Goal: Task Accomplishment & Management: Use online tool/utility

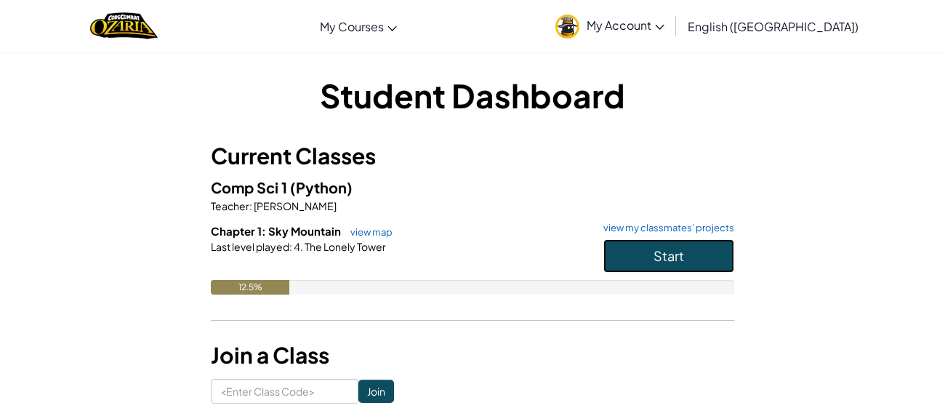
click at [654, 255] on span "Start" at bounding box center [669, 255] width 31 height 17
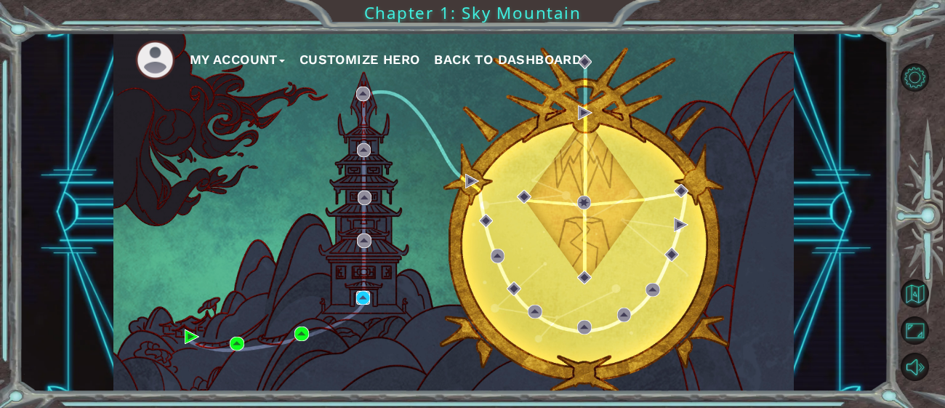
click at [363, 297] on img at bounding box center [363, 298] width 15 height 15
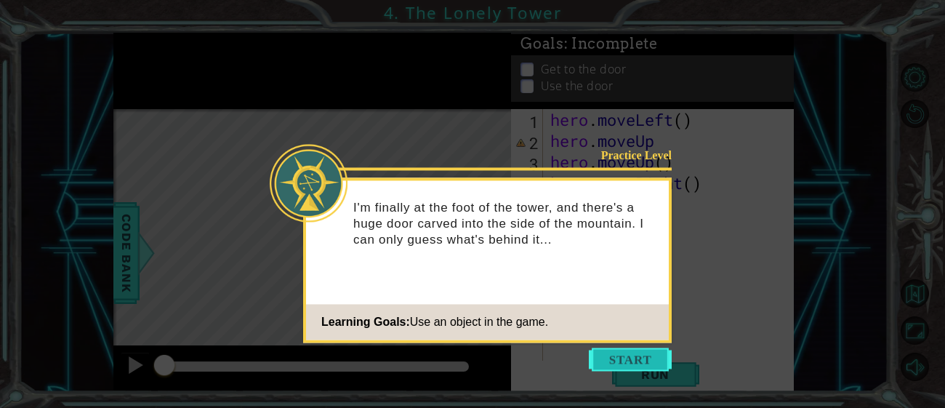
click at [634, 349] on button "Start" at bounding box center [630, 358] width 83 height 23
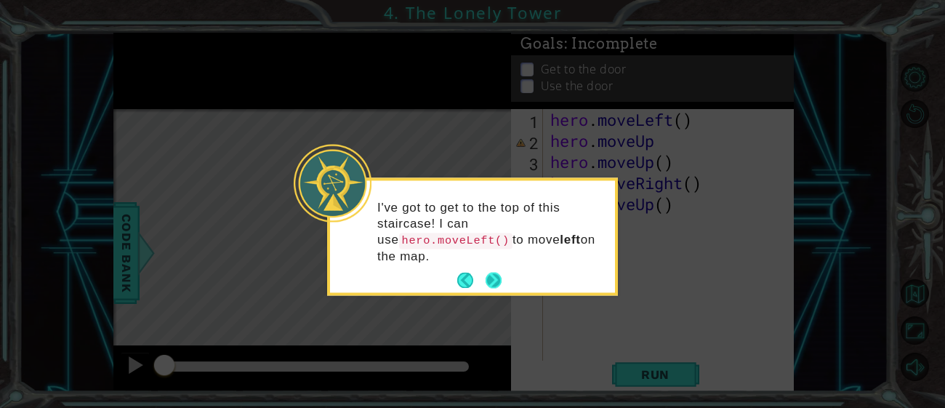
click at [494, 273] on button "Next" at bounding box center [493, 280] width 17 height 17
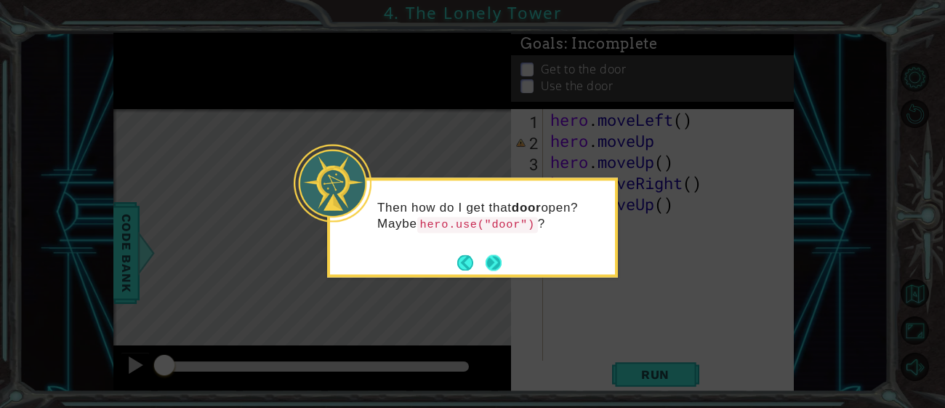
click at [493, 265] on button "Next" at bounding box center [494, 263] width 20 height 20
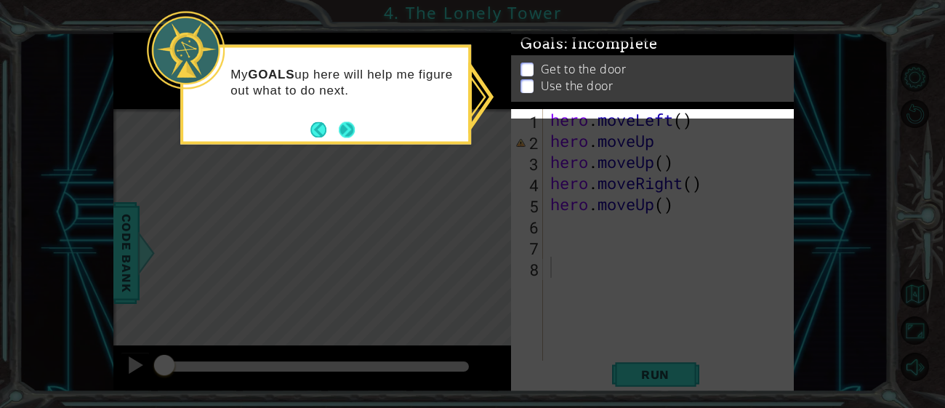
click at [337, 124] on button "Next" at bounding box center [346, 129] width 27 height 27
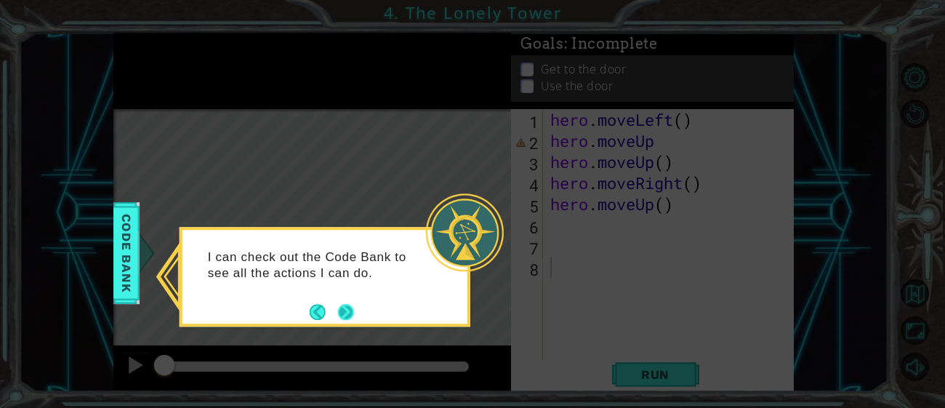
click at [342, 304] on button "Next" at bounding box center [345, 311] width 17 height 17
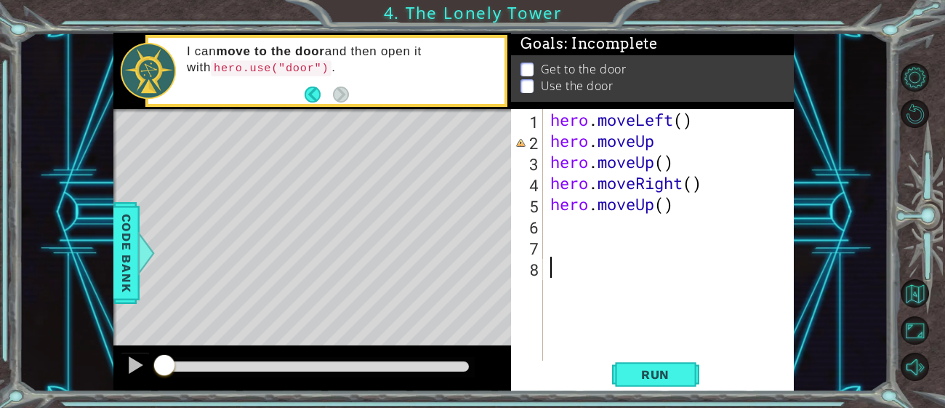
click at [705, 212] on div "hero . moveLeft ( ) hero . moveUp hero . moveUp ( ) hero . moveRight ( ) hero .…" at bounding box center [672, 256] width 251 height 295
type textarea "hero.moveUp()"
click at [592, 229] on div "hero . moveLeft ( ) hero . moveUp hero . moveUp ( ) hero . moveRight ( ) hero .…" at bounding box center [672, 256] width 251 height 295
click at [564, 236] on div "hero . moveLeft ( ) hero . moveUp hero . moveUp ( ) hero . moveRight ( ) hero .…" at bounding box center [672, 256] width 251 height 295
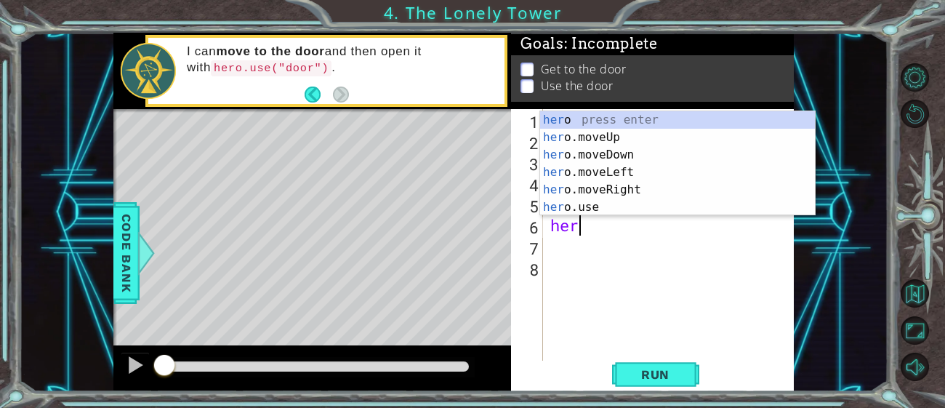
scroll to position [0, 1]
click at [563, 210] on div "hero press enter hero .moveUp press enter hero .moveDown press enter hero .move…" at bounding box center [677, 181] width 275 height 140
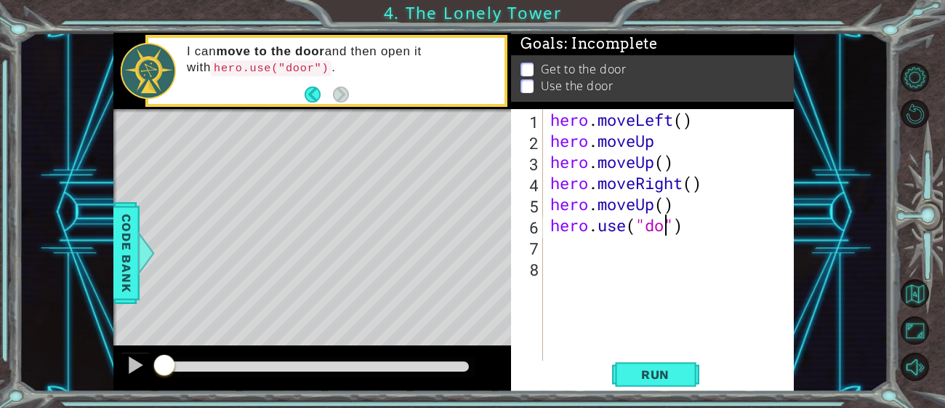
scroll to position [0, 5]
click at [686, 375] on button "Run" at bounding box center [655, 375] width 87 height 28
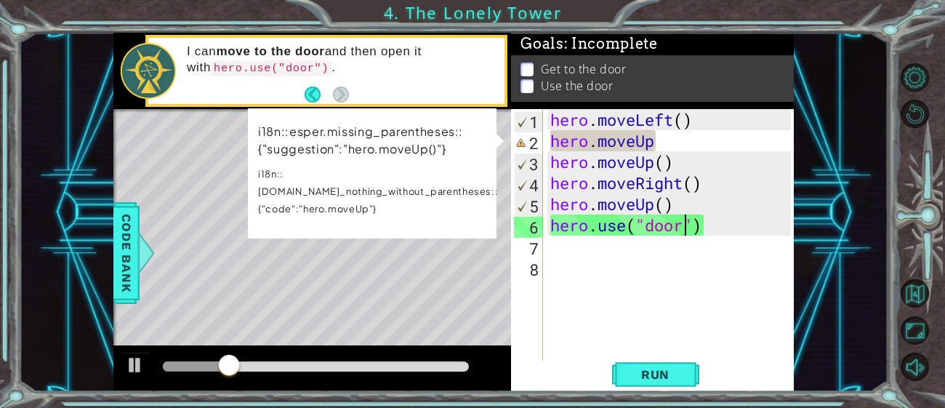
click at [666, 145] on div "hero . moveLeft ( ) hero . moveUp hero . moveUp ( ) hero . moveRight ( ) hero .…" at bounding box center [672, 256] width 251 height 295
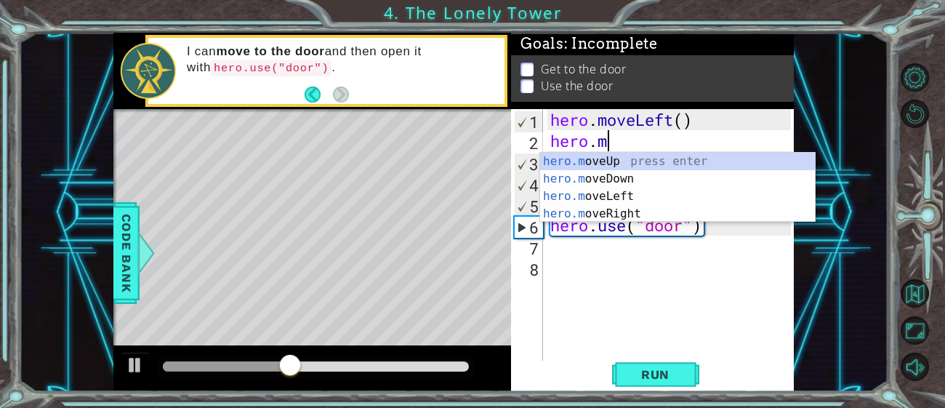
scroll to position [0, 1]
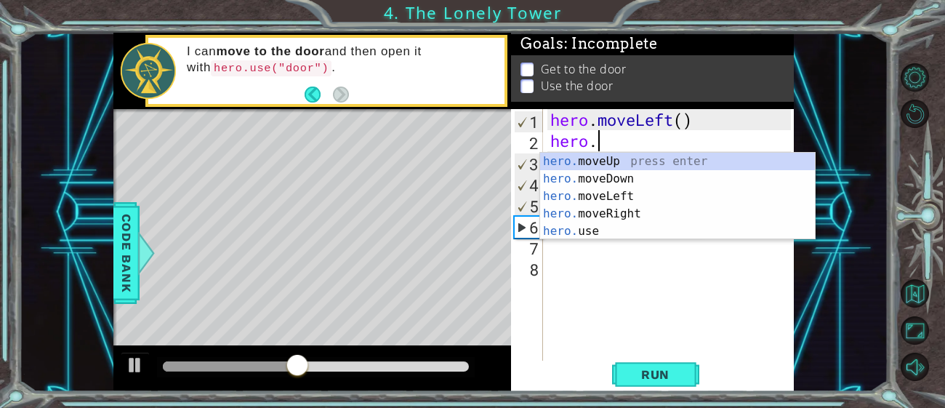
type textarea "h"
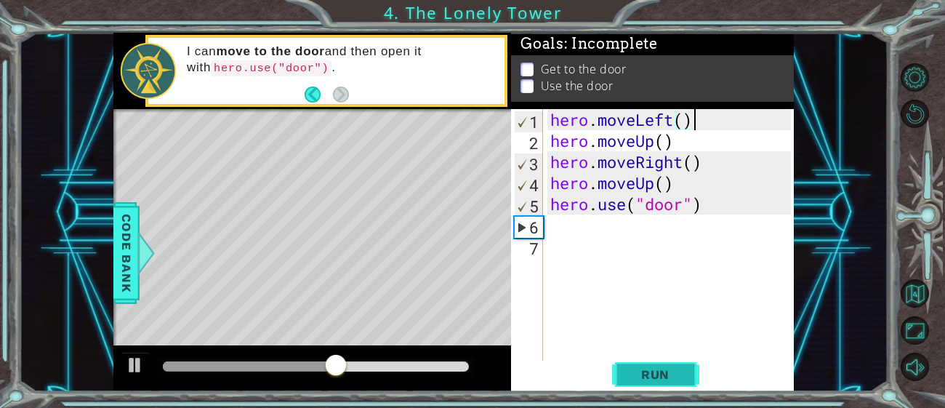
click at [671, 382] on button "Run" at bounding box center [655, 375] width 87 height 28
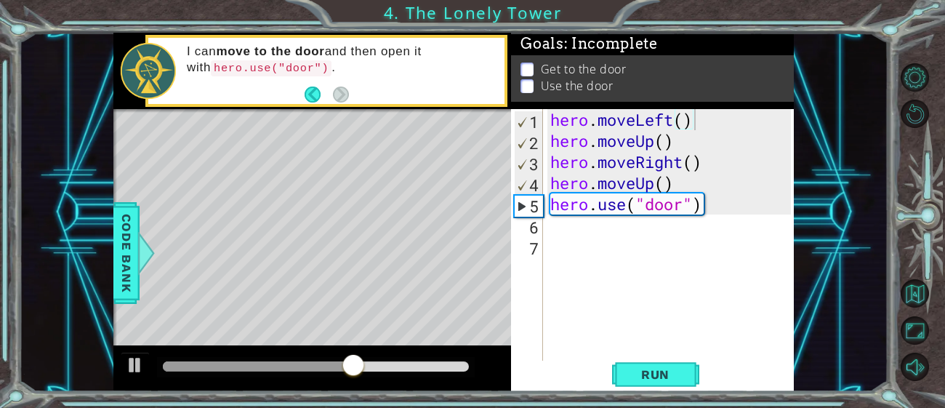
click at [524, 94] on p at bounding box center [527, 101] width 13 height 14
click at [526, 76] on p at bounding box center [527, 83] width 13 height 14
click at [322, 305] on div "Level Map" at bounding box center [449, 323] width 672 height 428
click at [310, 310] on div "Level Map" at bounding box center [449, 323] width 672 height 428
click at [311, 305] on div "Level Map" at bounding box center [449, 323] width 672 height 428
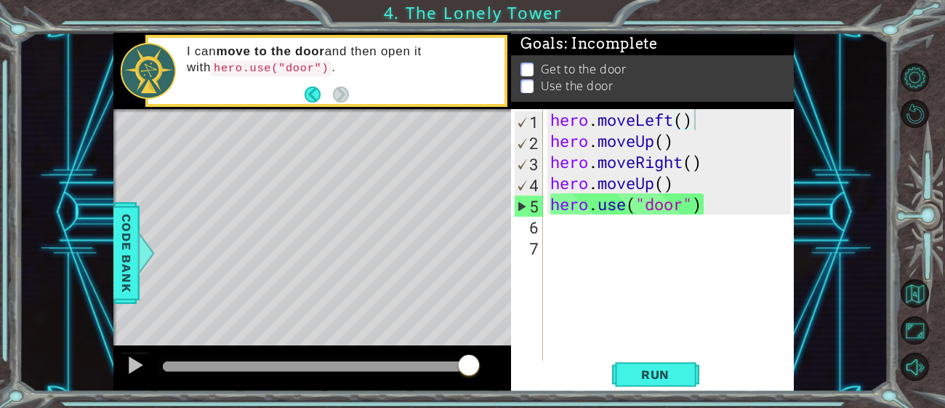
click at [718, 212] on div "hero . moveLeft ( ) hero . moveUp ( ) hero . moveRight ( ) hero . moveUp ( ) he…" at bounding box center [672, 256] width 251 height 295
click at [519, 206] on div "5" at bounding box center [529, 206] width 28 height 21
type textarea "hero.use("door")"
click at [519, 206] on div "5" at bounding box center [529, 206] width 28 height 21
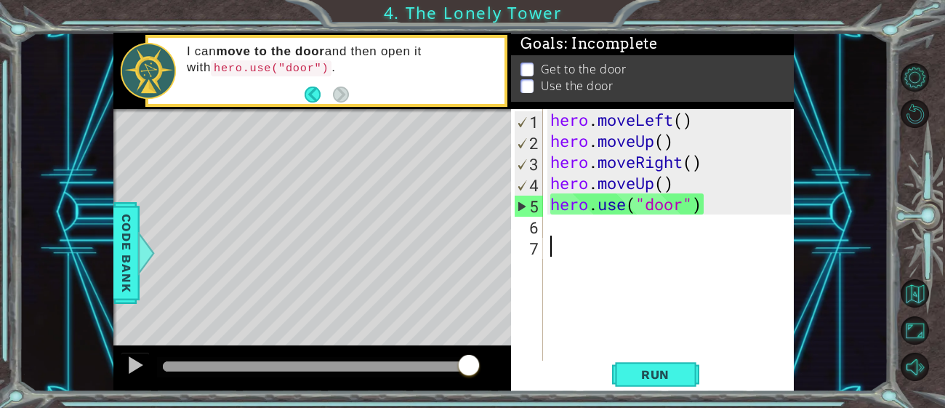
click at [519, 206] on div "5" at bounding box center [529, 206] width 28 height 21
type textarea "hero.use("door")"
click at [519, 206] on div "5" at bounding box center [529, 206] width 28 height 21
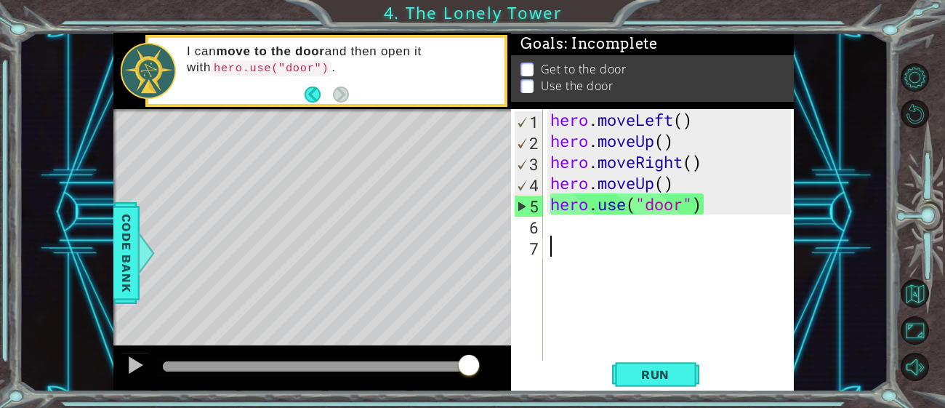
type textarea "hero.use("door")"
click at [916, 105] on button "Restart Level" at bounding box center [915, 114] width 28 height 28
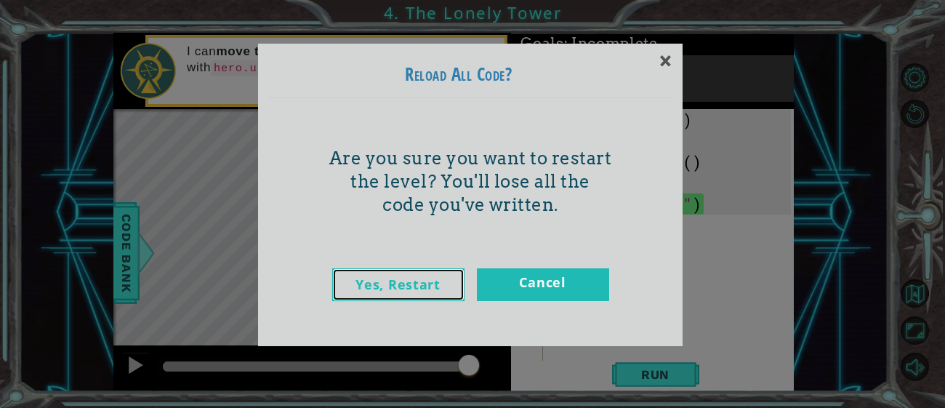
click at [428, 292] on link "Yes, Restart" at bounding box center [398, 284] width 132 height 33
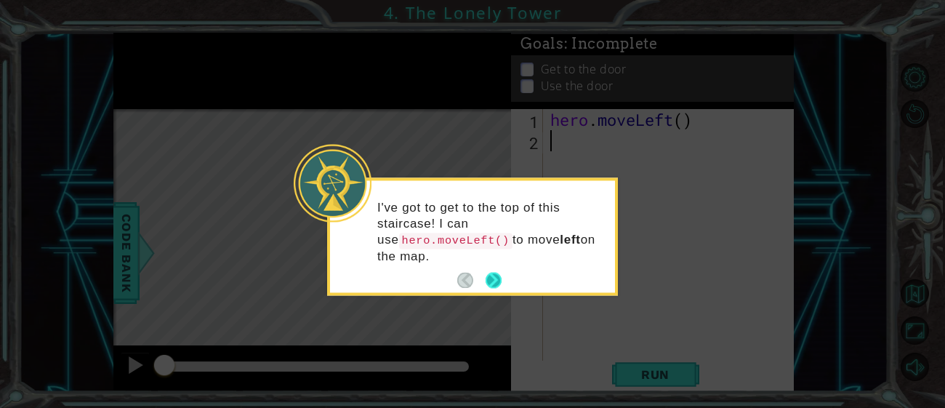
click at [488, 273] on button "Next" at bounding box center [493, 280] width 25 height 25
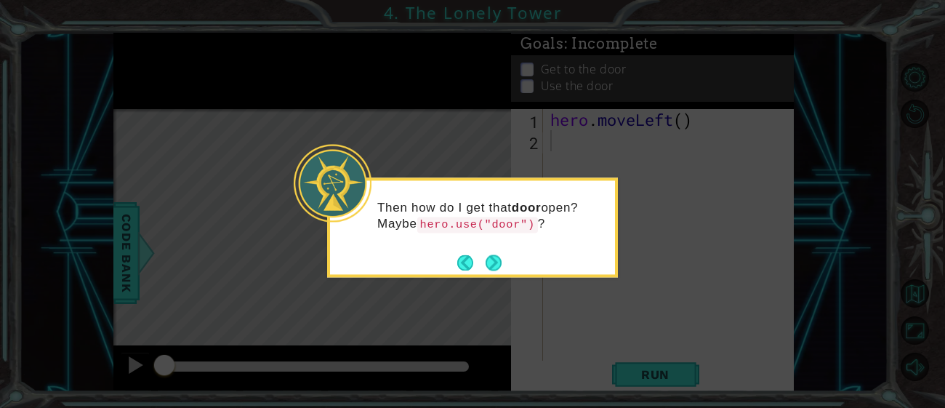
click at [488, 273] on footer at bounding box center [479, 263] width 44 height 22
click at [491, 267] on button "Next" at bounding box center [493, 262] width 23 height 23
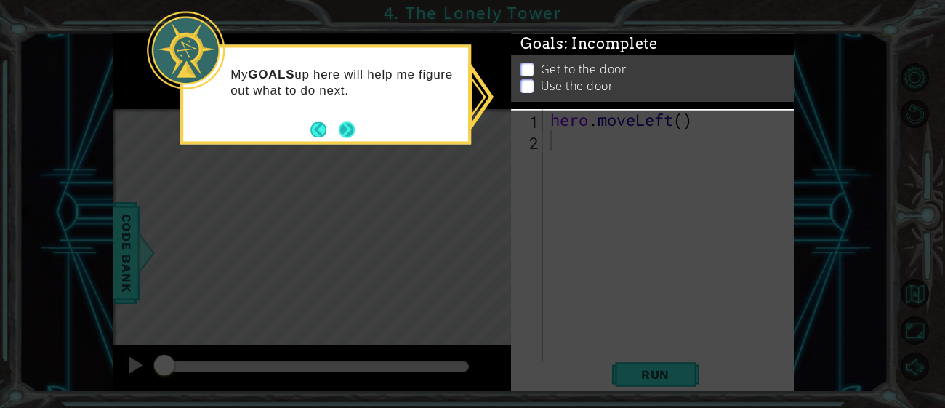
click at [354, 132] on button "Next" at bounding box center [347, 129] width 27 height 27
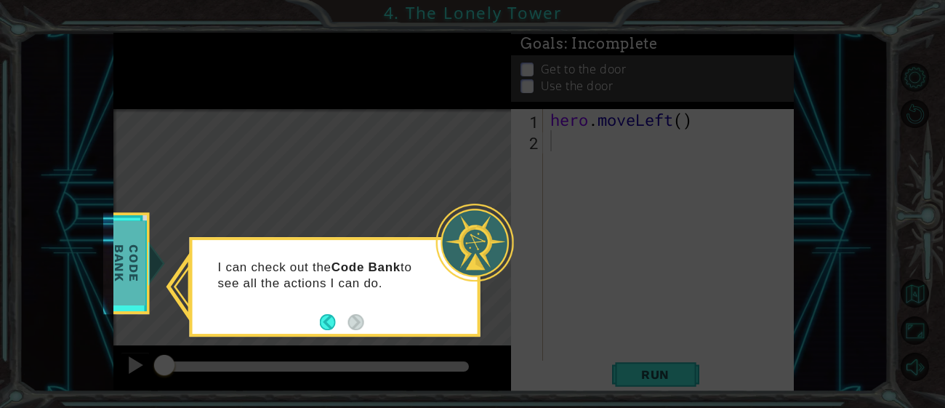
click at [142, 248] on span "Code Bank" at bounding box center [127, 263] width 38 height 84
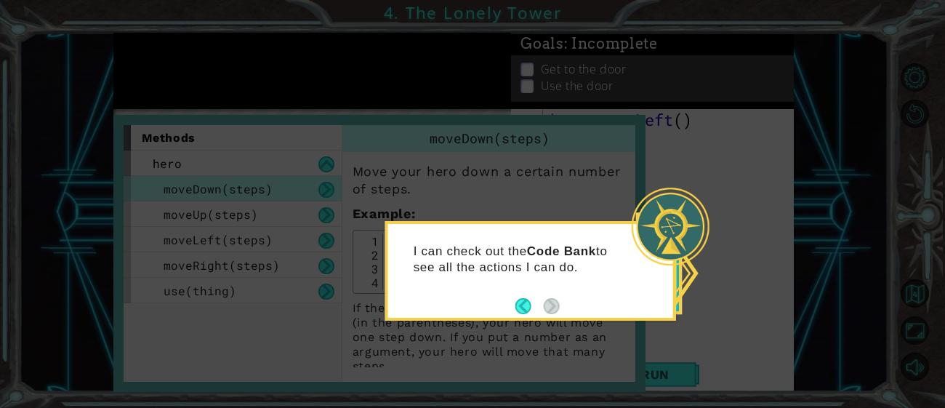
drag, startPoint x: 678, startPoint y: 218, endPoint x: 652, endPoint y: 172, distance: 52.8
click at [652, 172] on body "1 ההההההההההההההההההההההההההההההההההההההההההההההההההההההההההההההההההההההההההההה…" at bounding box center [472, 204] width 945 height 408
click at [652, 172] on icon at bounding box center [472, 204] width 945 height 408
click at [515, 305] on button "Back" at bounding box center [529, 306] width 28 height 16
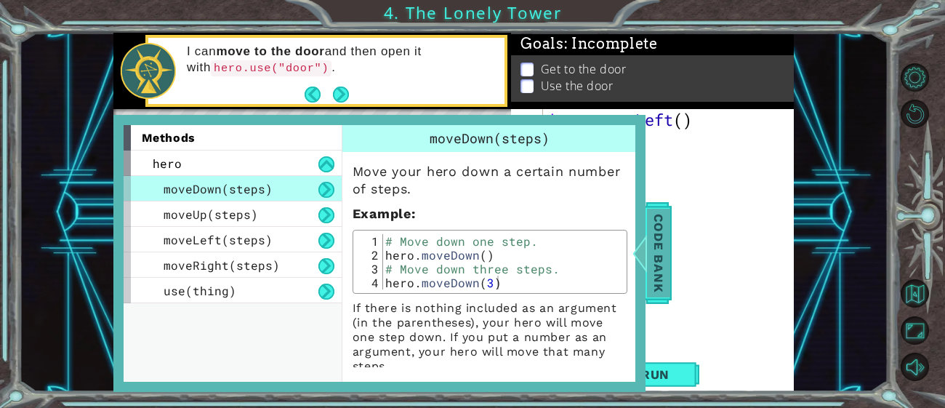
click at [659, 236] on span "Code Bank" at bounding box center [660, 253] width 23 height 89
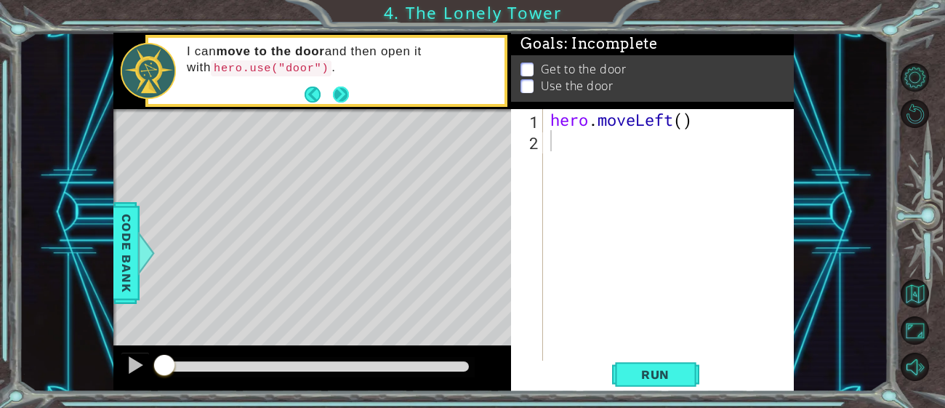
click at [338, 92] on button "Next" at bounding box center [341, 94] width 27 height 27
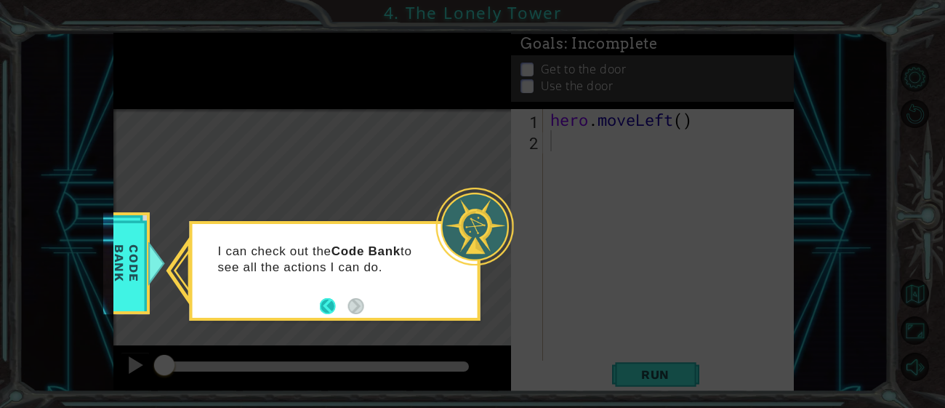
click at [325, 309] on button "Back" at bounding box center [334, 306] width 28 height 16
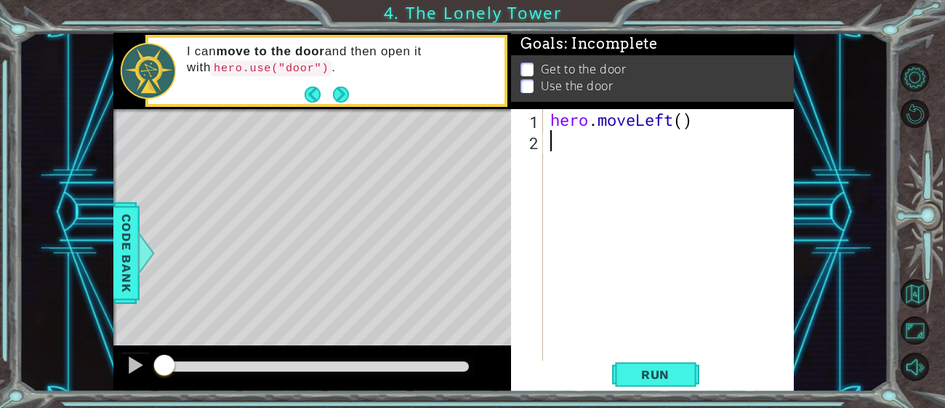
click at [109, 229] on div "1 ההההההההההההההההההההההההההההההההההההההההההההההההההההההההההההההההההההההההההההה…" at bounding box center [453, 212] width 869 height 359
click at [124, 239] on span "Code Bank" at bounding box center [111, 253] width 23 height 89
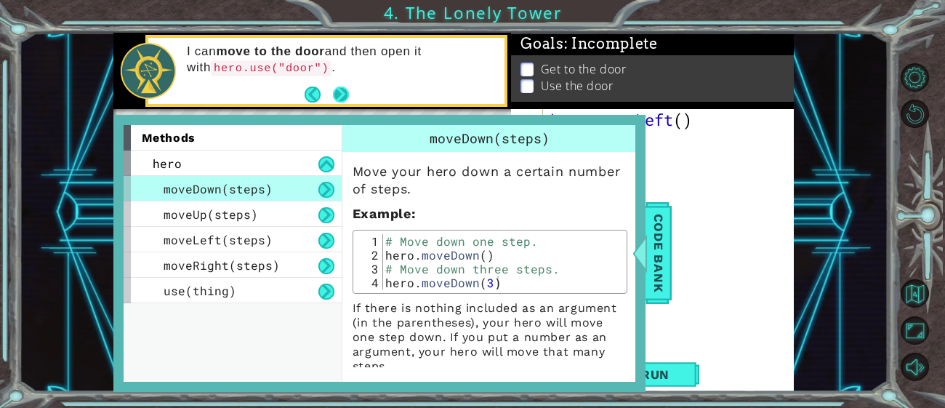
click at [334, 98] on button "Next" at bounding box center [340, 94] width 17 height 17
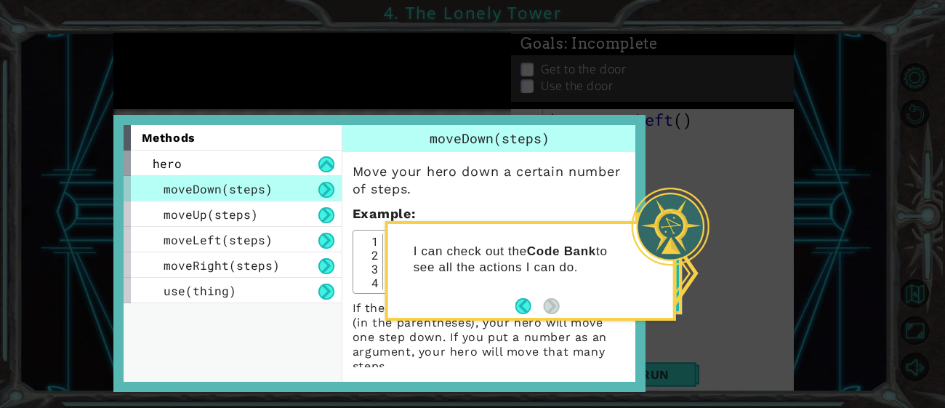
click at [664, 261] on div at bounding box center [671, 227] width 78 height 78
click at [694, 270] on icon at bounding box center [472, 204] width 945 height 408
click at [675, 271] on div "Code Bank" at bounding box center [652, 263] width 47 height 102
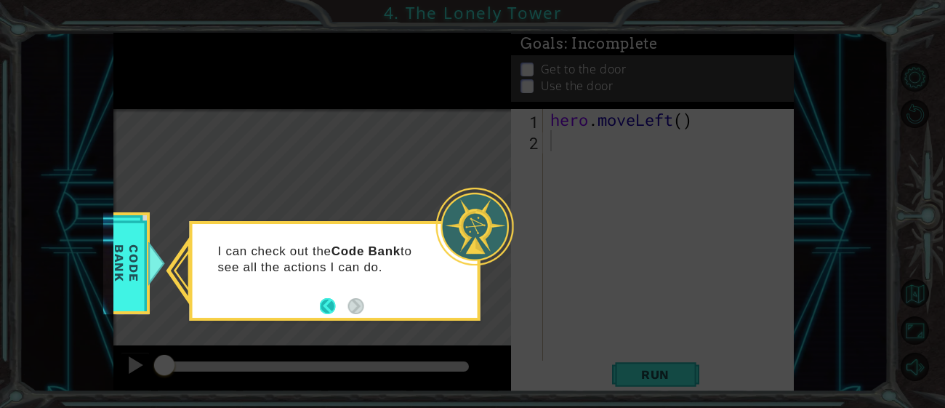
click at [329, 301] on button "Back" at bounding box center [334, 306] width 28 height 16
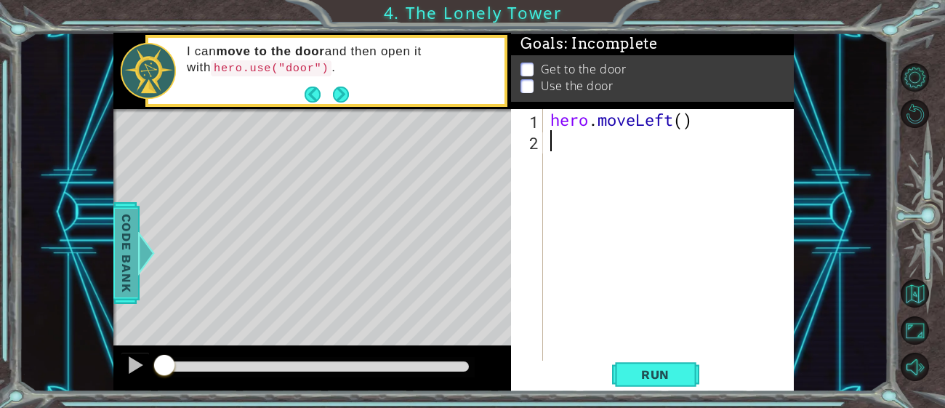
click at [124, 251] on span "Code Bank" at bounding box center [112, 253] width 23 height 89
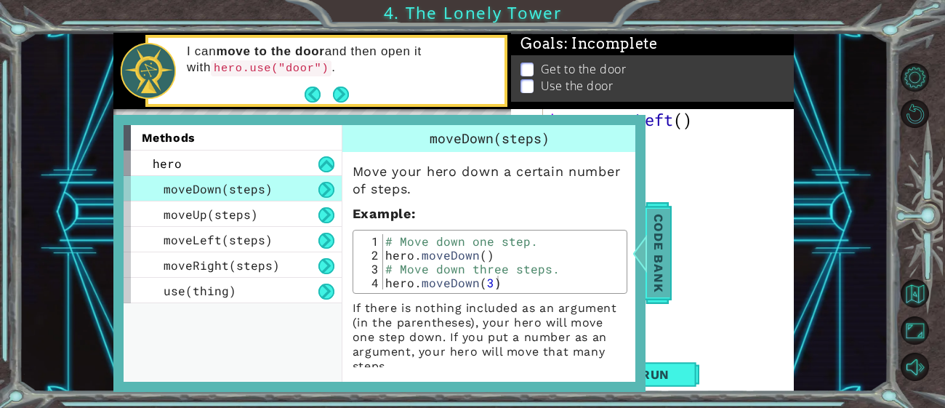
click at [655, 217] on span "Code Bank" at bounding box center [653, 253] width 23 height 89
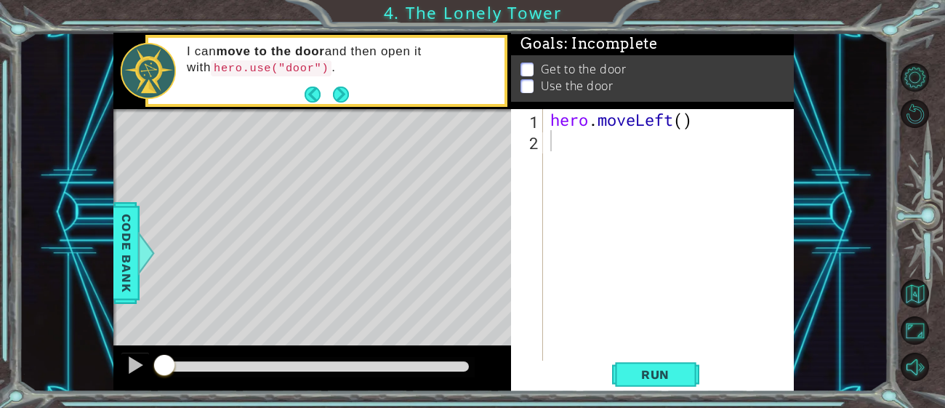
click at [679, 124] on div "hero . moveLeft ( )" at bounding box center [672, 256] width 251 height 295
type textarea "hero.moveLeft()"
click at [638, 138] on div "hero . moveLeft ( )" at bounding box center [672, 256] width 251 height 295
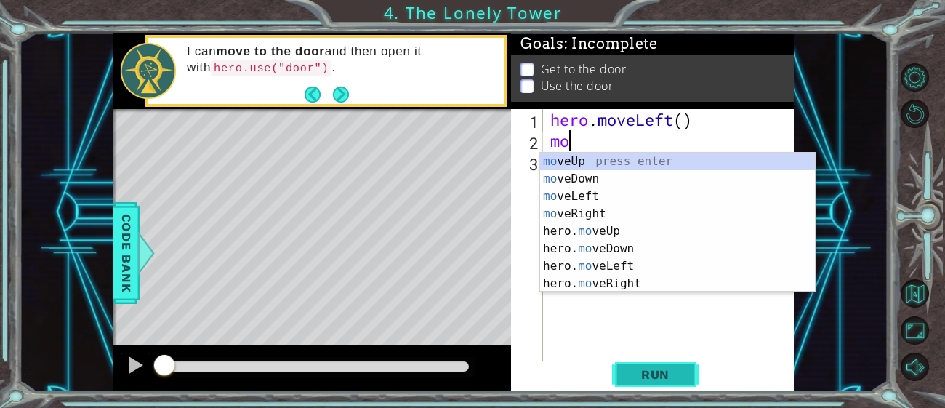
type textarea "mo"
click at [666, 382] on button "Run" at bounding box center [655, 375] width 87 height 28
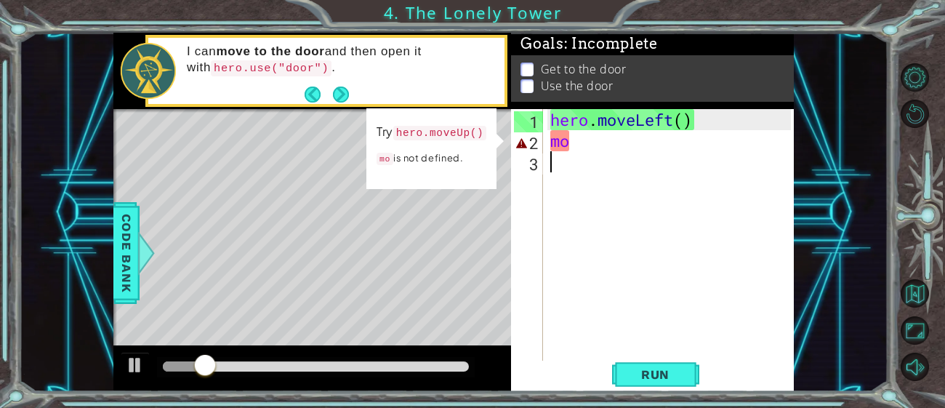
click at [605, 153] on div "hero . moveLeft ( ) mo" at bounding box center [672, 256] width 251 height 295
click at [129, 367] on div at bounding box center [135, 364] width 19 height 19
click at [614, 153] on div "hero . moveLeft ( ) mo" at bounding box center [672, 256] width 251 height 295
click at [475, 131] on code "hero.moveUp()" at bounding box center [440, 132] width 94 height 16
click at [466, 133] on code "hero.moveUp()" at bounding box center [440, 133] width 94 height 16
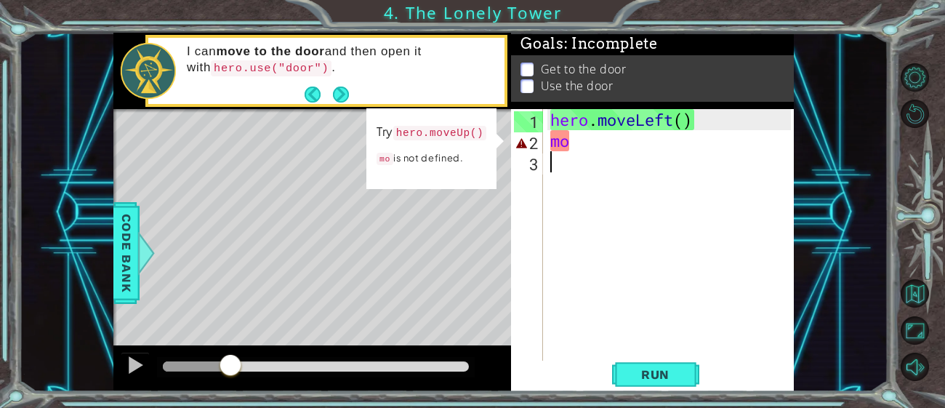
click at [422, 135] on code "hero.moveUp()" at bounding box center [440, 133] width 94 height 16
click at [385, 134] on p "Try hero.moveUp()" at bounding box center [432, 131] width 111 height 20
click at [574, 134] on div "hero . moveLeft ( ) mo" at bounding box center [672, 256] width 251 height 295
type textarea "mov"
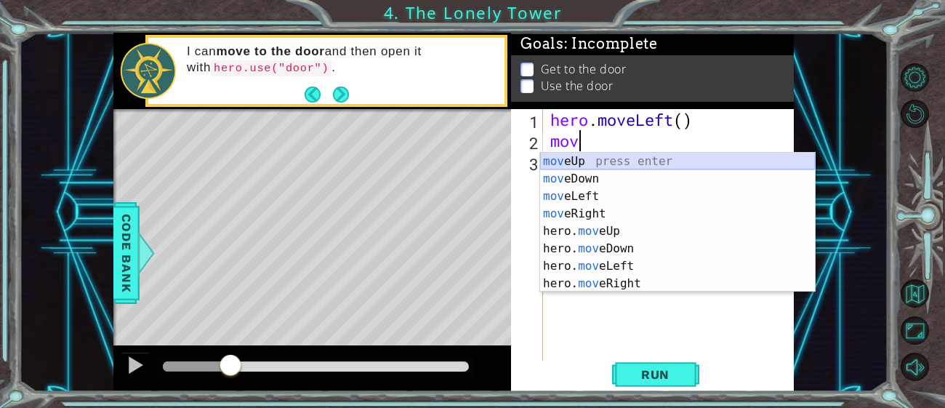
click at [585, 164] on div "mov eUp press enter mov eDown press enter mov eLeft press enter mov eRight pres…" at bounding box center [677, 240] width 275 height 174
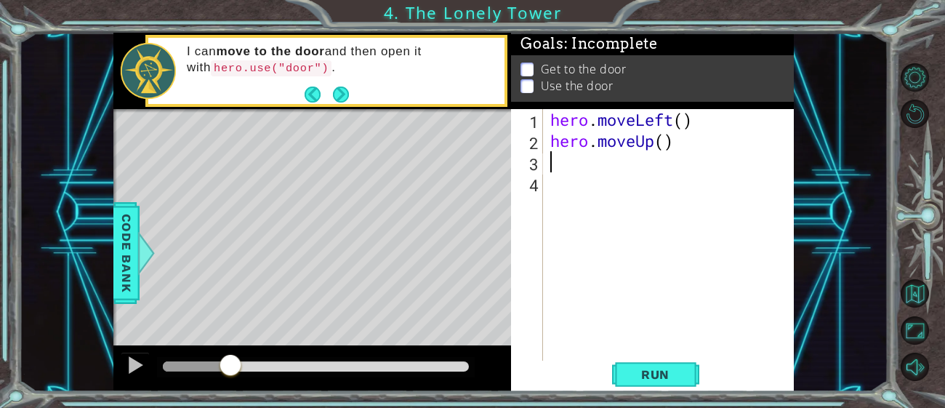
click at [663, 142] on div "hero . moveLeft ( ) hero . moveUp ( )" at bounding box center [672, 256] width 251 height 295
type textarea "hero.moveUp(1)"
click at [632, 174] on div "hero . moveLeft ( ) hero . moveUp ( 1 )" at bounding box center [672, 256] width 251 height 295
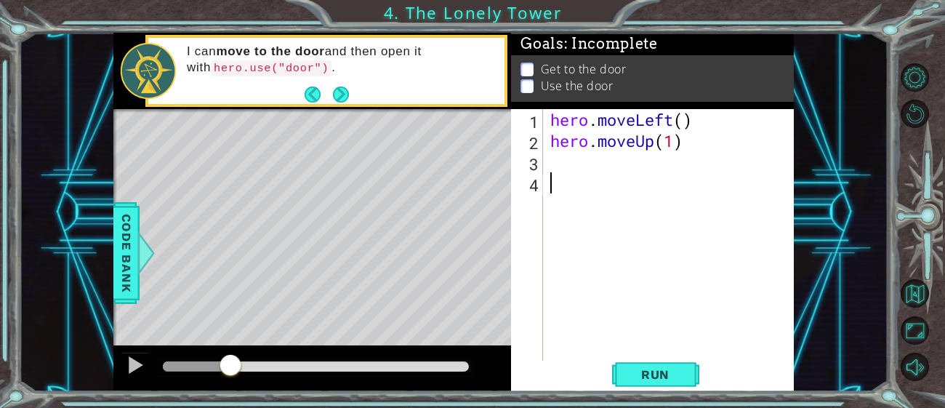
click at [618, 165] on div "hero . moveLeft ( ) hero . moveUp ( 1 )" at bounding box center [672, 256] width 251 height 295
click at [134, 363] on div at bounding box center [135, 364] width 19 height 19
drag, startPoint x: 270, startPoint y: 365, endPoint x: 143, endPoint y: 372, distance: 126.7
click at [143, 372] on div at bounding box center [312, 368] width 398 height 47
click at [671, 142] on div "hero . moveLeft ( ) hero . moveUp ( 1 )" at bounding box center [672, 256] width 251 height 295
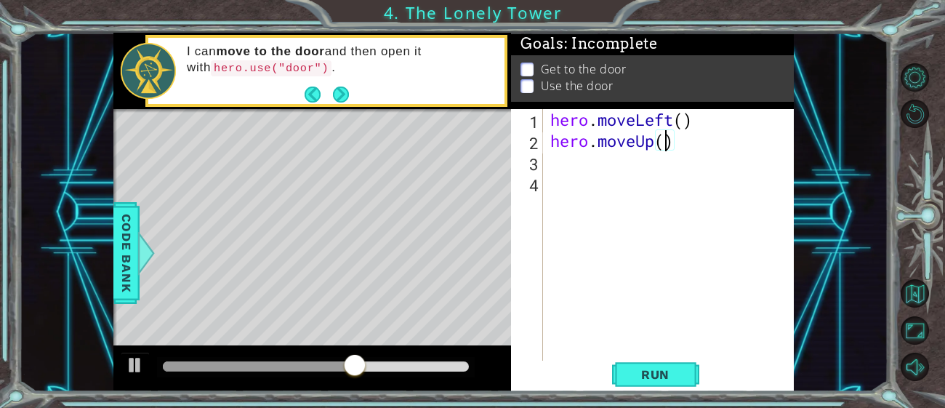
type textarea "hero.moveUp(1)"
click at [566, 172] on div "hero . moveLeft ( ) hero . moveUp ( 1 )" at bounding box center [672, 256] width 251 height 295
click at [345, 95] on button "Next" at bounding box center [341, 94] width 17 height 17
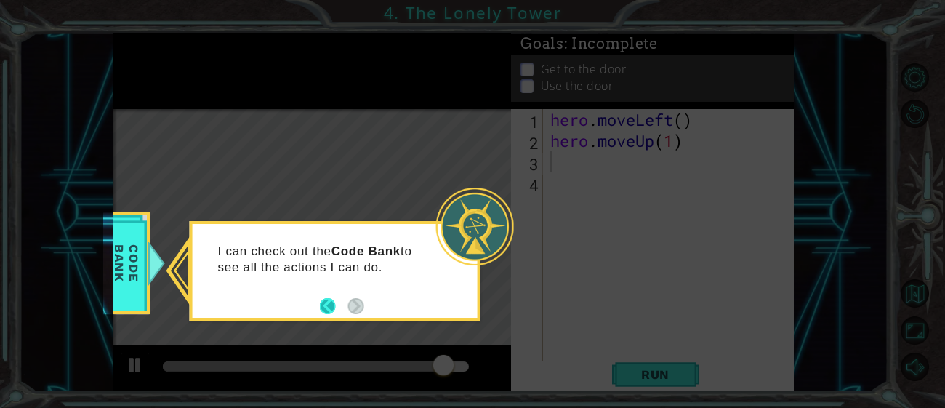
click at [324, 298] on button "Back" at bounding box center [334, 306] width 28 height 16
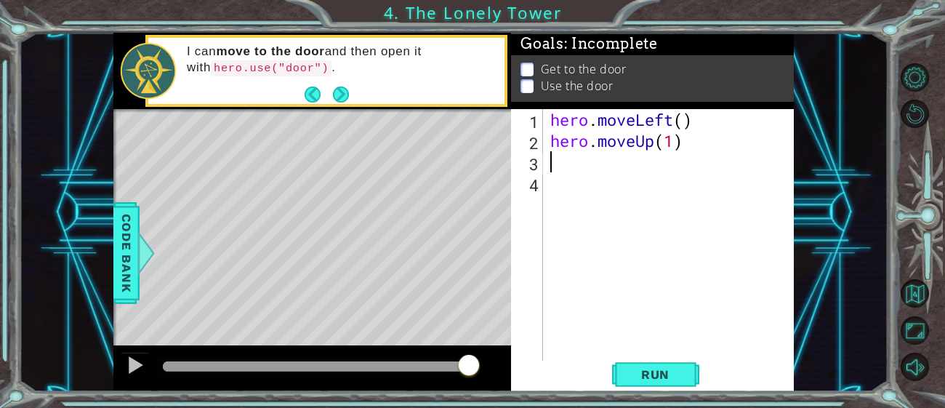
click at [651, 139] on div "hero . moveLeft ( ) hero . moveUp ( 1 )" at bounding box center [672, 256] width 251 height 295
type textarea "hero.moveUp(1)"
click at [627, 158] on div "hero . moveLeft ( ) hero . moveUp ( 1 )" at bounding box center [672, 256] width 251 height 295
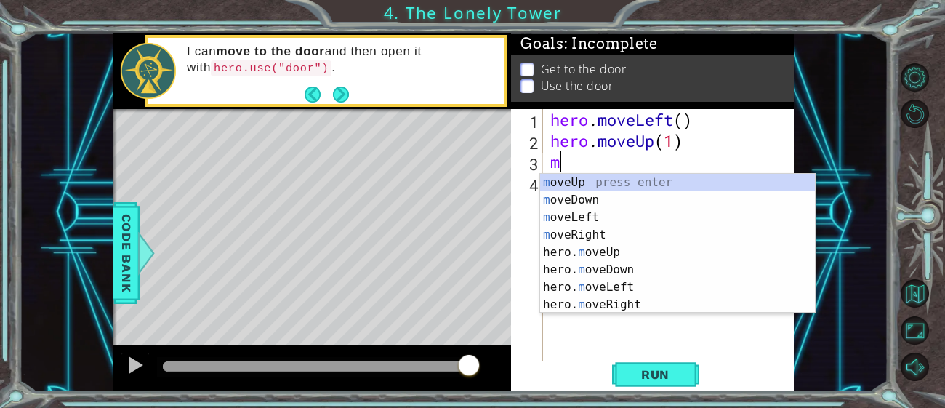
type textarea "mo"
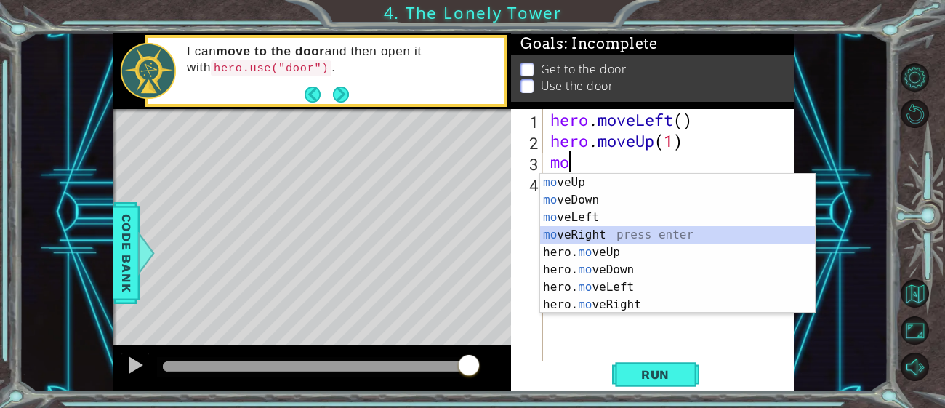
click at [611, 232] on div "mo veUp press enter mo veDown press enter mo veLeft press enter mo veRight pres…" at bounding box center [677, 261] width 275 height 174
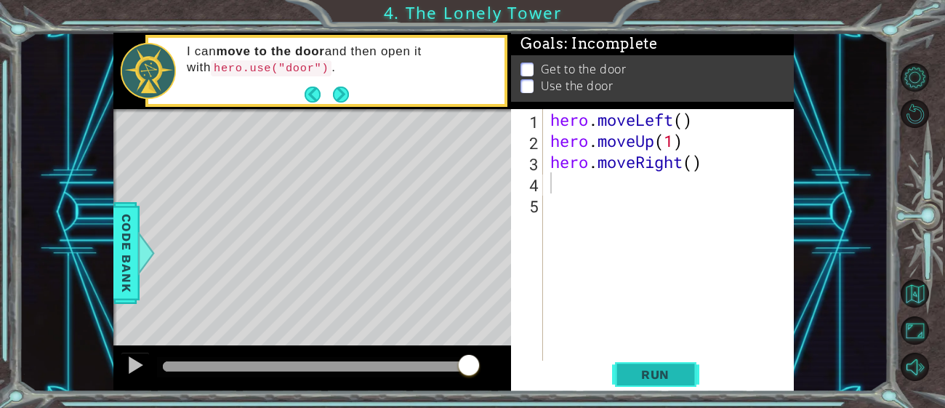
click at [643, 370] on span "Run" at bounding box center [655, 374] width 57 height 15
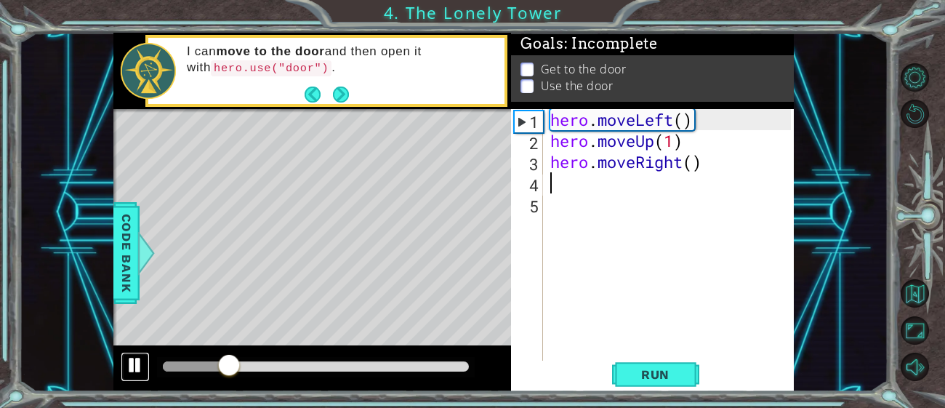
click at [136, 361] on div at bounding box center [135, 364] width 19 height 19
click at [655, 140] on div "hero . moveLeft ( ) hero . moveUp ( 1 ) hero . moveRight ( )" at bounding box center [672, 256] width 251 height 295
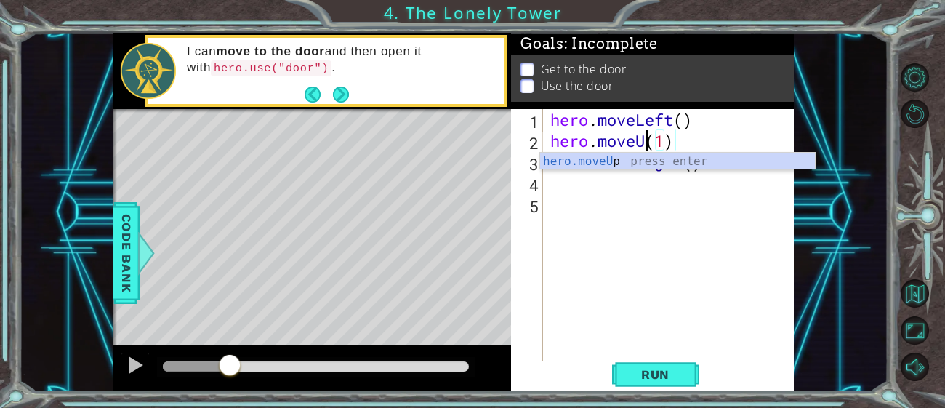
scroll to position [0, 4]
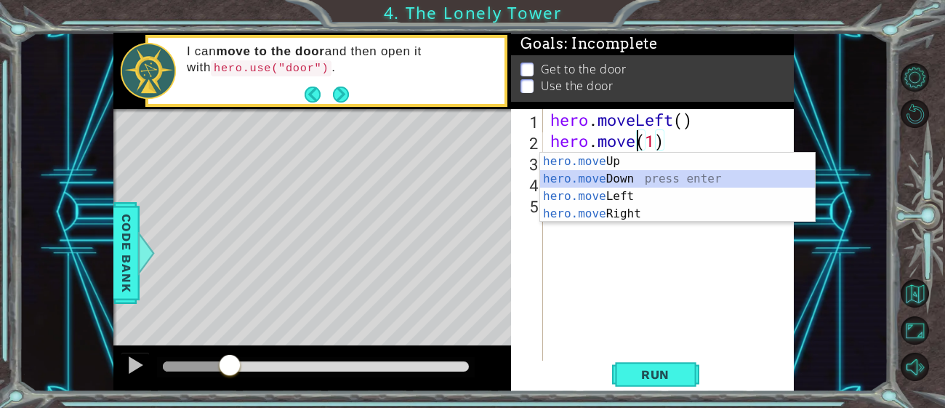
click at [643, 172] on div "hero.move Up press enter hero.move Down press enter hero.move Left press enter …" at bounding box center [677, 205] width 275 height 105
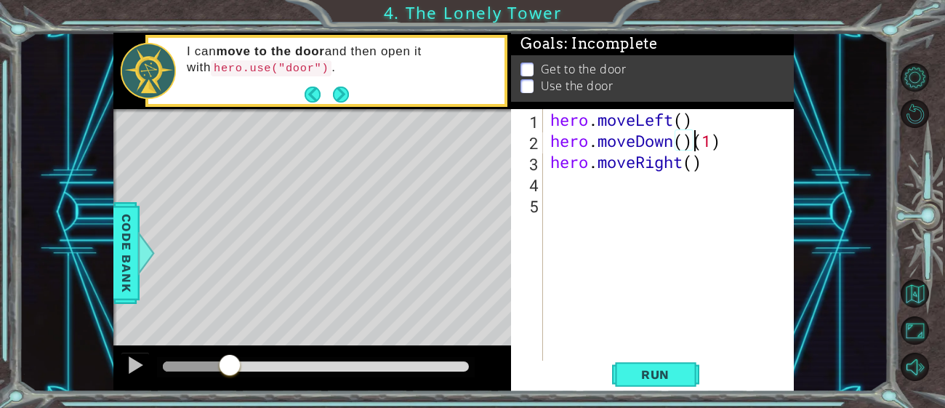
click at [717, 143] on div "hero . moveLeft ( ) hero . moveDown ( ) ( 1 ) hero . moveRight ( )" at bounding box center [672, 256] width 251 height 295
click at [721, 142] on div "hero . moveLeft ( ) hero . moveDown ( ) ( 1 ) hero . moveRight ( )" at bounding box center [672, 256] width 251 height 295
click at [686, 140] on div "hero . moveLeft ( ) hero . moveDown ( ) hero . moveRight ( )" at bounding box center [672, 256] width 251 height 295
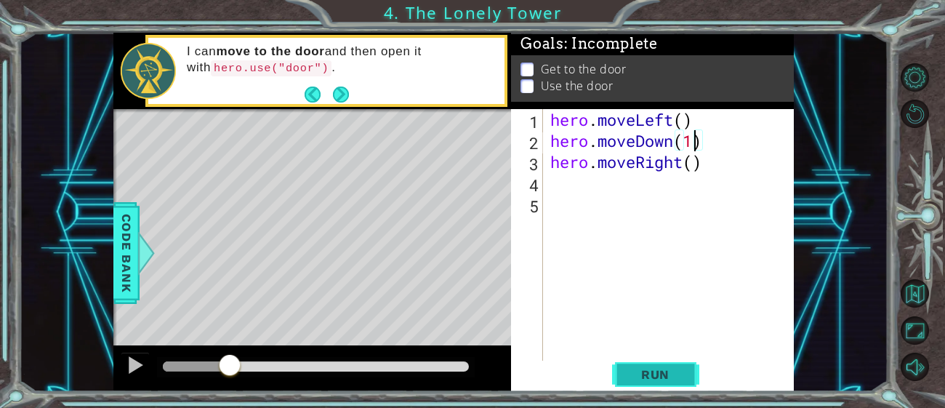
click at [675, 376] on span "Run" at bounding box center [655, 374] width 57 height 15
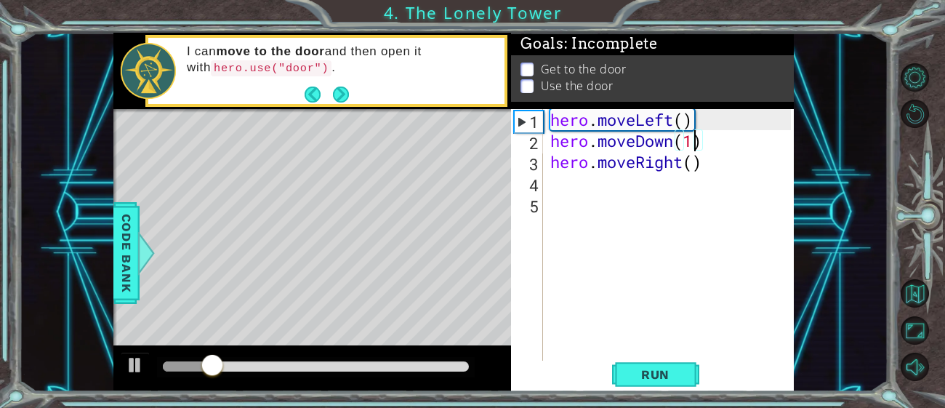
click at [678, 145] on div "hero . moveLeft ( ) hero . moveDown ( 1 ) hero . moveRight ( )" at bounding box center [672, 256] width 251 height 295
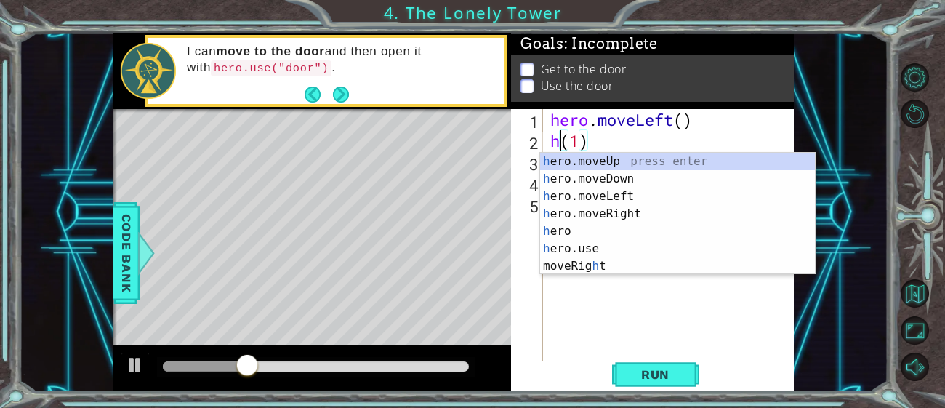
scroll to position [0, 0]
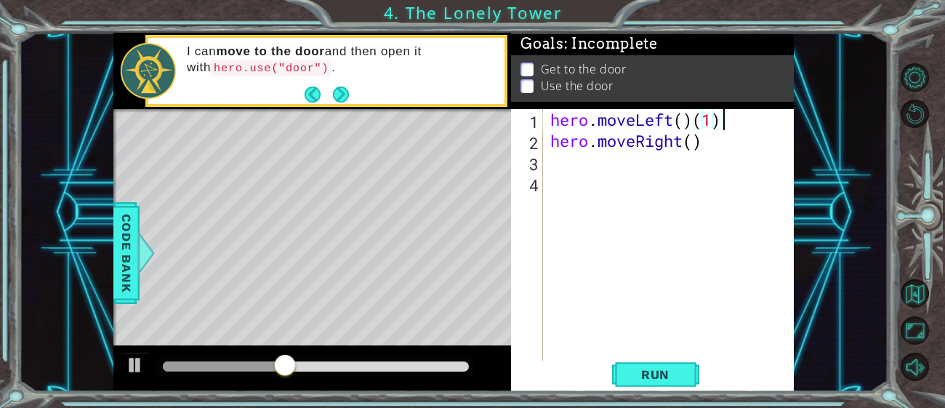
click at [720, 127] on div "hero . moveLeft ( ) ( 1 ) hero . moveRight ( )" at bounding box center [672, 256] width 251 height 295
type textarea "hero.moveLeft()"
click at [658, 371] on span "Run" at bounding box center [655, 374] width 57 height 15
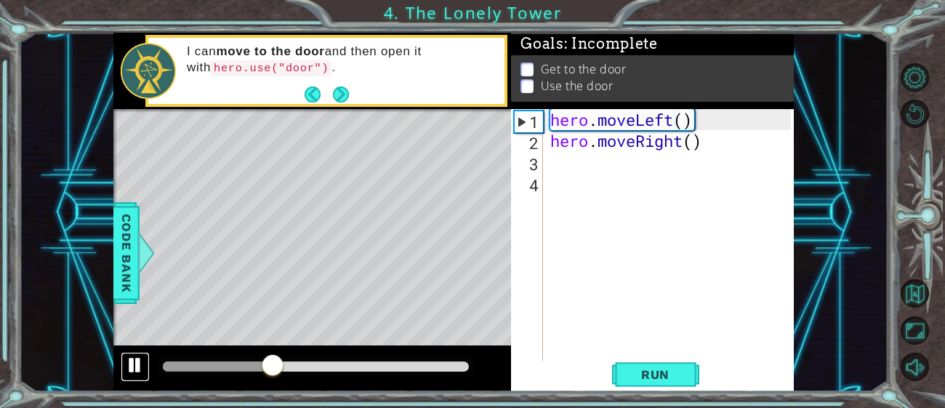
click at [144, 360] on div at bounding box center [135, 364] width 19 height 19
click at [644, 185] on div "hero . moveLeft ( ) hero . moveRight ( )" at bounding box center [672, 256] width 251 height 295
click at [626, 155] on div "hero . moveLeft ( ) hero . moveRight ( )" at bounding box center [672, 256] width 251 height 295
click at [704, 144] on div "hero . moveLeft ( ) hero . moveRight ( )" at bounding box center [672, 256] width 251 height 295
click at [702, 150] on div "hero . moveLeft ( ) hero . moveRight ( )" at bounding box center [672, 256] width 251 height 295
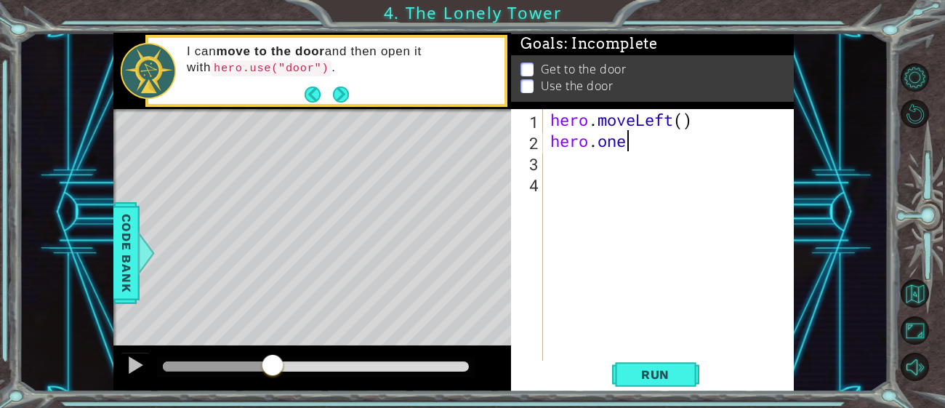
scroll to position [0, 1]
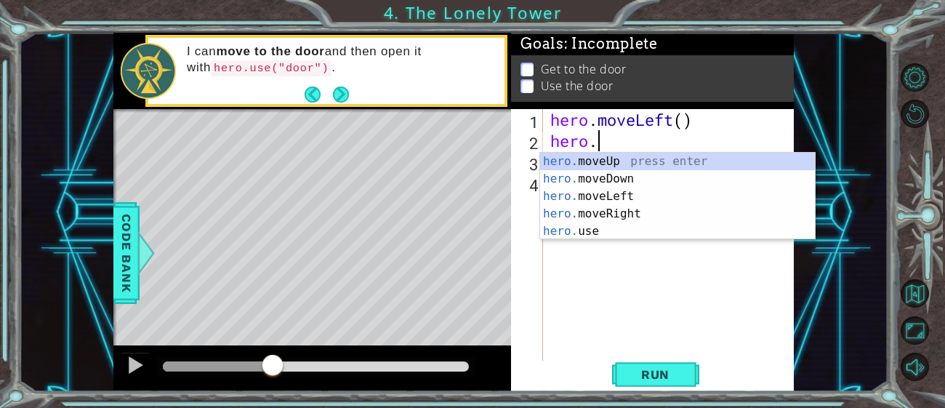
type textarea "h"
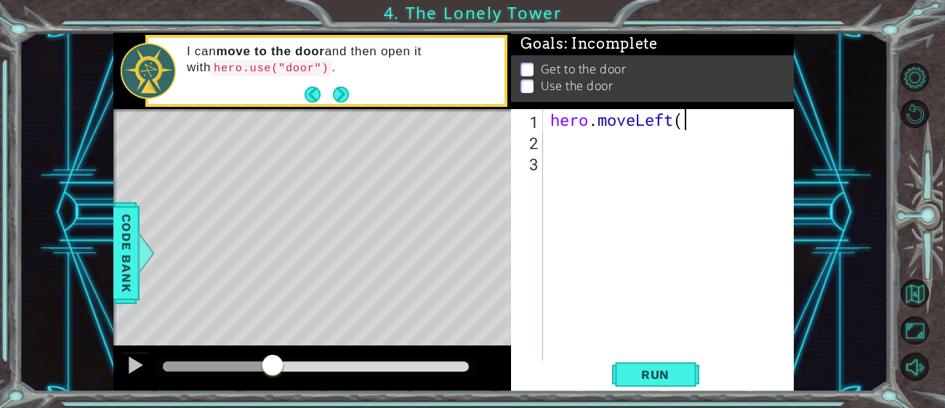
type textarea "hero.moveLef"
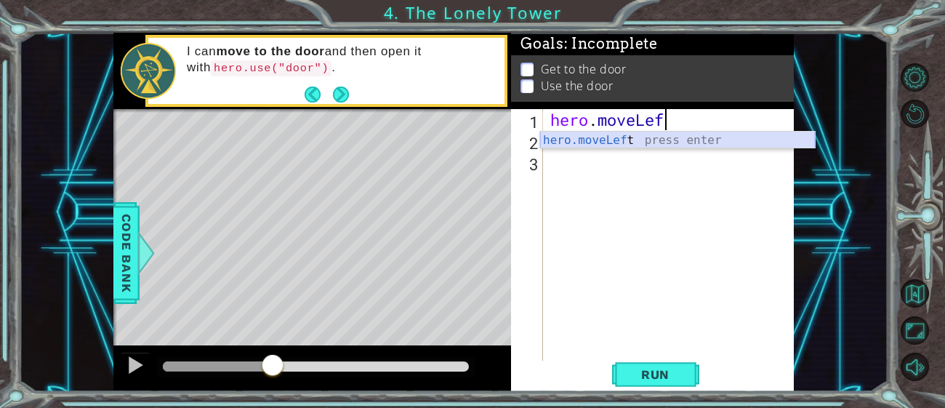
click at [680, 139] on div "hero.moveLef t press enter" at bounding box center [677, 158] width 275 height 52
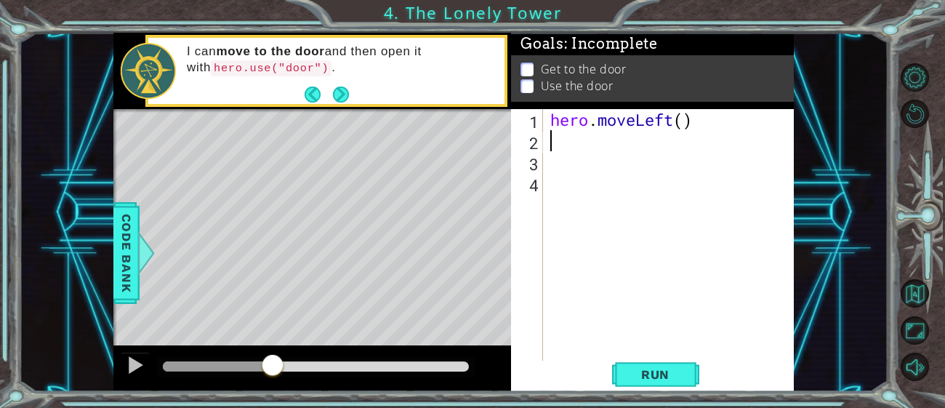
click at [660, 147] on div "hero . moveLeft ( )" at bounding box center [672, 256] width 251 height 295
type textarea "one"
click at [590, 70] on p "Get to the door" at bounding box center [583, 78] width 85 height 16
click at [529, 76] on p at bounding box center [527, 83] width 13 height 14
click at [529, 68] on p at bounding box center [527, 64] width 13 height 14
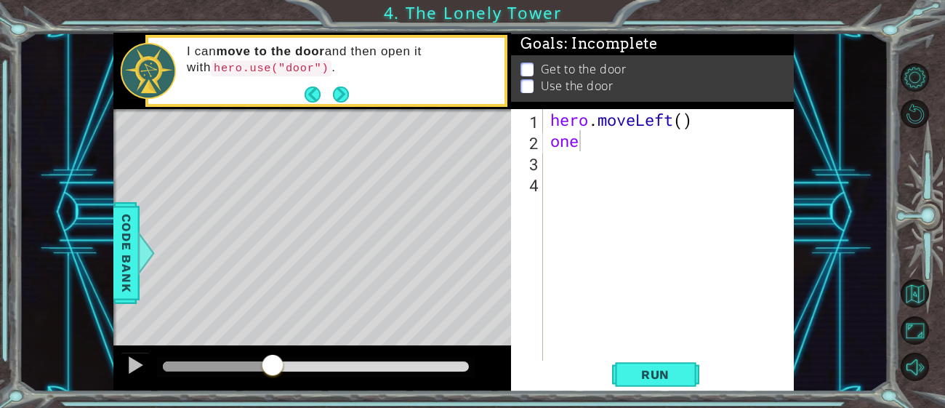
click at [529, 71] on p at bounding box center [527, 78] width 13 height 14
click at [529, 73] on p at bounding box center [527, 80] width 13 height 14
click at [529, 68] on p at bounding box center [527, 64] width 13 height 14
click at [529, 75] on p at bounding box center [527, 82] width 13 height 14
click at [529, 68] on p at bounding box center [527, 64] width 13 height 14
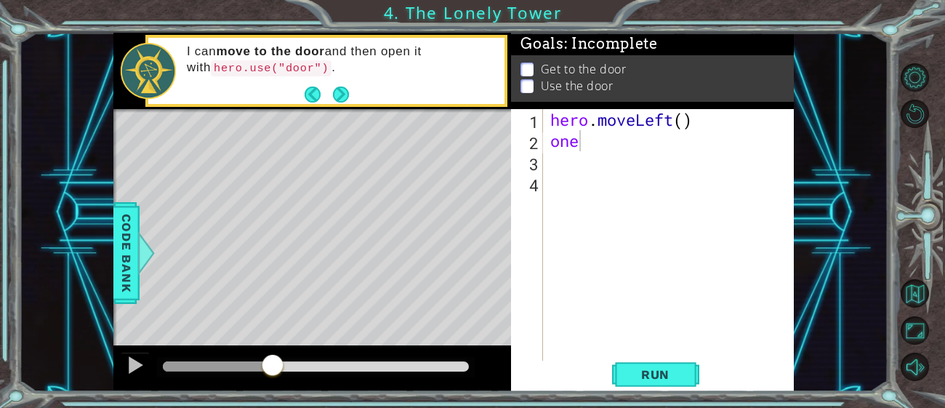
click at [529, 68] on p at bounding box center [527, 70] width 13 height 14
click at [336, 92] on button "Next" at bounding box center [342, 94] width 20 height 20
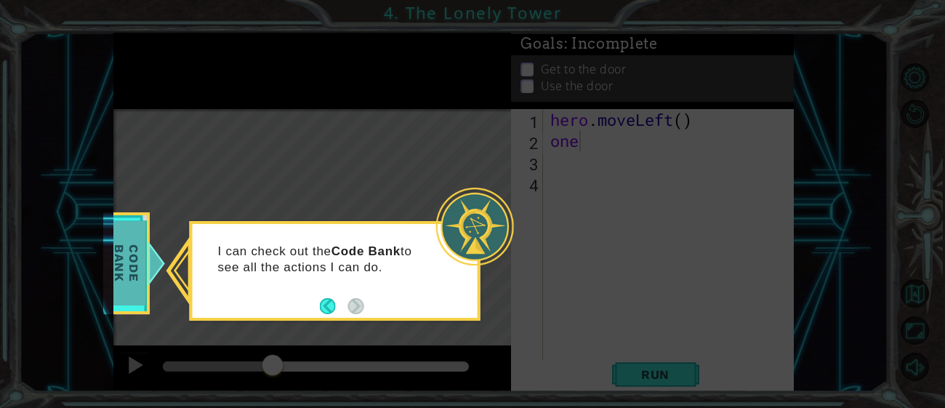
click at [143, 253] on span "Code Bank" at bounding box center [132, 263] width 38 height 84
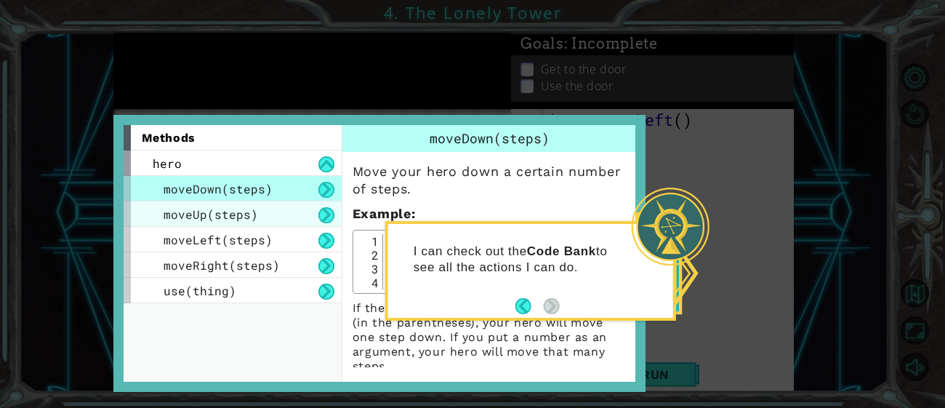
click at [276, 204] on div "moveUp(steps)" at bounding box center [233, 213] width 218 height 25
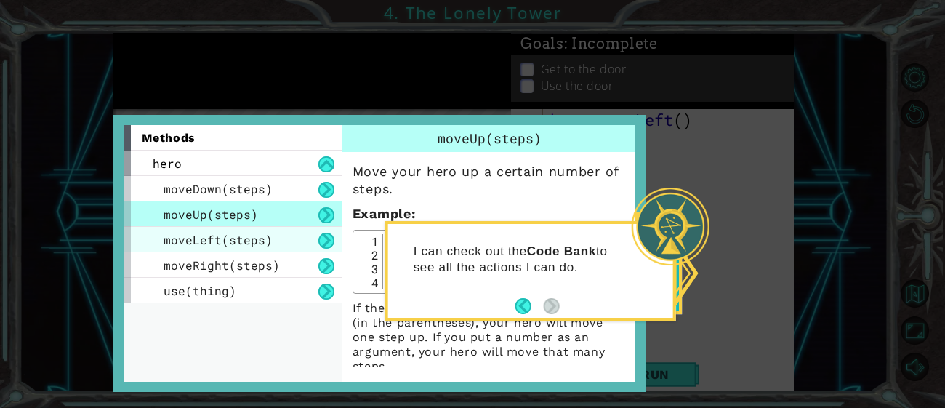
click at [274, 234] on div "moveLeft(steps)" at bounding box center [233, 239] width 218 height 25
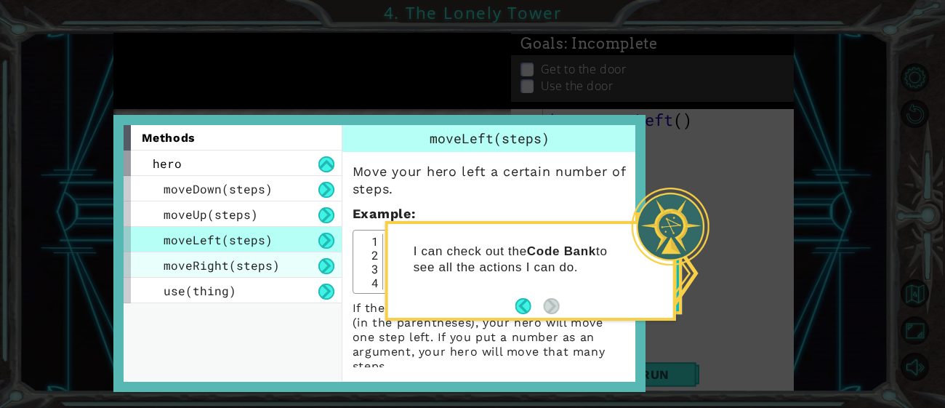
click at [279, 262] on div "moveRight(steps)" at bounding box center [233, 264] width 218 height 25
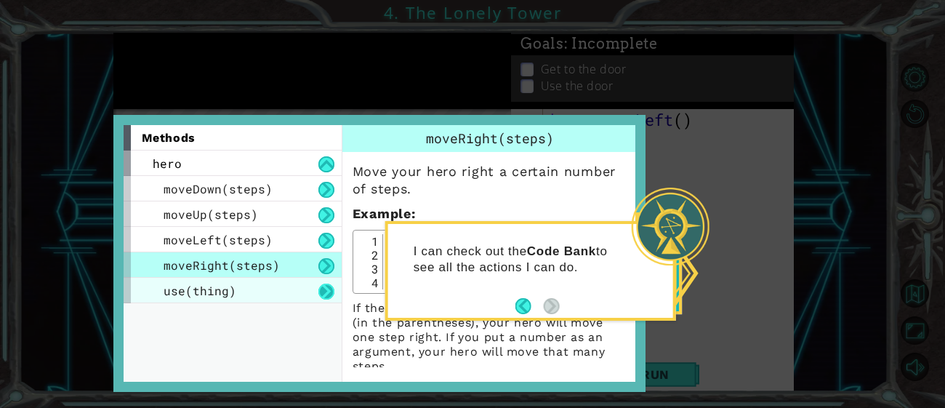
click at [323, 290] on button at bounding box center [326, 292] width 16 height 16
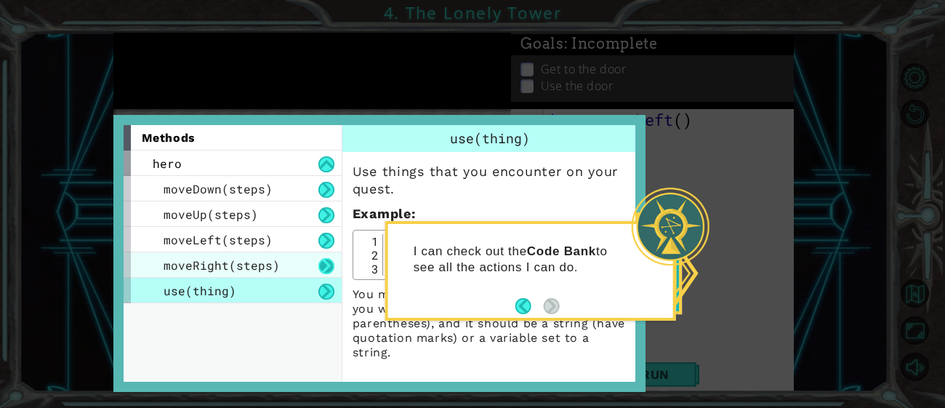
click at [325, 272] on button at bounding box center [326, 266] width 16 height 16
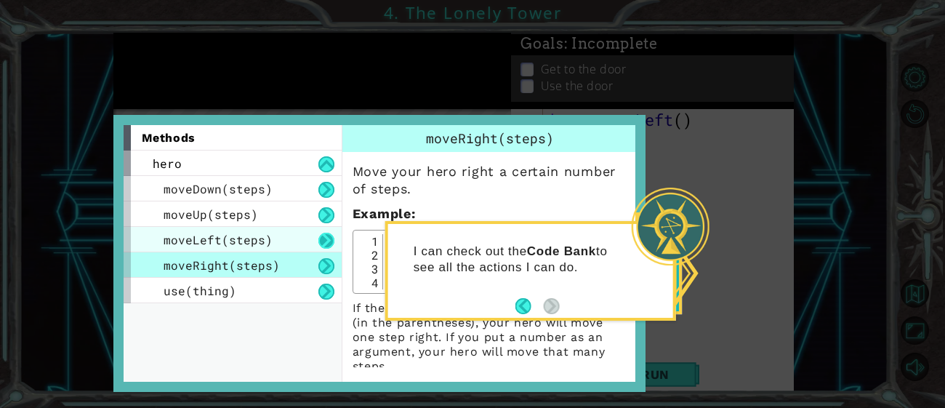
click at [326, 244] on button at bounding box center [326, 241] width 16 height 16
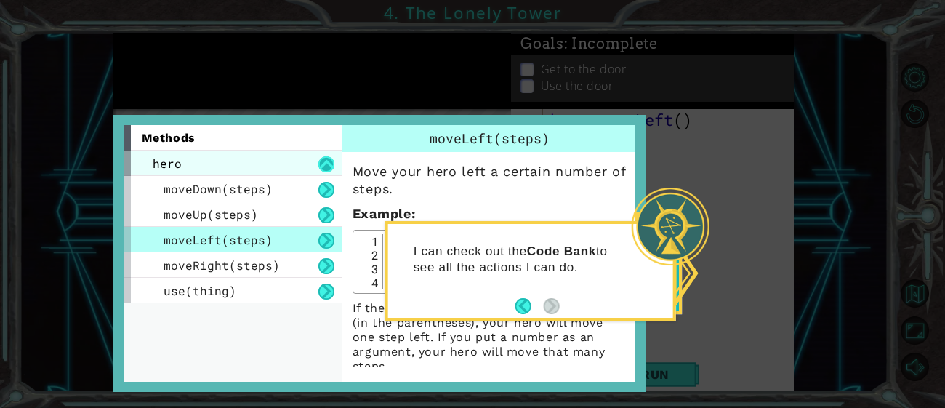
click at [326, 163] on button at bounding box center [326, 164] width 16 height 16
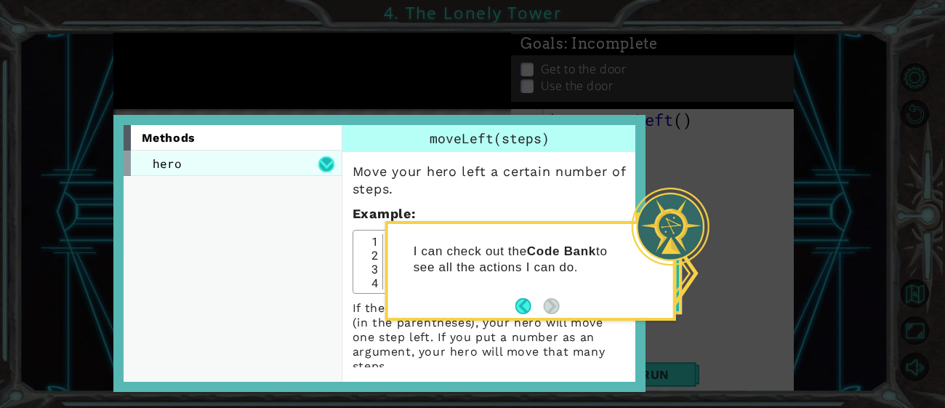
click at [326, 163] on button at bounding box center [326, 164] width 16 height 16
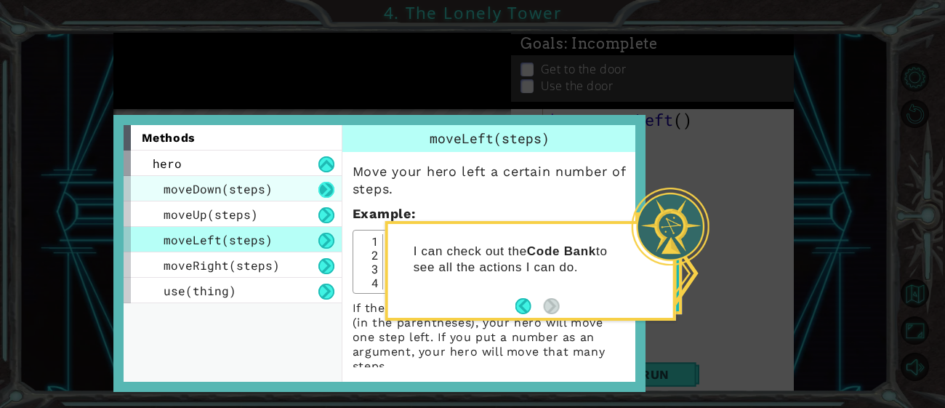
click at [326, 185] on button at bounding box center [326, 190] width 16 height 16
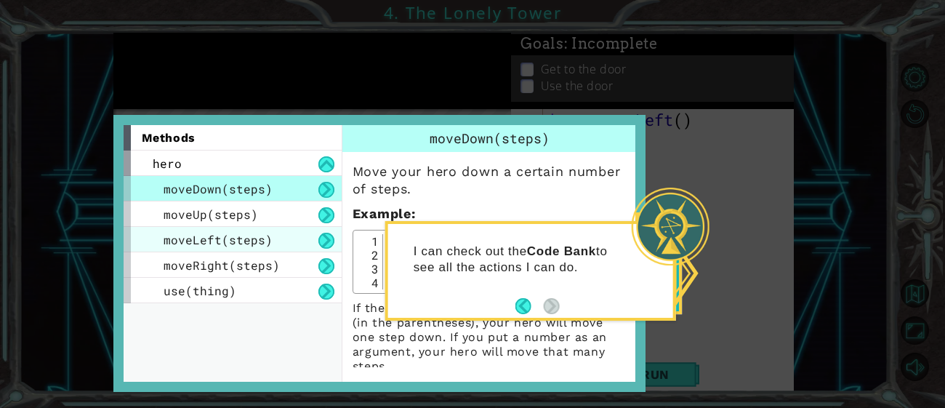
click at [190, 244] on span "moveLeft(steps)" at bounding box center [218, 239] width 109 height 15
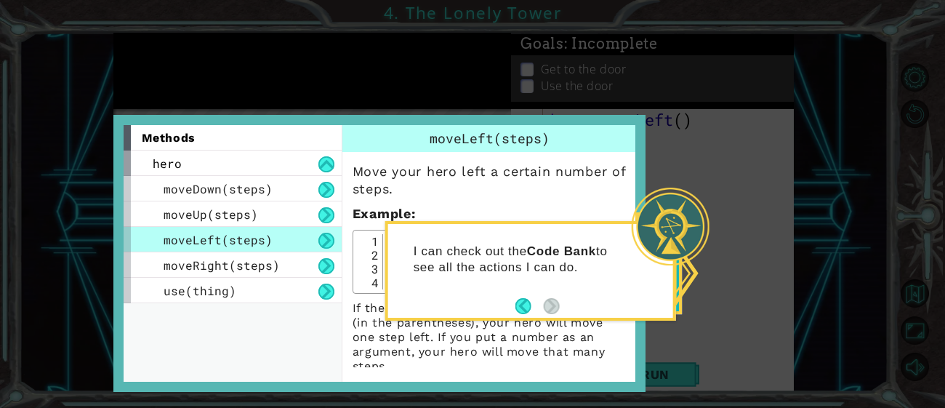
click at [190, 244] on span "moveLeft(steps)" at bounding box center [218, 239] width 109 height 15
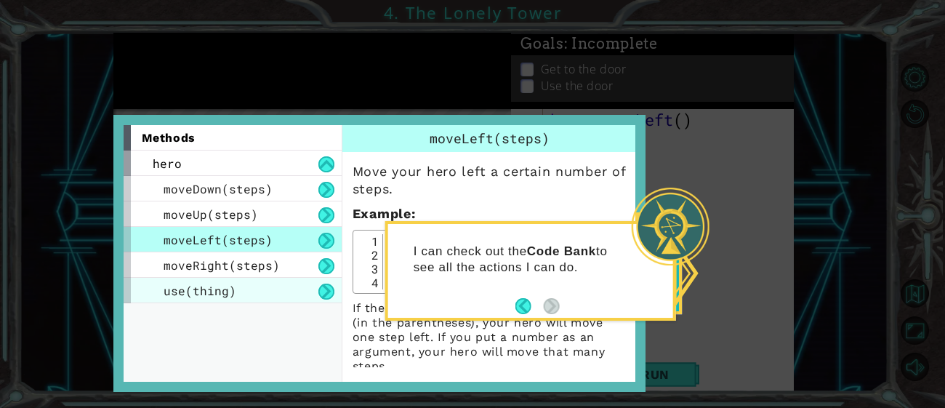
click at [181, 278] on div "use(thing)" at bounding box center [233, 290] width 218 height 25
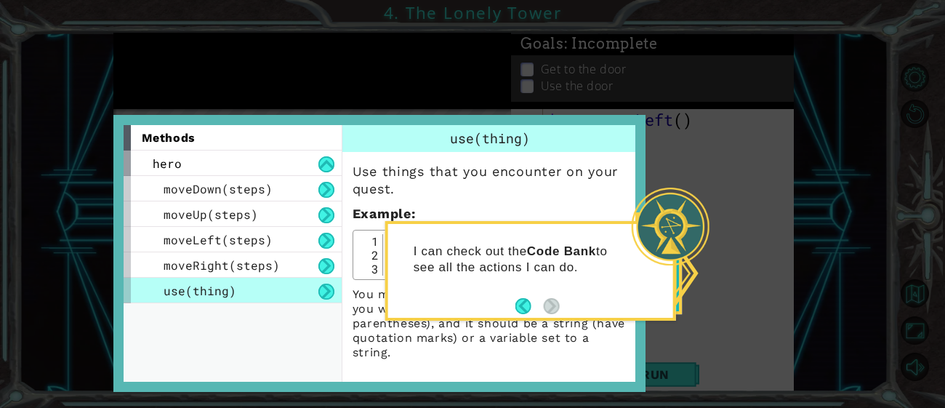
click at [181, 278] on div "use(thing)" at bounding box center [233, 290] width 218 height 25
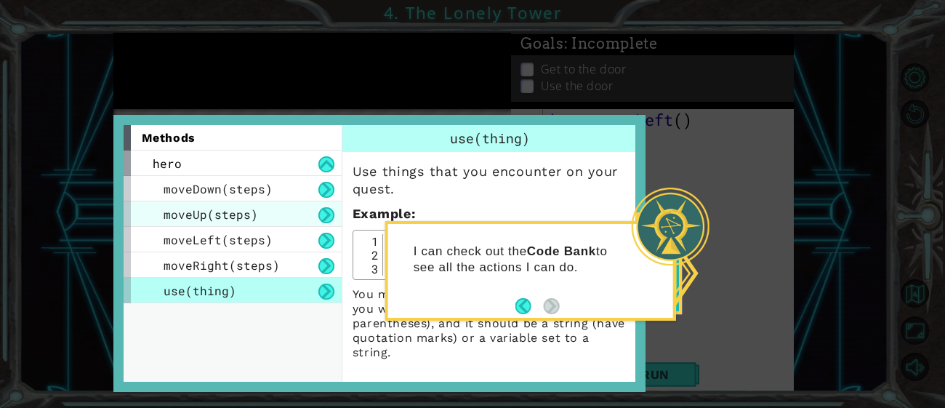
click at [274, 211] on div "moveUp(steps)" at bounding box center [233, 213] width 218 height 25
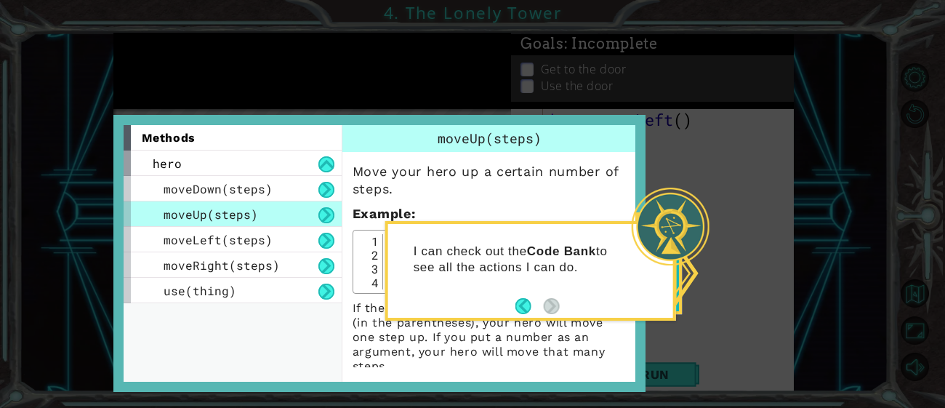
click at [274, 211] on div "moveUp(steps)" at bounding box center [233, 213] width 218 height 25
click at [424, 238] on div "I can check out the Code Bank to see all the actions I can do." at bounding box center [530, 266] width 285 height 73
click at [647, 206] on div at bounding box center [671, 227] width 78 height 78
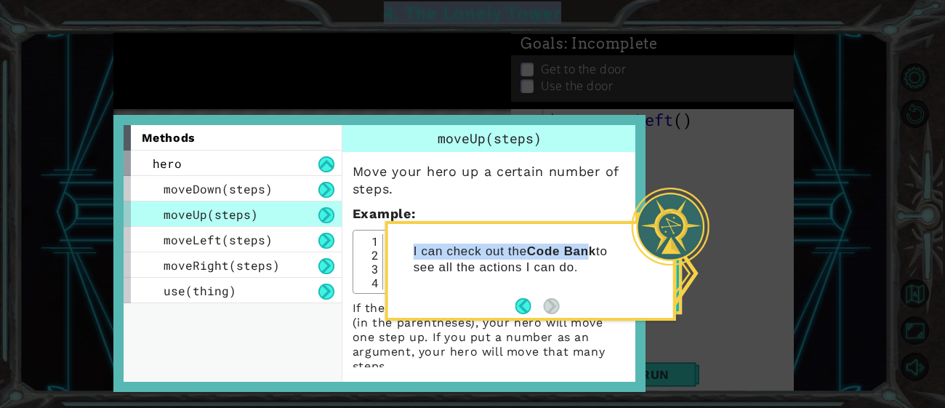
drag, startPoint x: 590, startPoint y: 244, endPoint x: 550, endPoint y: 209, distance: 53.6
click at [550, 209] on body "1 ההההההההההההההההההההההההההההההההההההההההההההההההההההההההההההההההההההההההההההה…" at bounding box center [472, 204] width 945 height 408
click at [550, 207] on p "Example :" at bounding box center [490, 213] width 275 height 17
type textarea "hero.moveUp(3)"
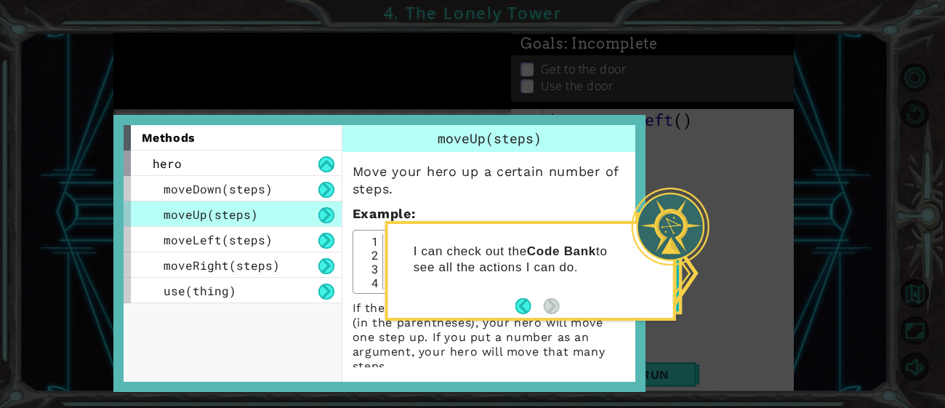
click at [380, 244] on div "1" at bounding box center [370, 241] width 26 height 14
click at [368, 277] on div "4" at bounding box center [370, 283] width 26 height 14
click at [169, 238] on span "moveLeft(steps)" at bounding box center [218, 239] width 109 height 15
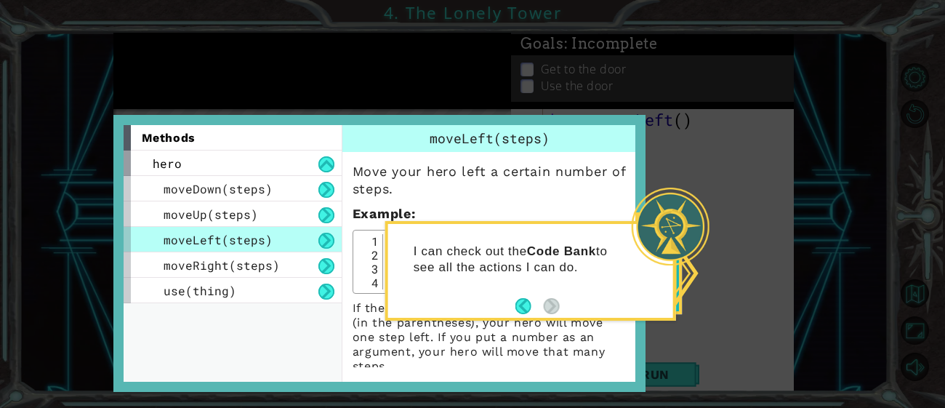
click at [732, 192] on icon at bounding box center [472, 204] width 945 height 408
click at [674, 278] on div "I can check out the Code Bank to see all the actions I can do." at bounding box center [530, 271] width 291 height 100
click at [665, 276] on span "Code Bank" at bounding box center [646, 263] width 38 height 84
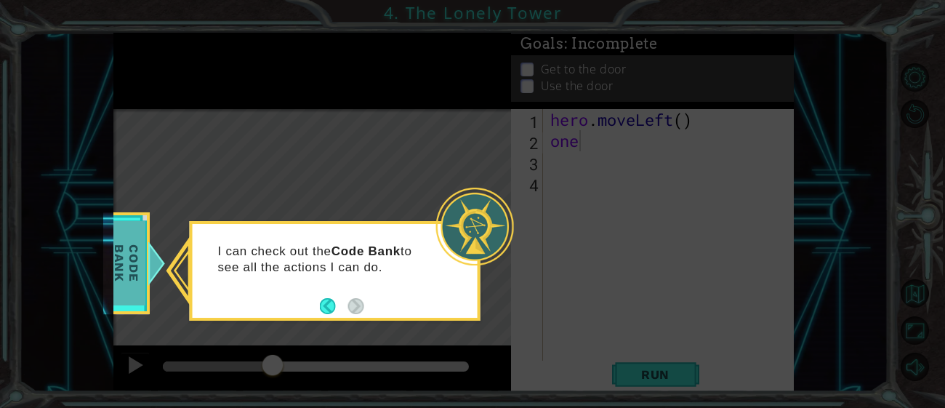
click at [153, 251] on div at bounding box center [158, 263] width 18 height 44
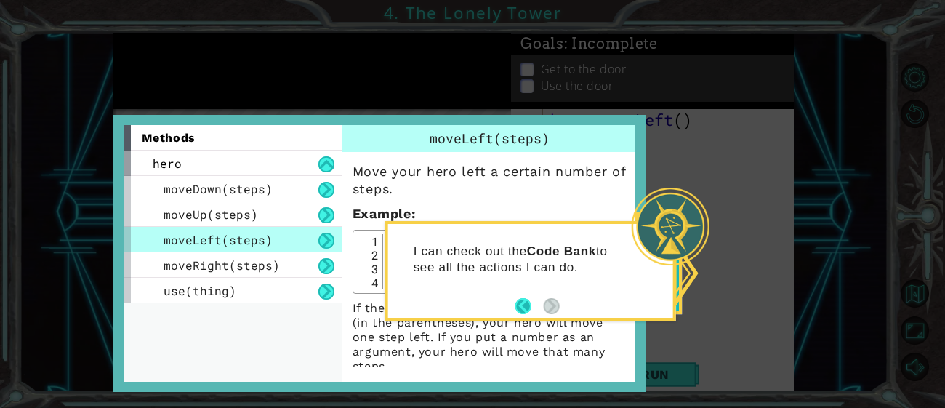
click at [525, 302] on button "Back" at bounding box center [529, 306] width 28 height 16
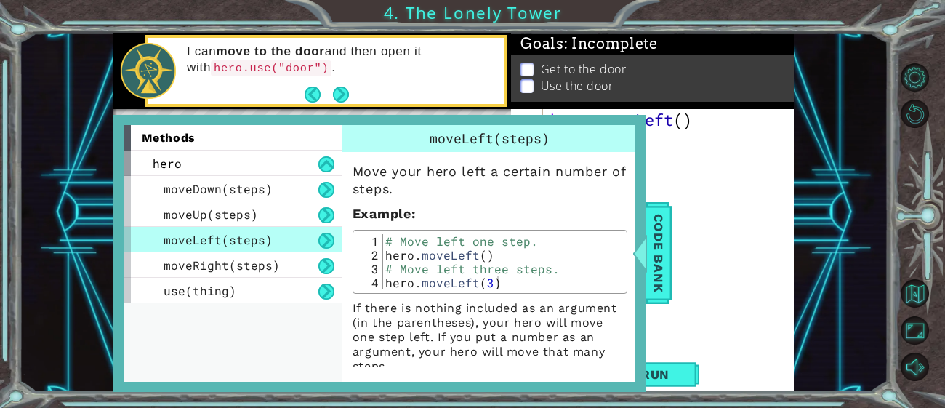
type textarea "hero.moveLeft(3)"
click at [487, 285] on div "# Move left one step. hero . moveLeft ( ) # Move left three steps. hero . moveL…" at bounding box center [502, 275] width 240 height 83
click at [635, 262] on div at bounding box center [625, 253] width 18 height 44
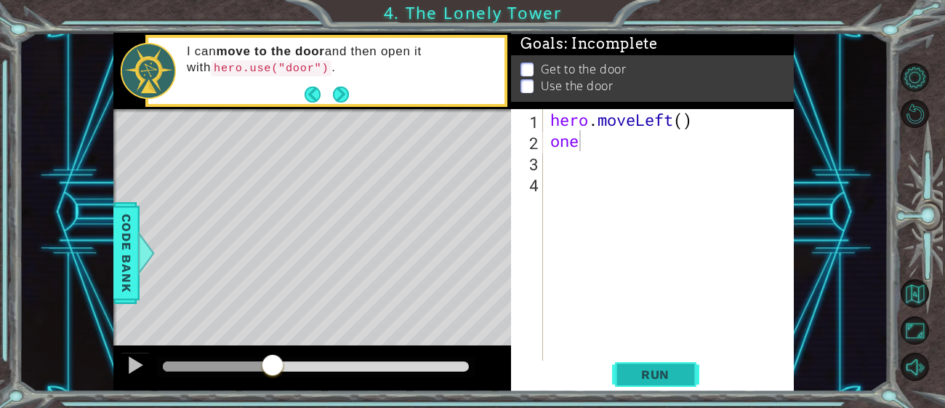
click at [644, 385] on button "Run" at bounding box center [655, 375] width 87 height 28
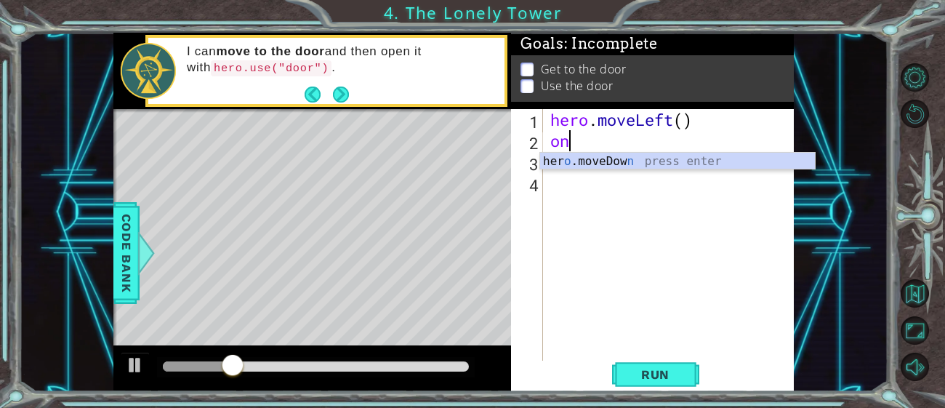
type textarea "o"
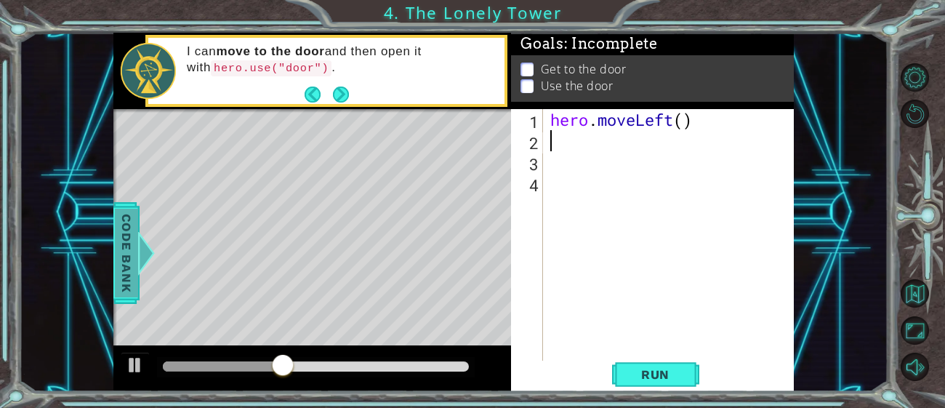
click at [124, 256] on span "Code Bank" at bounding box center [114, 253] width 23 height 89
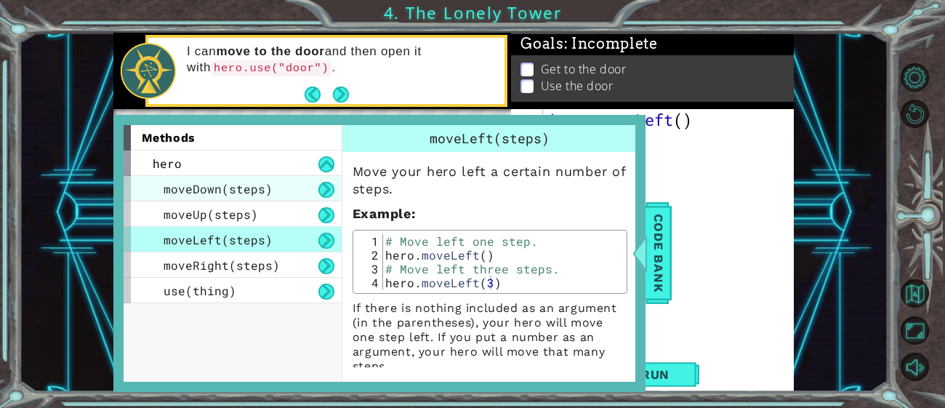
click at [244, 194] on span "moveDown(steps)" at bounding box center [218, 188] width 109 height 15
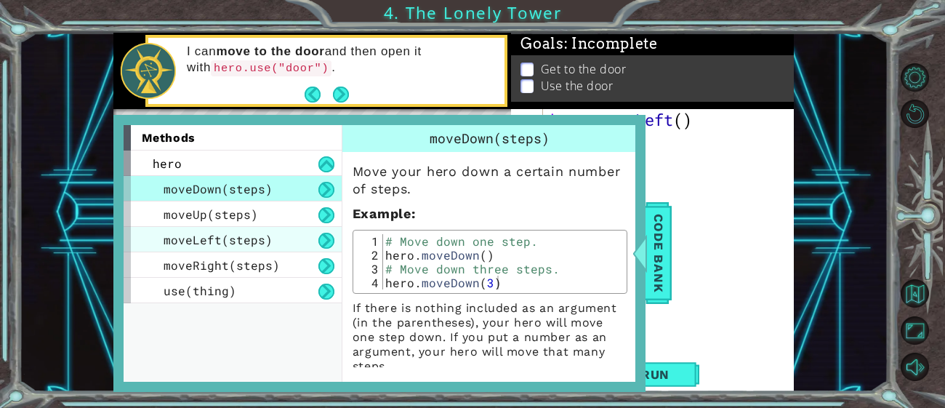
click at [232, 247] on div "moveLeft(steps)" at bounding box center [233, 239] width 218 height 25
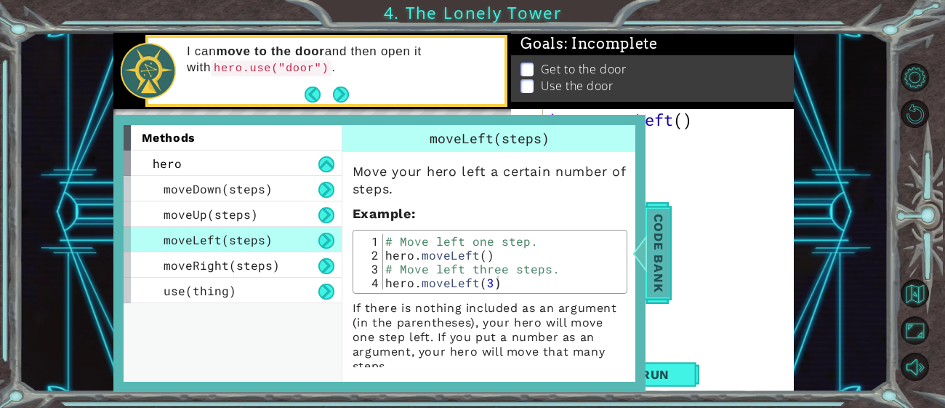
click at [662, 271] on span "Code Bank" at bounding box center [664, 253] width 23 height 89
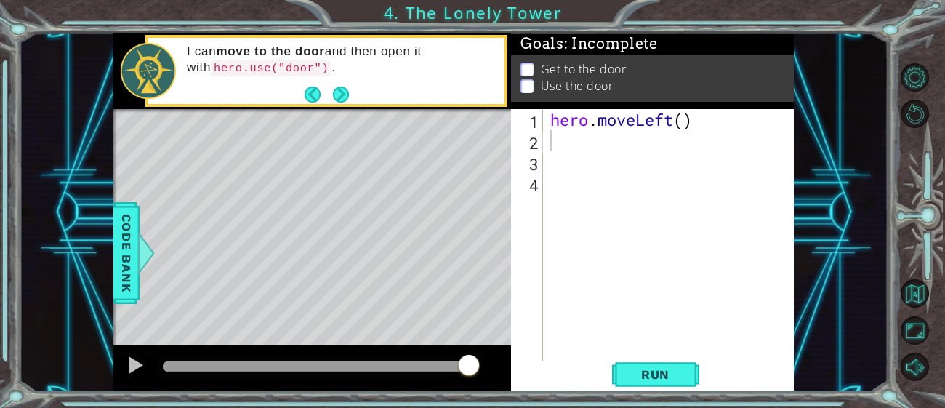
click at [713, 117] on div "hero . moveLeft ( )" at bounding box center [672, 256] width 251 height 295
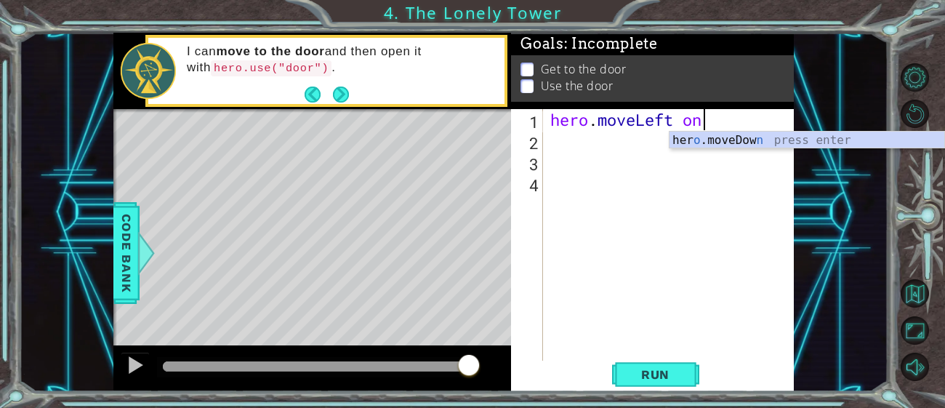
scroll to position [0, 6]
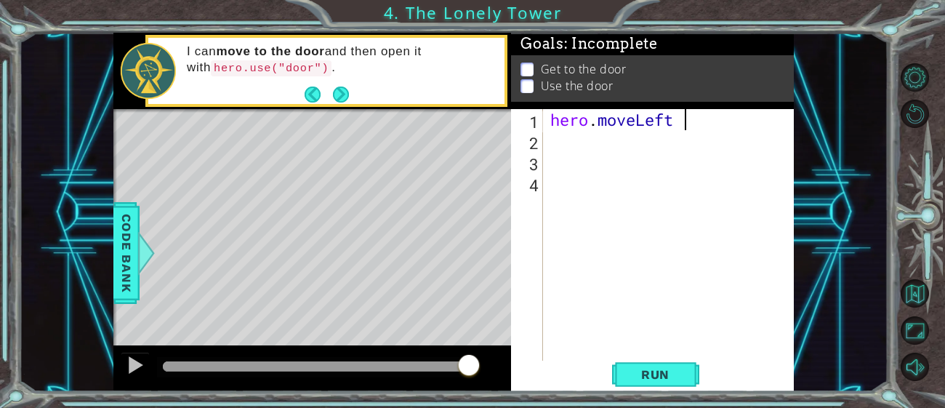
type textarea "hero.moveLeft"
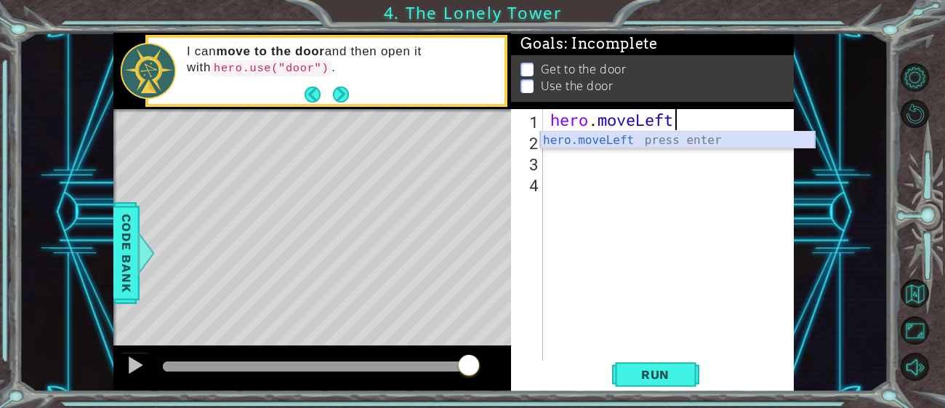
click at [692, 134] on div "hero.moveLeft press enter" at bounding box center [677, 158] width 275 height 52
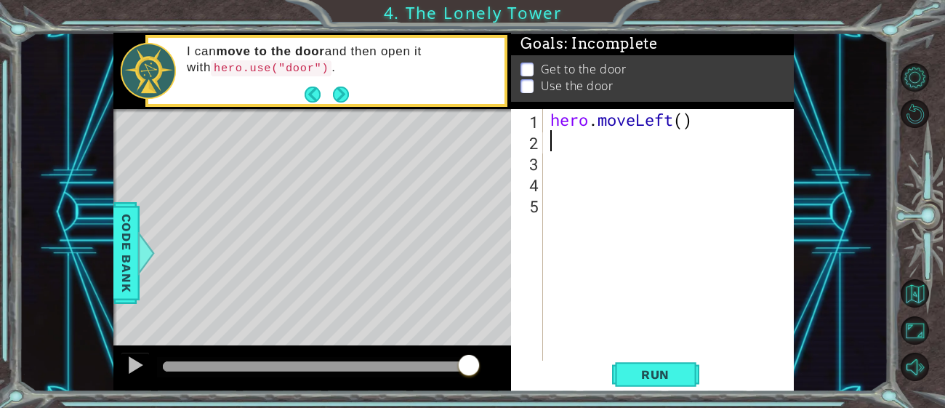
click at [870, 176] on div "1 ההההההההההההההההההההההההההההההההההההההההההההההההההההההההההההההההההההההההההההה…" at bounding box center [453, 212] width 869 height 359
click at [911, 113] on button "Restart Level" at bounding box center [915, 114] width 28 height 28
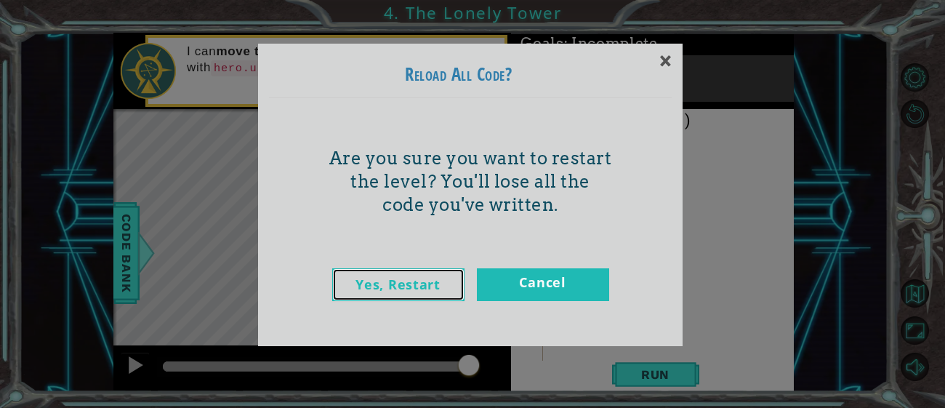
click at [444, 278] on link "Yes, Restart" at bounding box center [398, 284] width 132 height 33
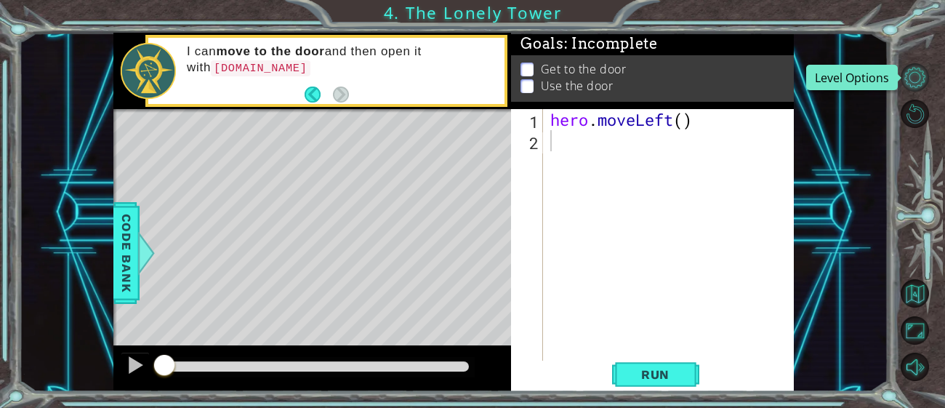
click at [906, 83] on button "Level Options" at bounding box center [915, 77] width 28 height 28
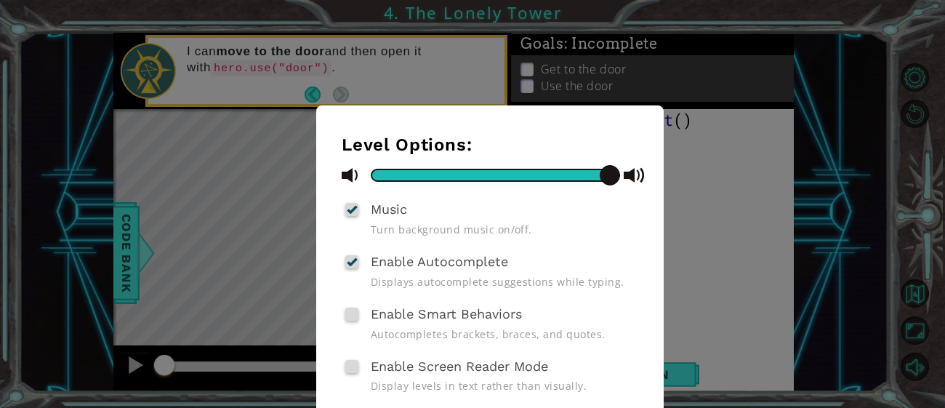
click at [816, 147] on div "Level Options: Music Turn background music on/off. Enable Autocomplete Displays…" at bounding box center [472, 204] width 945 height 408
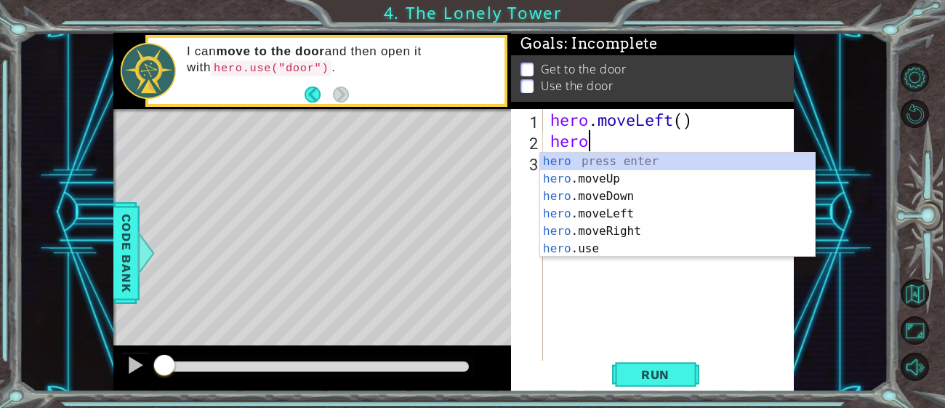
scroll to position [0, 1]
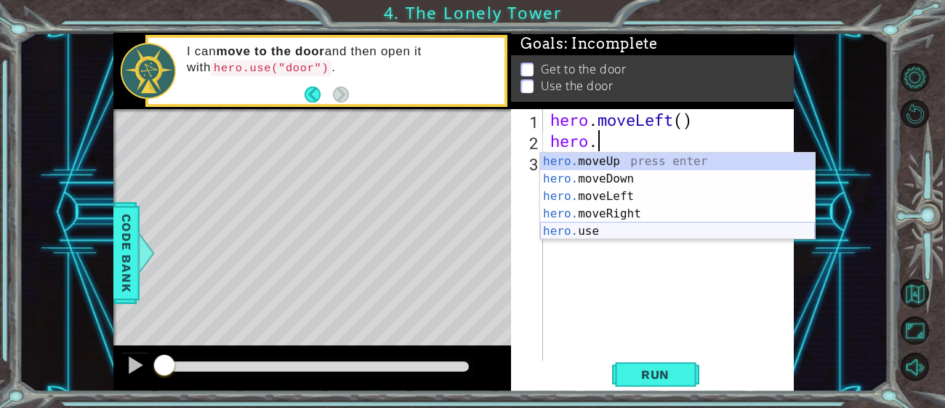
click at [589, 228] on div "hero. moveUp press enter hero. moveDown press enter hero. moveLeft press enter …" at bounding box center [677, 214] width 275 height 122
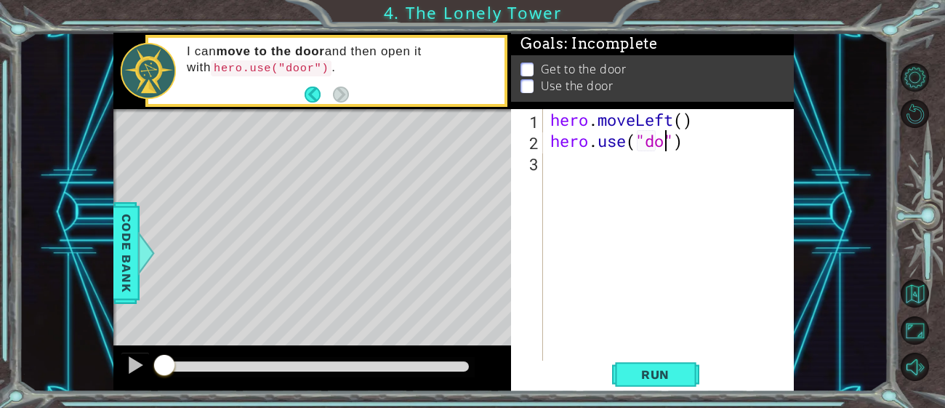
scroll to position [0, 5]
click at [657, 379] on span "Run" at bounding box center [655, 374] width 57 height 15
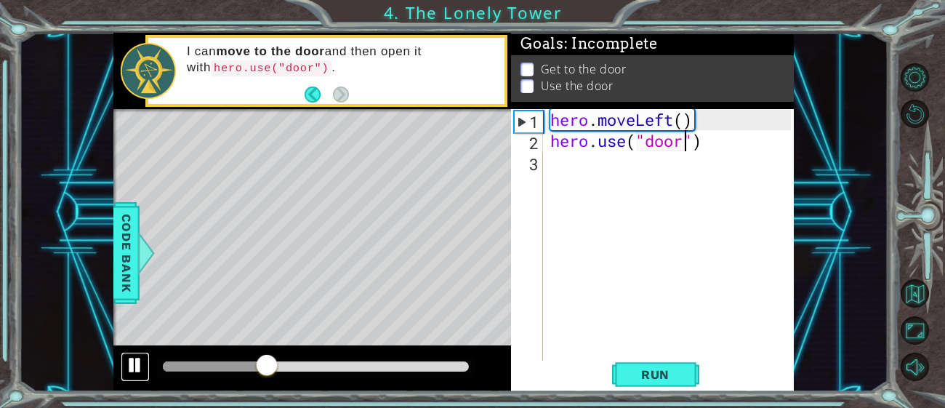
click at [141, 371] on div at bounding box center [135, 364] width 19 height 19
click at [710, 145] on div "hero . moveLeft ( ) hero . use ( "door" )" at bounding box center [672, 256] width 251 height 295
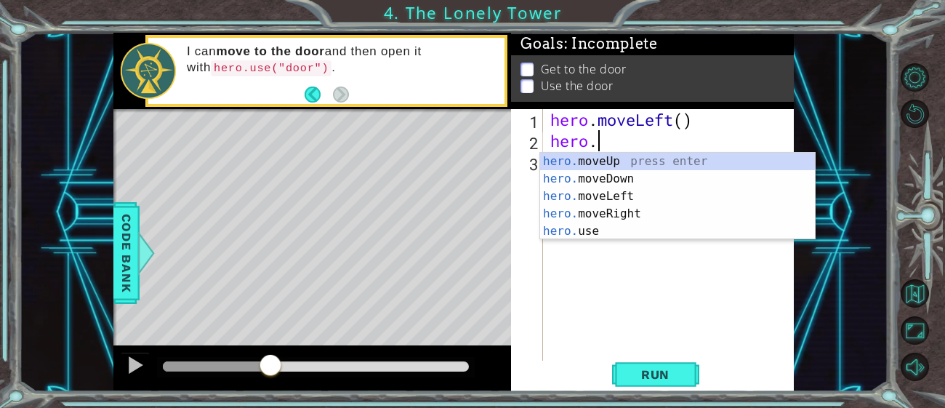
scroll to position [0, 0]
type textarea "h"
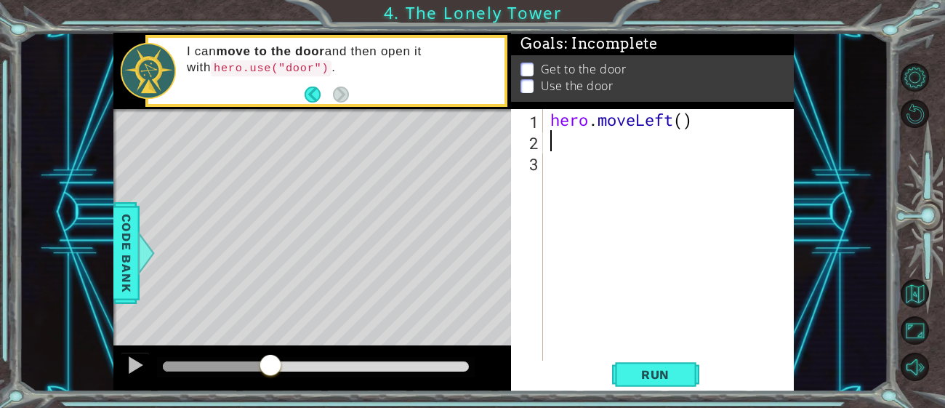
click at [529, 93] on p at bounding box center [527, 100] width 13 height 14
click at [564, 88] on p "Use the door" at bounding box center [577, 96] width 73 height 16
click at [569, 75] on p "Get to the door" at bounding box center [583, 83] width 85 height 16
click at [560, 158] on div "hero . moveLeft ( )" at bounding box center [672, 256] width 251 height 295
click at [563, 136] on div "hero . moveLeft ( )" at bounding box center [672, 256] width 251 height 295
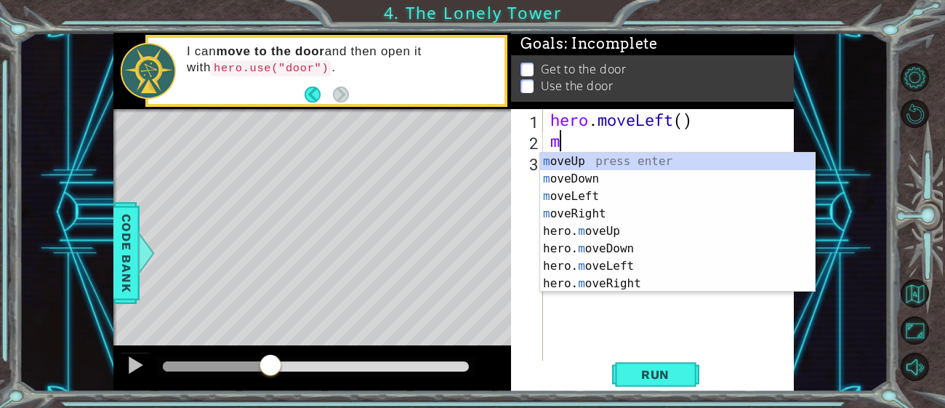
type textarea "mo"
click at [567, 165] on div "mo veUp press enter mo veDown press enter mo veLeft press enter mo veRight pres…" at bounding box center [677, 240] width 275 height 174
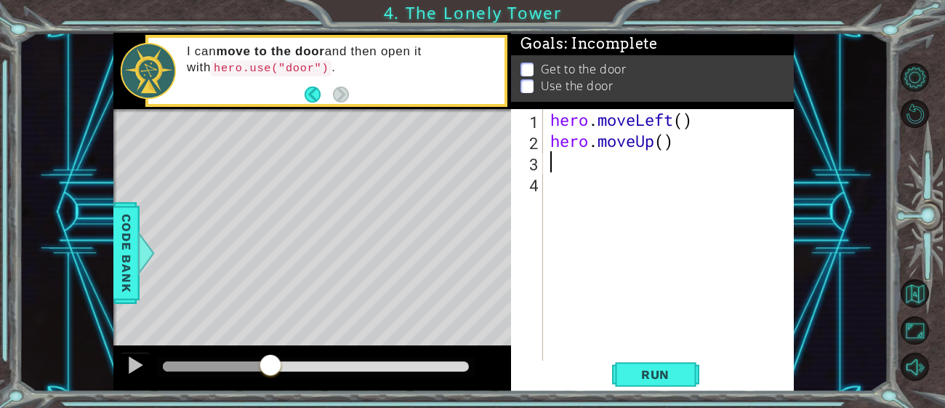
click at [567, 165] on div "hero . moveLeft ( ) hero . moveUp ( )" at bounding box center [672, 256] width 251 height 295
click at [674, 377] on span "Run" at bounding box center [655, 374] width 57 height 15
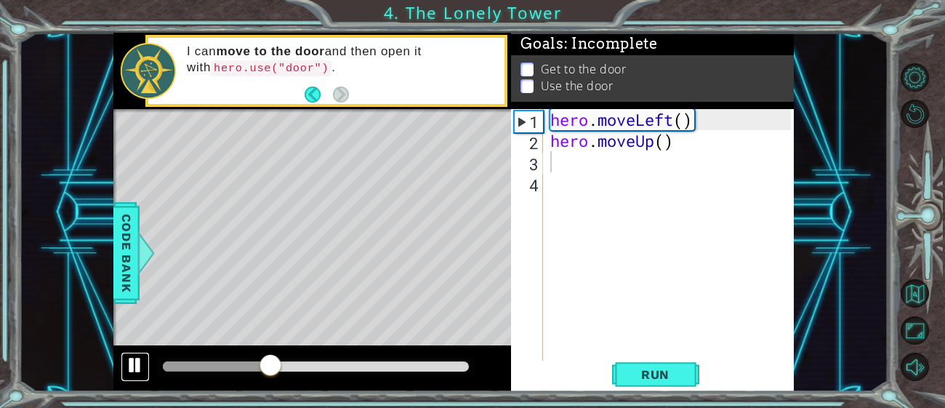
click at [129, 367] on div at bounding box center [135, 364] width 19 height 19
click at [683, 139] on div "hero . moveLeft ( ) hero . moveUp ( )" at bounding box center [672, 256] width 251 height 295
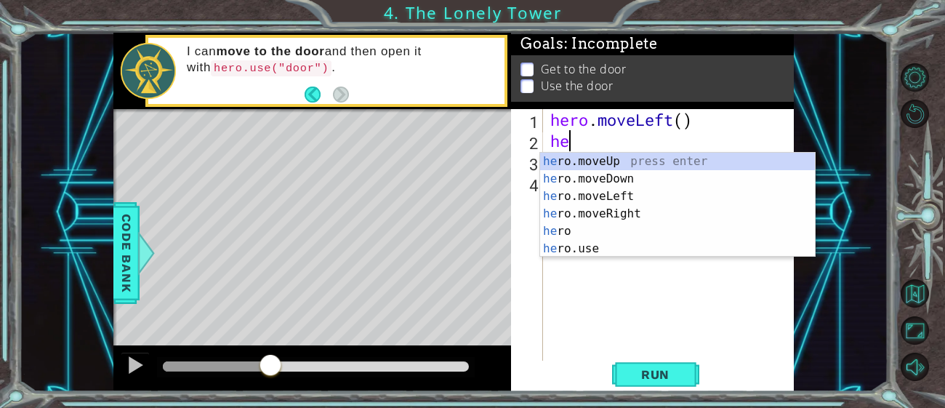
type textarea "h"
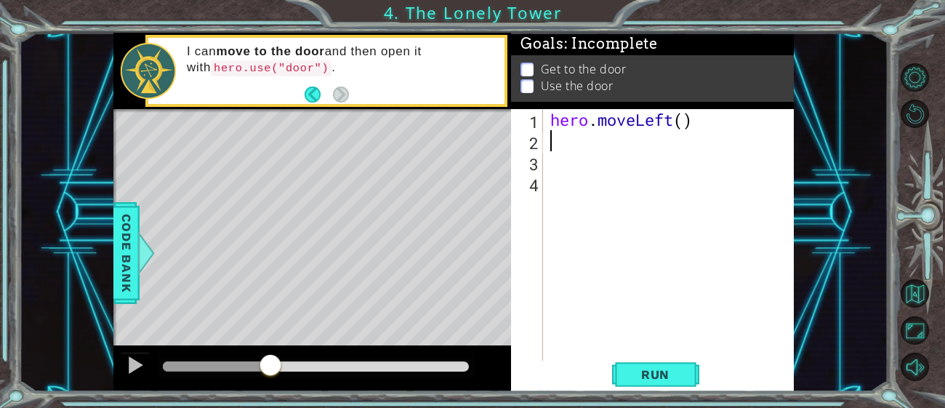
click at [686, 122] on div "hero . moveLeft ( )" at bounding box center [672, 256] width 251 height 295
type textarea "hero.moveLeft(2)"
click at [664, 357] on div "hero . moveLeft ( 2 )" at bounding box center [672, 256] width 251 height 295
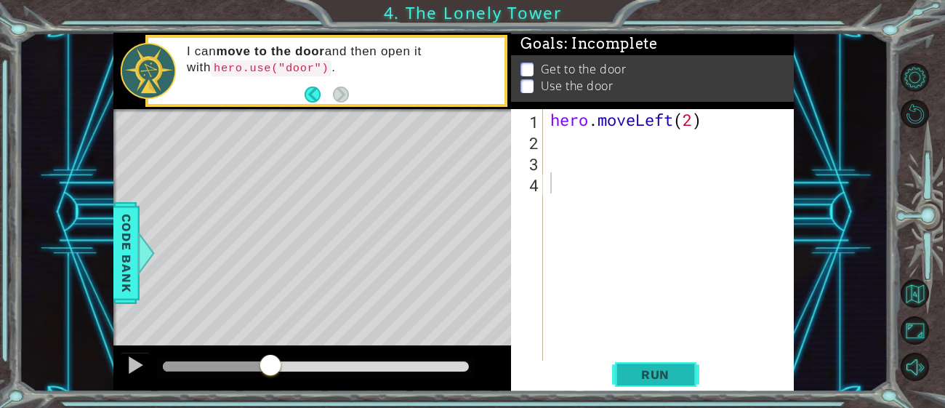
click at [664, 365] on button "Run" at bounding box center [655, 375] width 87 height 28
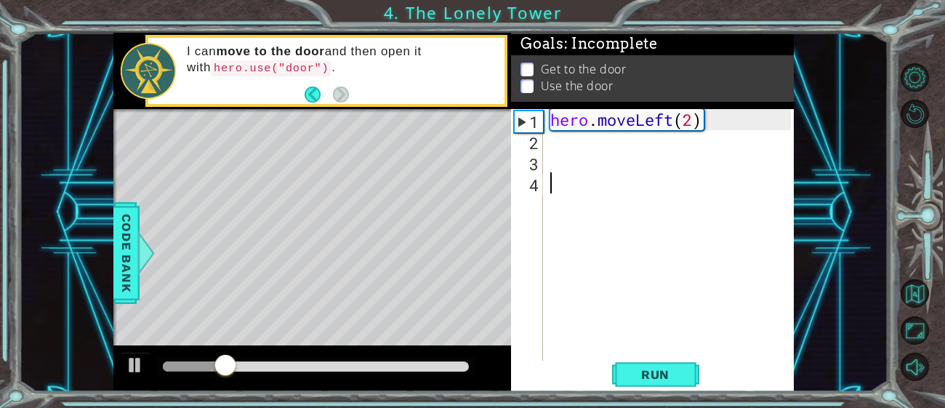
click at [569, 148] on div "hero . moveLeft ( 2 )" at bounding box center [672, 256] width 251 height 295
type textarea "m"
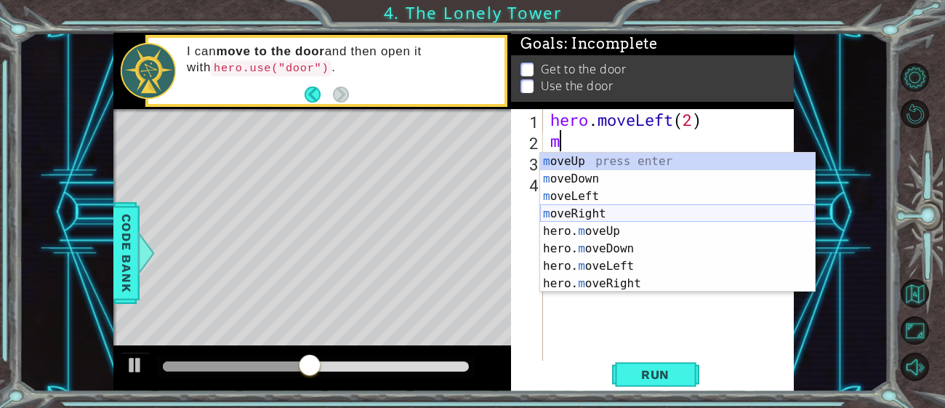
click at [561, 209] on div "m oveUp press enter m oveDown press enter m oveLeft press enter m oveRight pres…" at bounding box center [677, 240] width 275 height 174
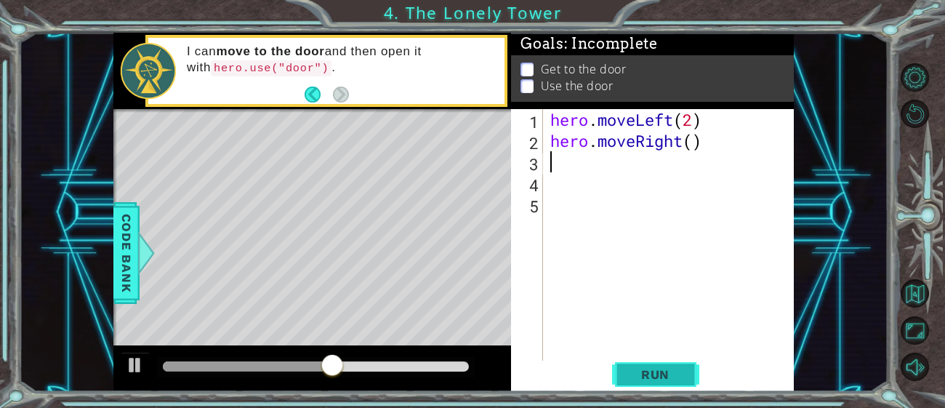
click at [639, 367] on span "Run" at bounding box center [655, 374] width 57 height 15
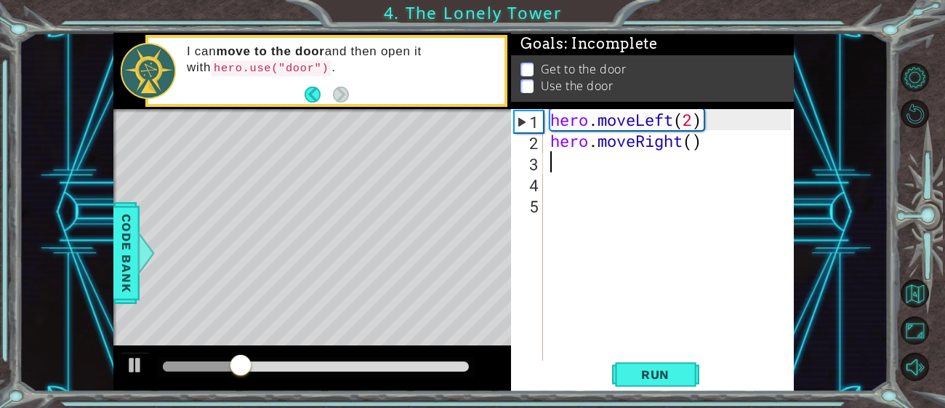
click at [699, 148] on div "hero . moveLeft ( 2 ) hero . moveRight ( )" at bounding box center [672, 256] width 251 height 295
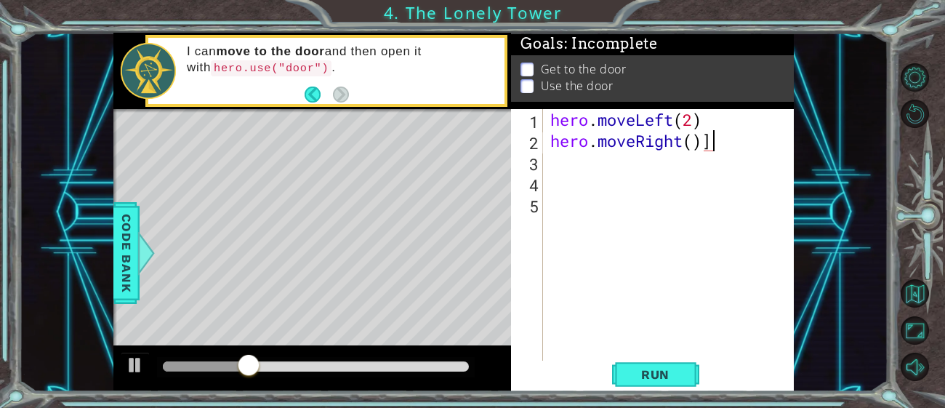
scroll to position [0, 6]
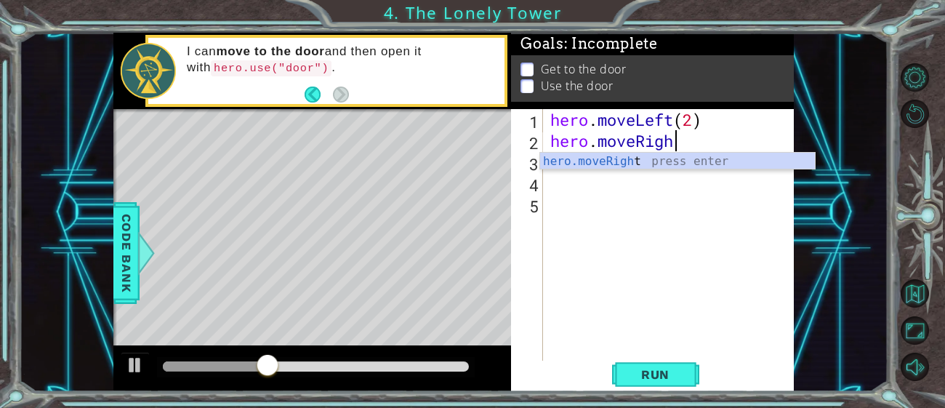
type textarea "[DOMAIN_NAME]"
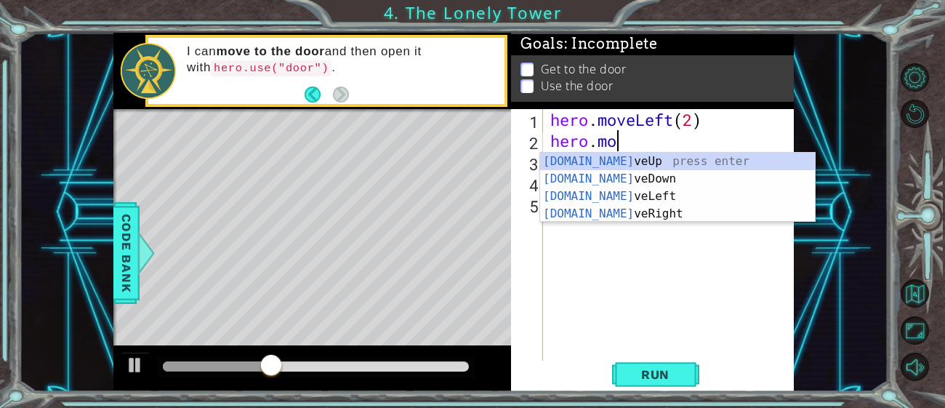
scroll to position [0, 1]
click at [663, 199] on div "[DOMAIN_NAME] veUp press enter [DOMAIN_NAME] veDown press enter [DOMAIN_NAME] v…" at bounding box center [677, 205] width 275 height 105
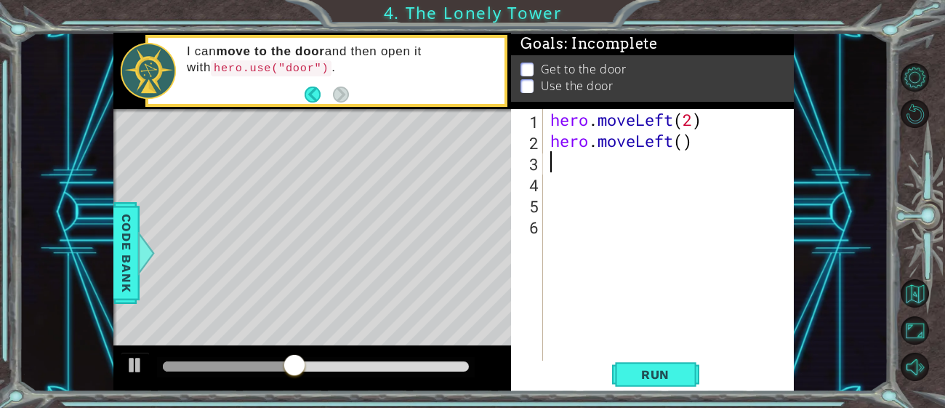
scroll to position [0, 0]
click at [668, 377] on span "Run" at bounding box center [655, 374] width 57 height 15
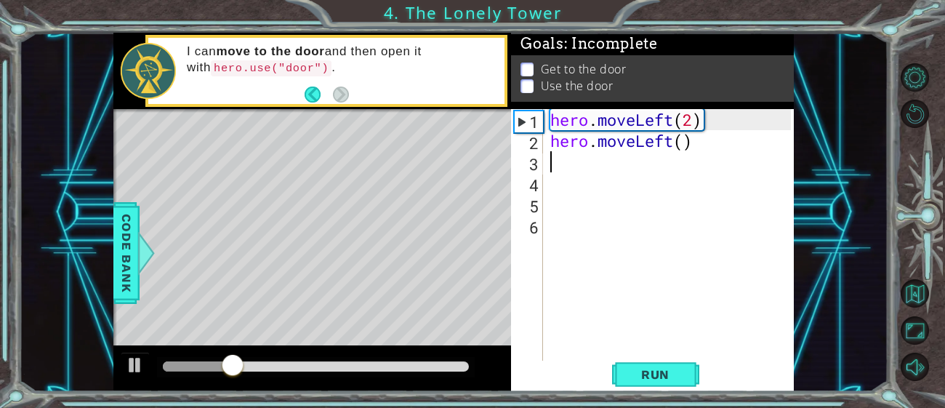
click at [712, 151] on div "hero . moveLeft ( 2 ) hero . moveLeft ( )" at bounding box center [672, 256] width 251 height 295
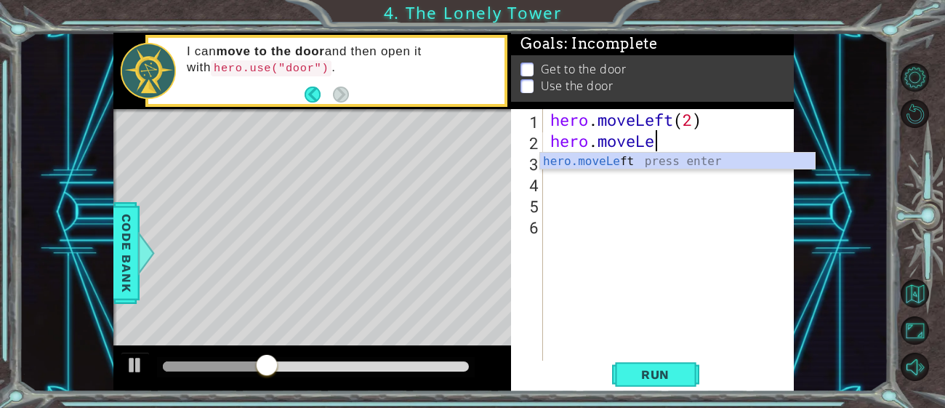
type textarea "hero.move"
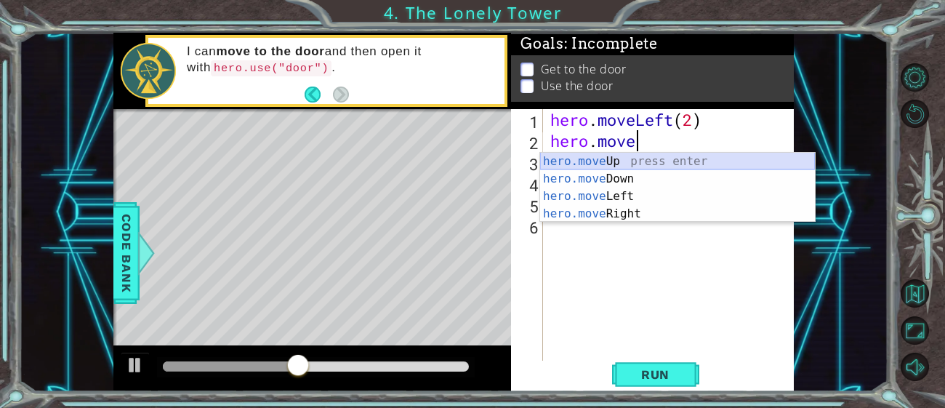
click at [683, 159] on div "hero.move Up press enter hero.move Down press enter hero.move Left press enter …" at bounding box center [677, 205] width 275 height 105
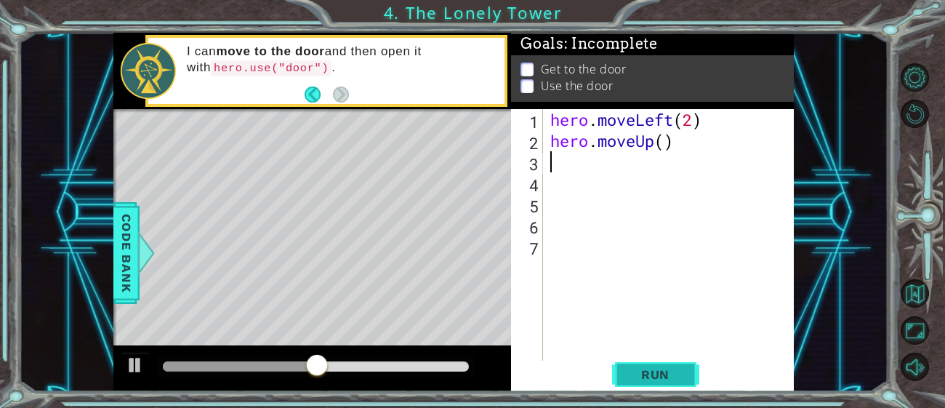
click at [660, 363] on button "Run" at bounding box center [655, 375] width 87 height 28
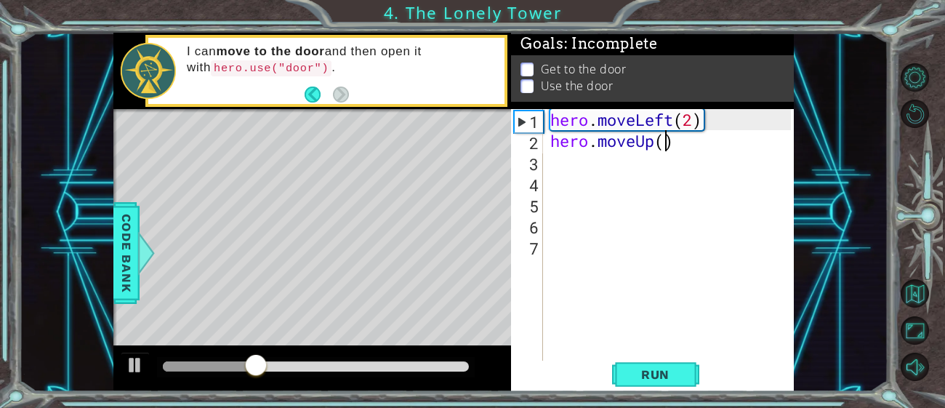
click at [669, 147] on div "hero . moveLeft ( 2 ) hero . moveUp ( )" at bounding box center [672, 256] width 251 height 295
type textarea "hero.moveUp(2)"
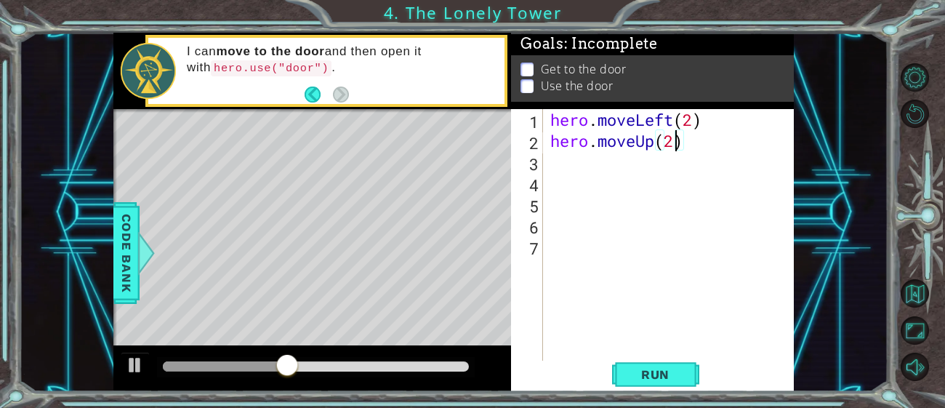
click at [612, 174] on div "hero . moveLeft ( 2 ) hero . moveUp ( 2 )" at bounding box center [672, 256] width 251 height 295
click at [600, 161] on div "hero . moveLeft ( 2 ) hero . moveUp ( 2 )" at bounding box center [672, 256] width 251 height 295
click at [662, 379] on span "Run" at bounding box center [655, 374] width 57 height 15
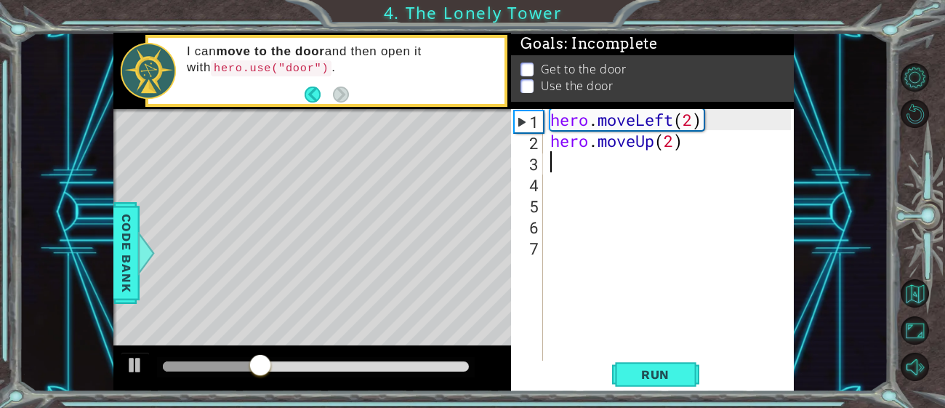
type textarea "m"
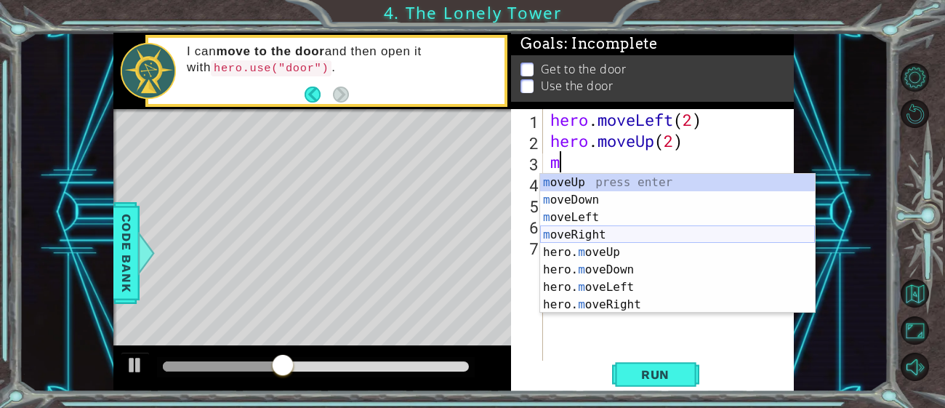
click at [577, 234] on div "m oveUp press enter m oveDown press enter m oveLeft press enter m oveRight pres…" at bounding box center [677, 261] width 275 height 174
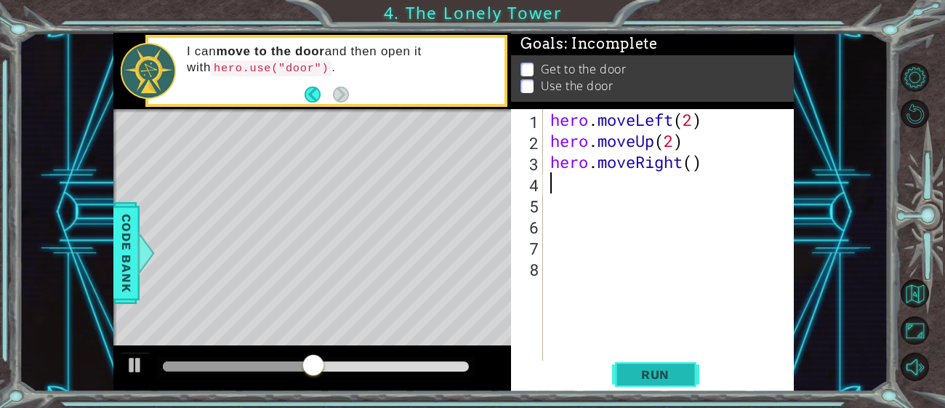
click at [642, 374] on span "Run" at bounding box center [655, 374] width 57 height 15
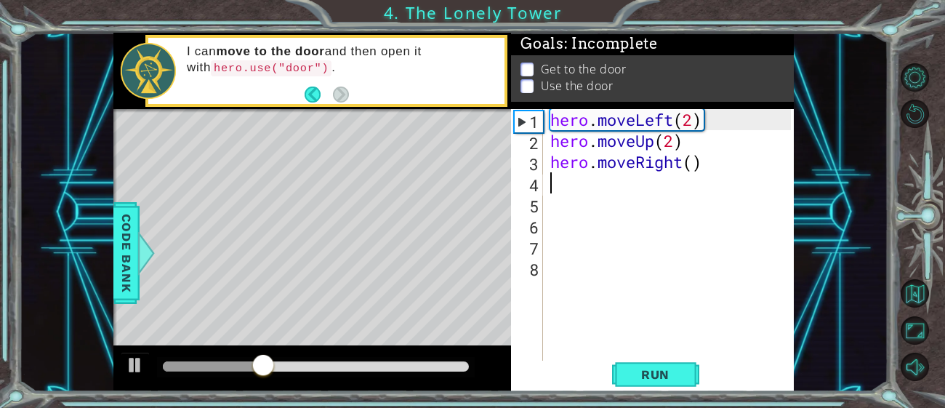
click at [696, 166] on div "hero . moveLeft ( 2 ) hero . moveUp ( 2 ) hero . moveRight ( )" at bounding box center [672, 256] width 251 height 295
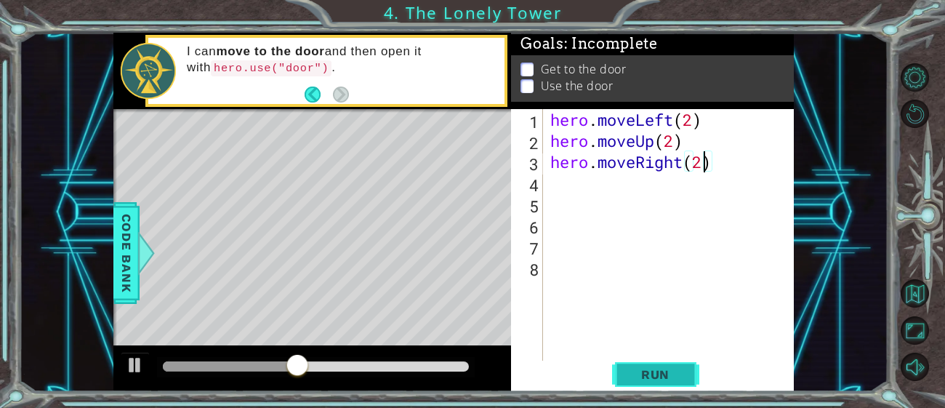
type textarea "hero.moveRight(2)"
click at [669, 369] on span "Run" at bounding box center [655, 374] width 57 height 15
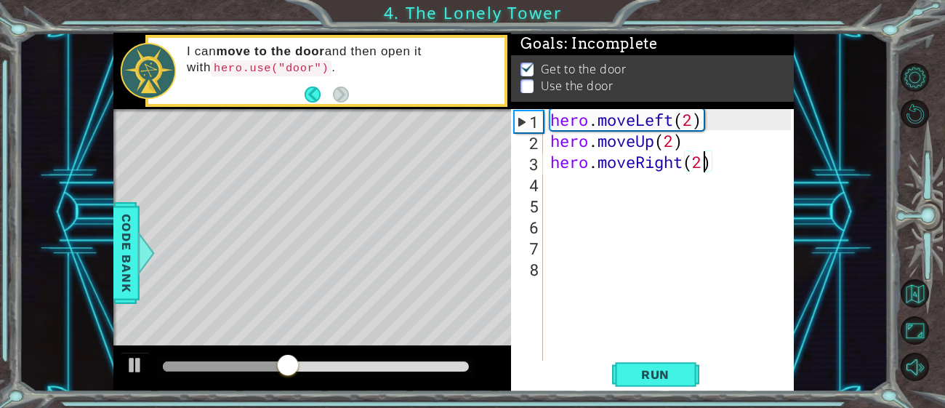
click at [557, 193] on div "hero . moveLeft ( 2 ) hero . moveUp ( 2 ) hero . moveRight ( 2 )" at bounding box center [672, 256] width 251 height 295
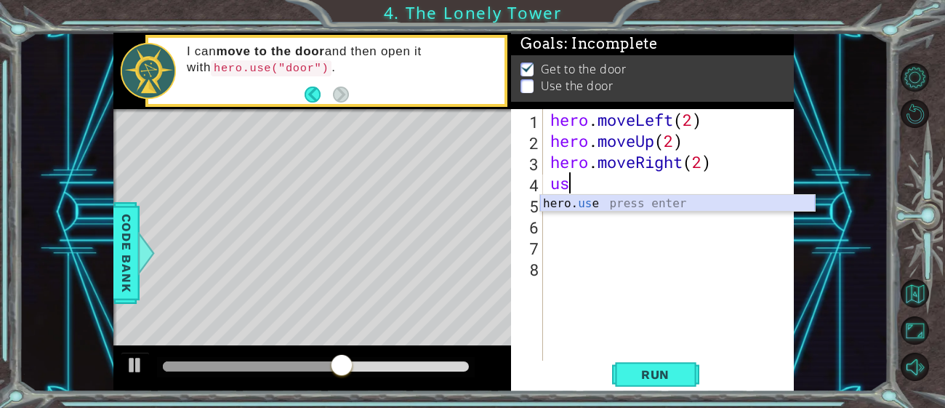
click at [566, 204] on div "hero. us e press enter" at bounding box center [677, 221] width 275 height 52
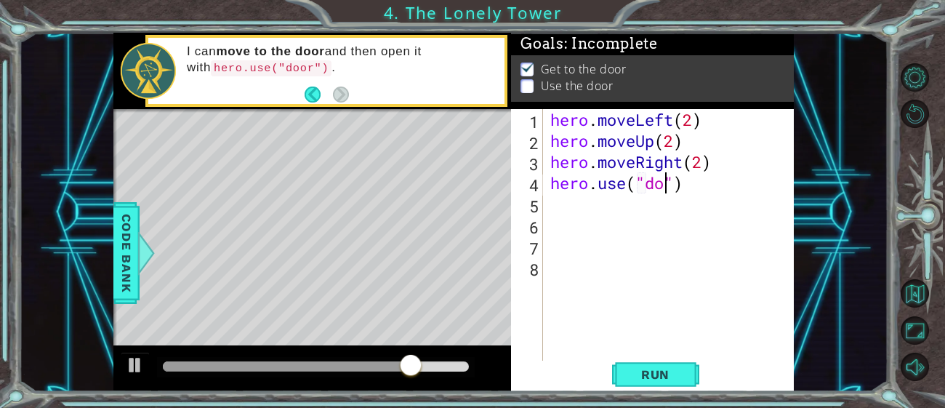
scroll to position [0, 5]
type textarea "hero.use("door")"
click at [674, 380] on span "Run" at bounding box center [655, 374] width 57 height 15
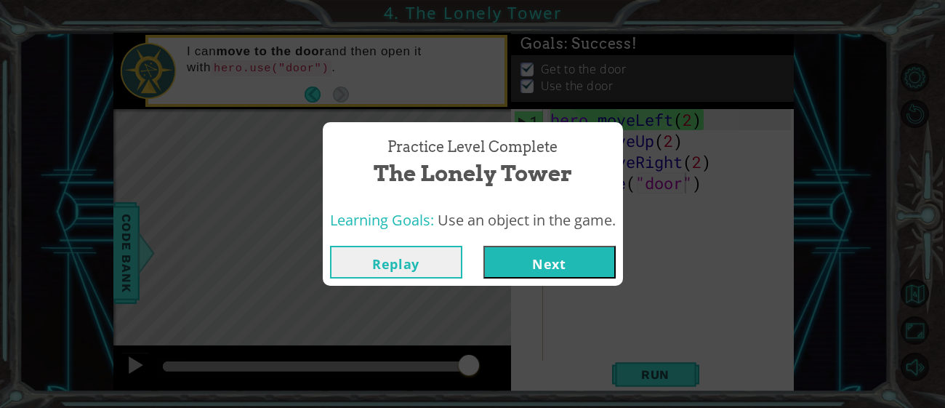
click at [564, 269] on button "Next" at bounding box center [549, 262] width 132 height 33
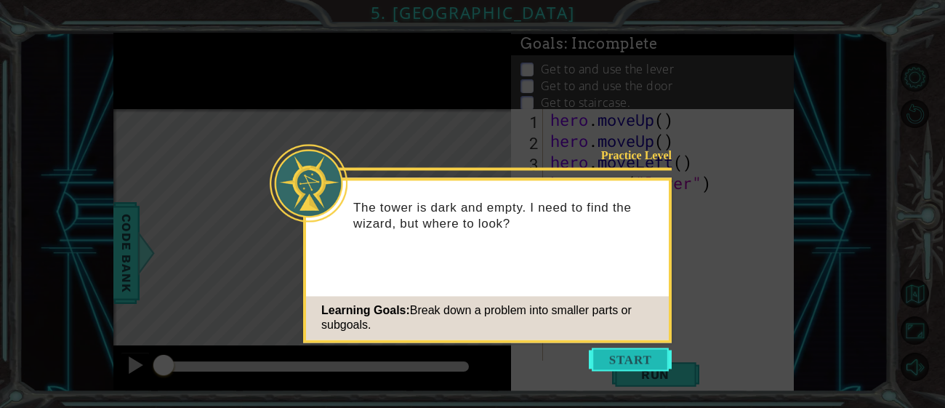
click at [604, 355] on button "Start" at bounding box center [630, 358] width 83 height 23
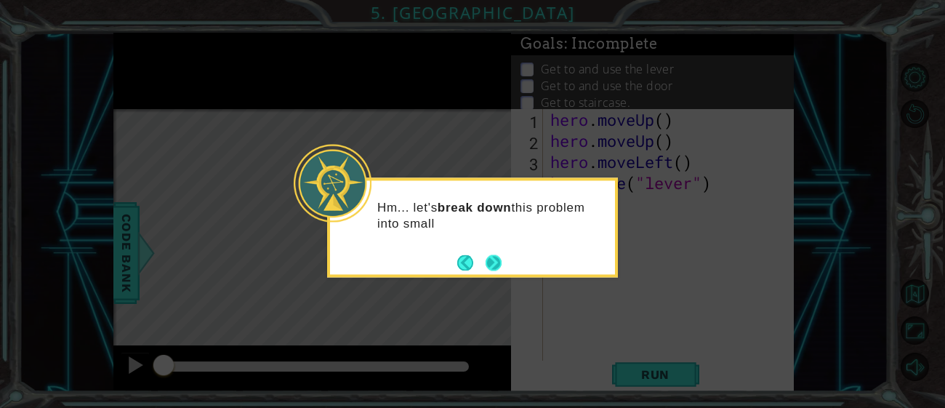
click at [497, 265] on button "Next" at bounding box center [494, 263] width 23 height 23
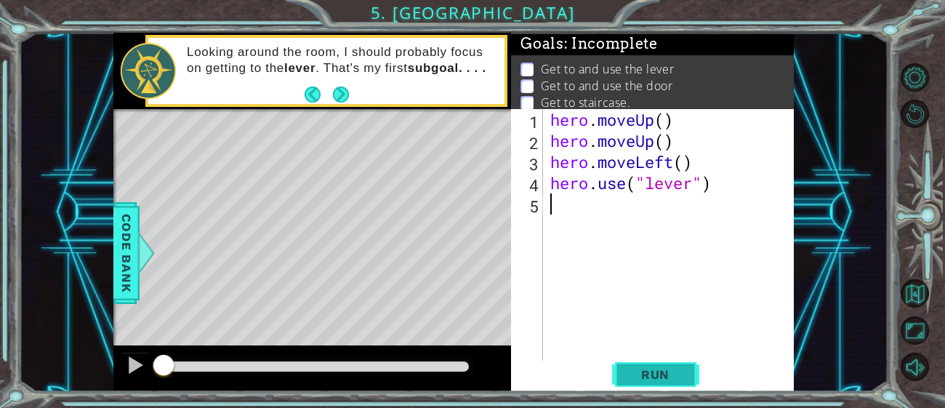
click at [652, 369] on span "Run" at bounding box center [655, 374] width 57 height 15
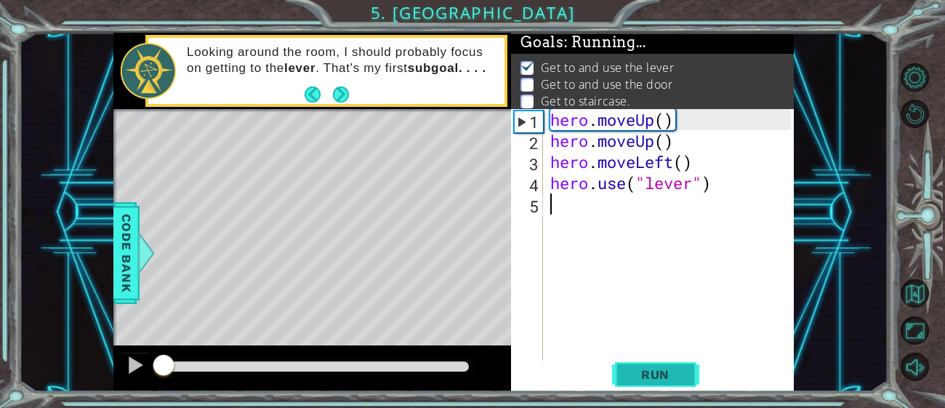
click at [652, 369] on span "Run" at bounding box center [655, 374] width 57 height 15
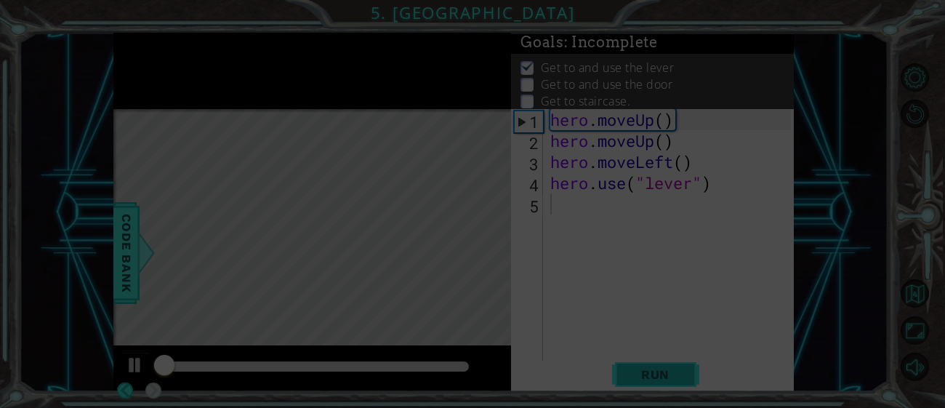
scroll to position [4, 0]
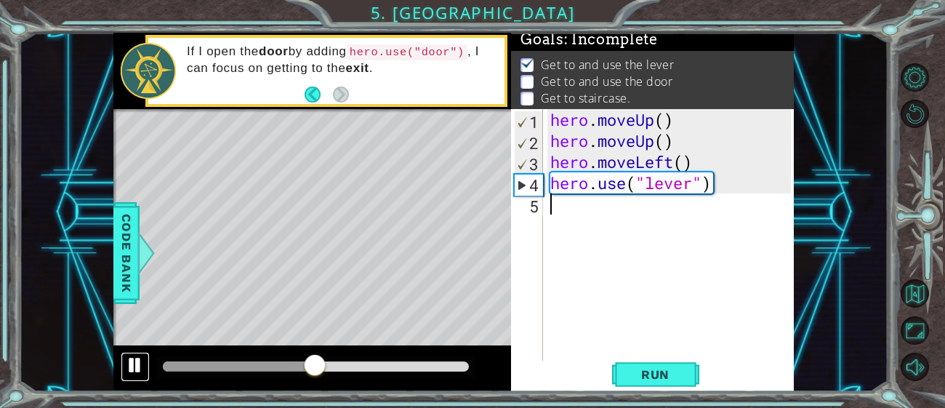
click at [137, 367] on div at bounding box center [135, 364] width 19 height 19
click at [515, 182] on div "4" at bounding box center [529, 184] width 28 height 21
type textarea "hero.use("lever")"
click at [545, 201] on div "hero.use("lever") 1 2 3 4 5 hero . moveUp ( ) hero . moveUp ( ) hero . moveLeft…" at bounding box center [651, 235] width 280 height 253
click at [550, 206] on div "hero . moveUp ( ) hero . moveUp ( ) hero . moveLeft ( ) hero . use ( "lever" )" at bounding box center [672, 256] width 251 height 295
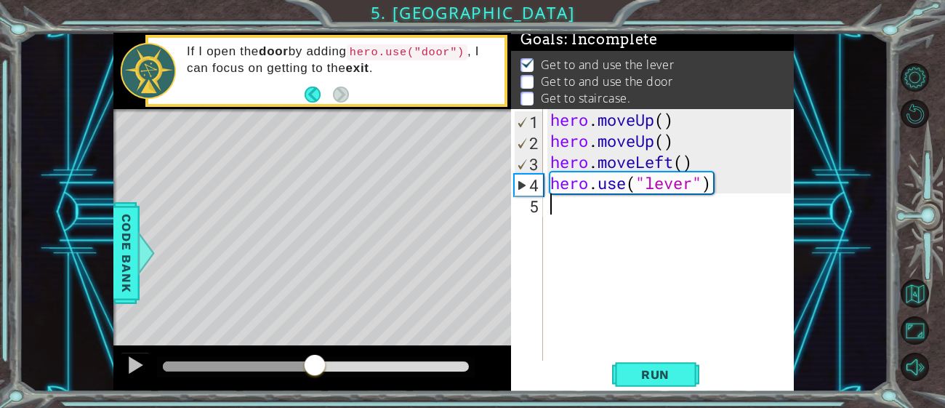
click at [550, 206] on div "hero . moveUp ( ) hero . moveUp ( ) hero . moveLeft ( ) hero . use ( "lever" )" at bounding box center [672, 256] width 251 height 295
type textarea "m"
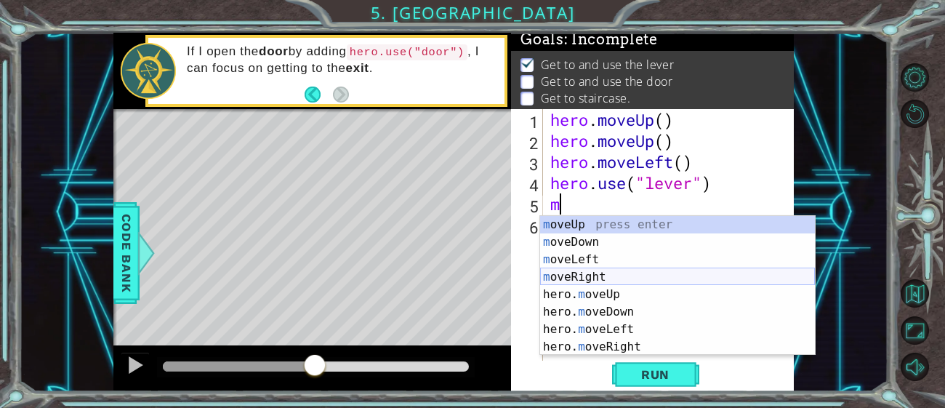
click at [560, 277] on div "m oveUp press enter m oveDown press enter m oveLeft press enter m oveRight pres…" at bounding box center [677, 303] width 275 height 174
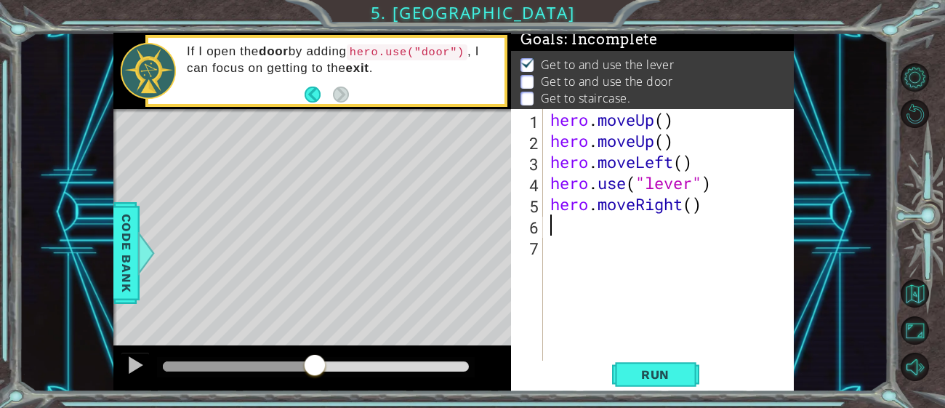
click at [689, 205] on div "hero . moveUp ( ) hero . moveUp ( ) hero . moveLeft ( ) hero . use ( "lever" ) …" at bounding box center [672, 256] width 251 height 295
click at [697, 206] on div "hero . moveUp ( ) hero . moveUp ( ) hero . moveLeft ( ) hero . use ( "lever" ) …" at bounding box center [672, 256] width 251 height 295
type textarea "hero.moveRight(3)"
click at [636, 380] on span "Run" at bounding box center [655, 374] width 57 height 15
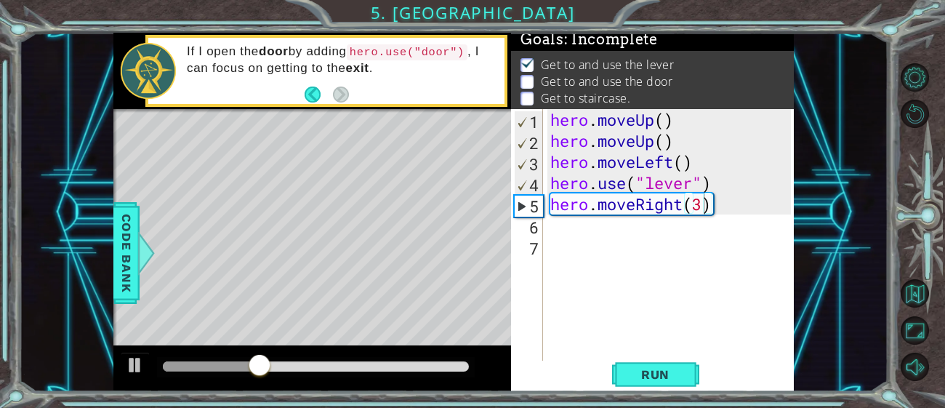
click at [546, 236] on div "hero.moveRight(3) 1 2 3 4 5 6 7 hero . moveUp ( ) hero . moveUp ( ) hero . move…" at bounding box center [651, 235] width 280 height 253
click at [548, 229] on div "hero . moveUp ( ) hero . moveUp ( ) hero . moveLeft ( ) hero . use ( "lever" ) …" at bounding box center [672, 256] width 251 height 295
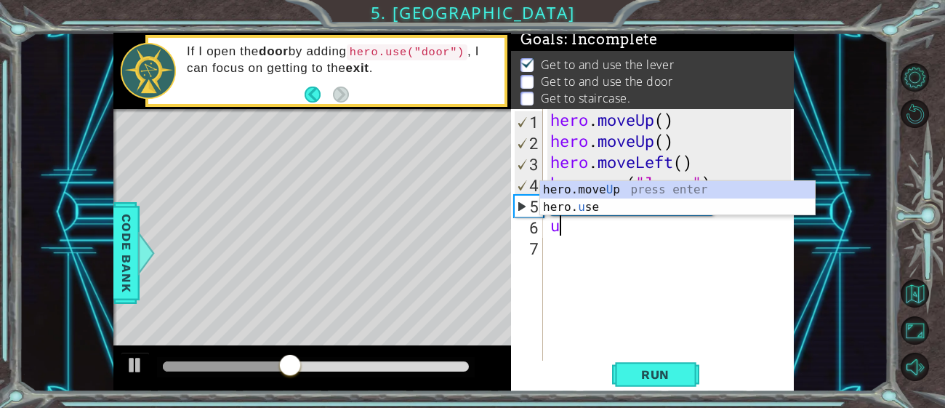
click at [566, 213] on div "hero.move U p press enter hero. u se press enter" at bounding box center [677, 216] width 275 height 70
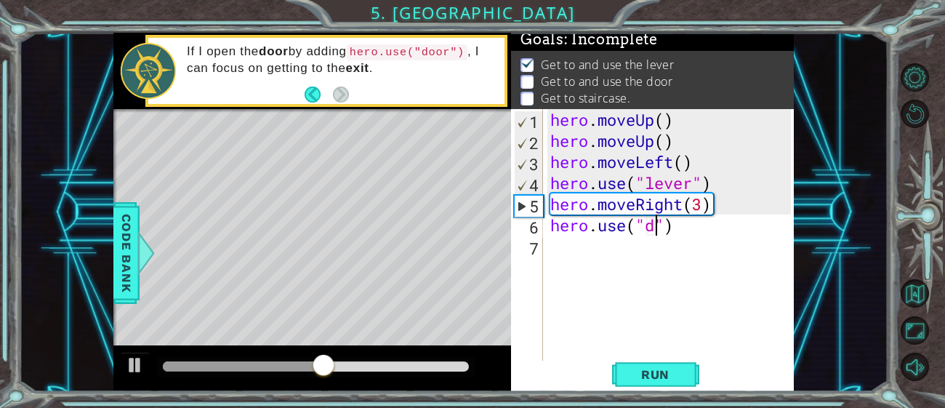
scroll to position [0, 5]
type textarea "hero.use("door")"
click at [646, 254] on div "hero . moveUp ( ) hero . moveUp ( ) hero . moveLeft ( ) hero . use ( "lever" ) …" at bounding box center [672, 256] width 251 height 295
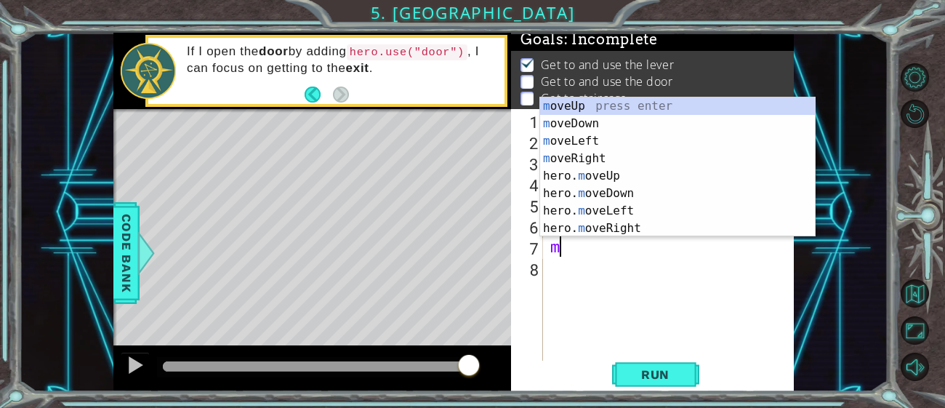
type textarea "mo"
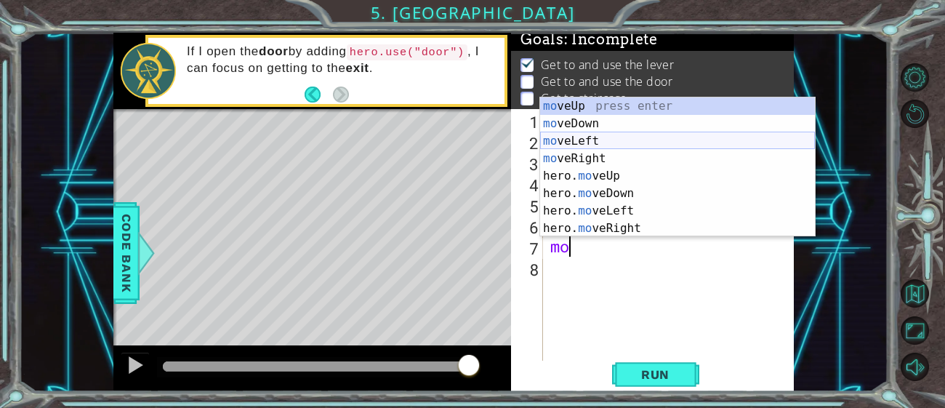
click at [594, 141] on div "mo veUp press enter mo veDown press enter mo veLeft press enter mo veRight pres…" at bounding box center [677, 184] width 275 height 174
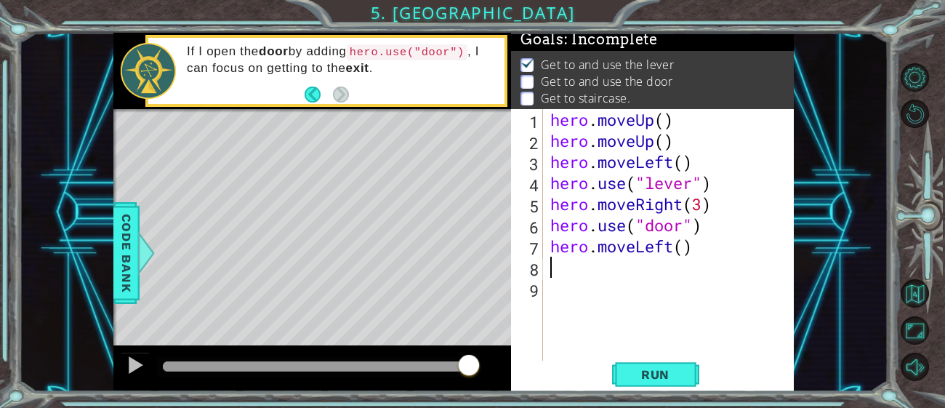
click at [686, 251] on div "hero . moveUp ( ) hero . moveUp ( ) hero . moveLeft ( ) hero . use ( "lever" ) …" at bounding box center [672, 256] width 251 height 295
click at [682, 375] on span "Run" at bounding box center [655, 374] width 57 height 15
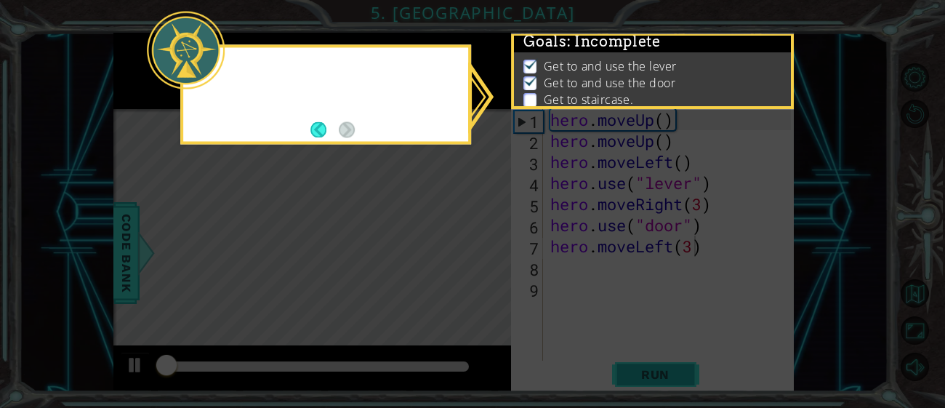
scroll to position [4, 0]
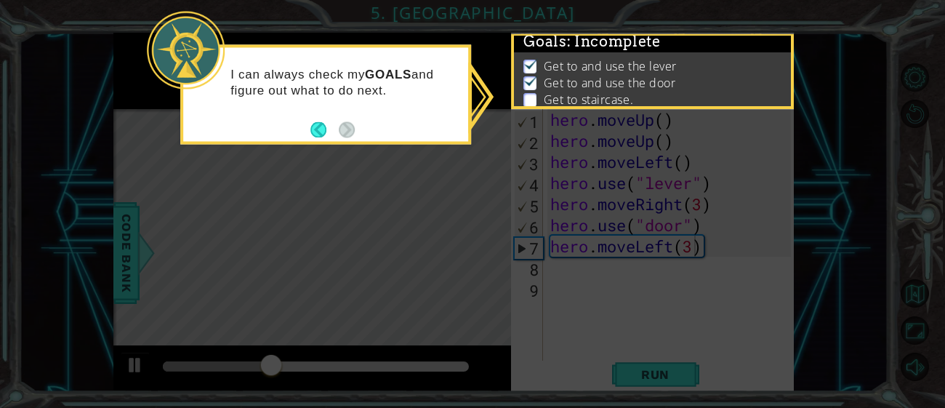
click at [661, 270] on icon at bounding box center [472, 204] width 945 height 408
click at [667, 265] on icon at bounding box center [472, 204] width 945 height 408
click at [324, 128] on button "Back" at bounding box center [324, 129] width 28 height 16
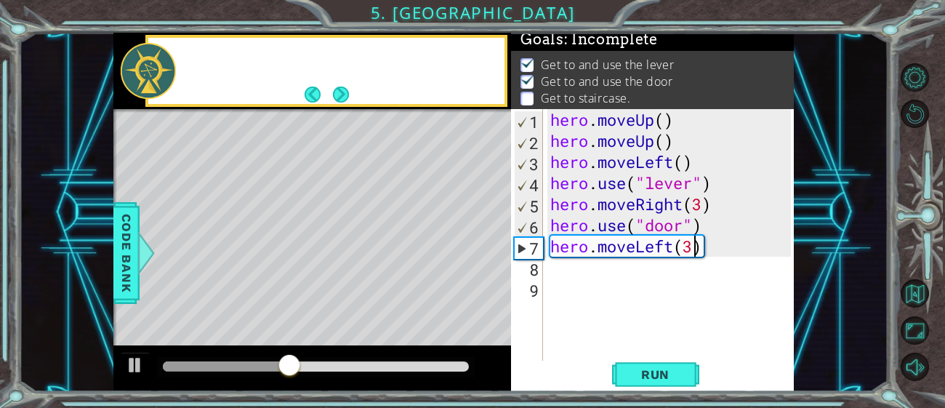
scroll to position [2, 0]
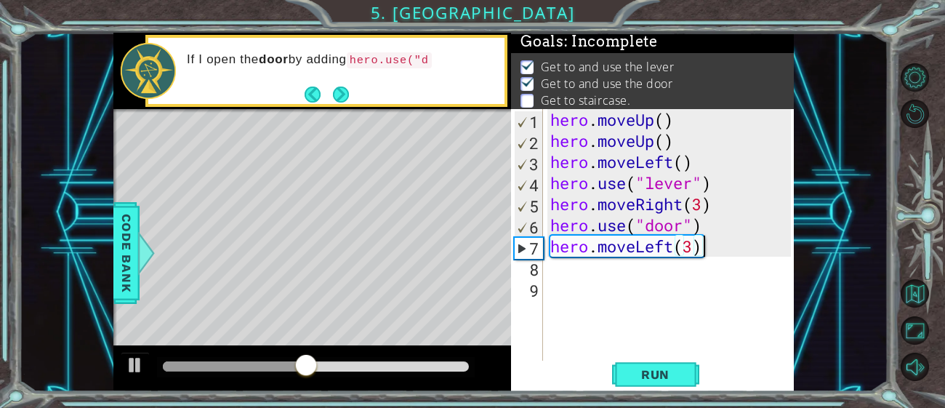
click at [708, 254] on div "hero . moveUp ( ) hero . moveUp ( ) hero . moveLeft ( ) hero . use ( "lever" ) …" at bounding box center [672, 256] width 251 height 295
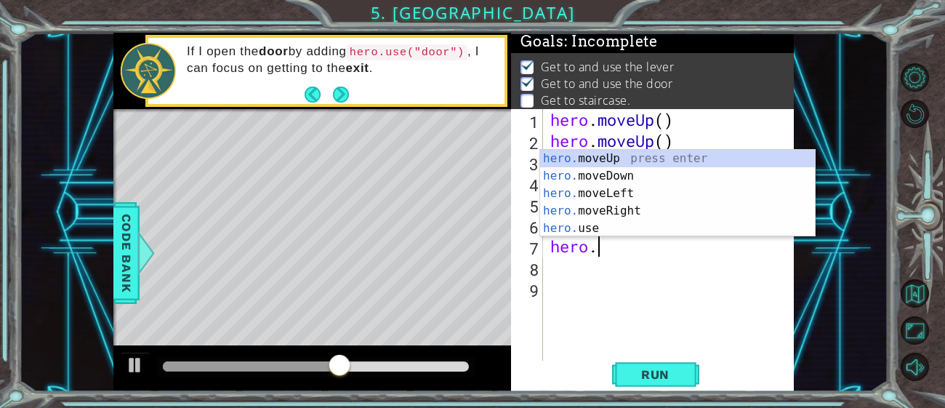
scroll to position [0, 0]
type textarea "h"
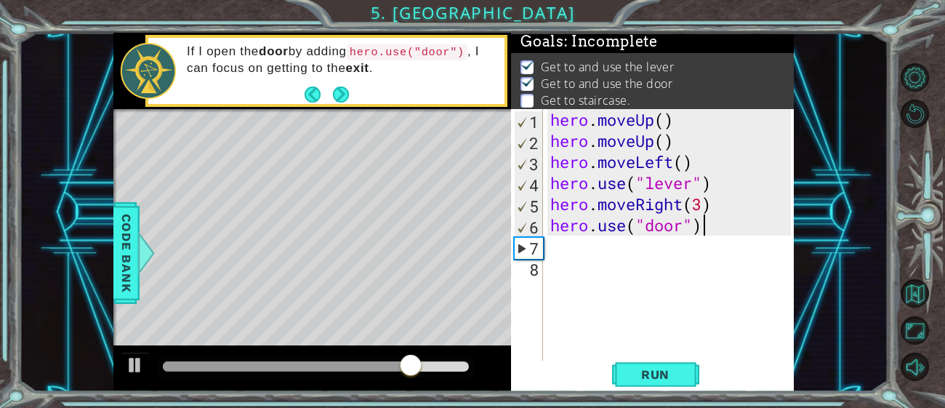
scroll to position [0, 6]
type textarea "hero.use("door")"
click at [646, 379] on span "Run" at bounding box center [655, 374] width 57 height 15
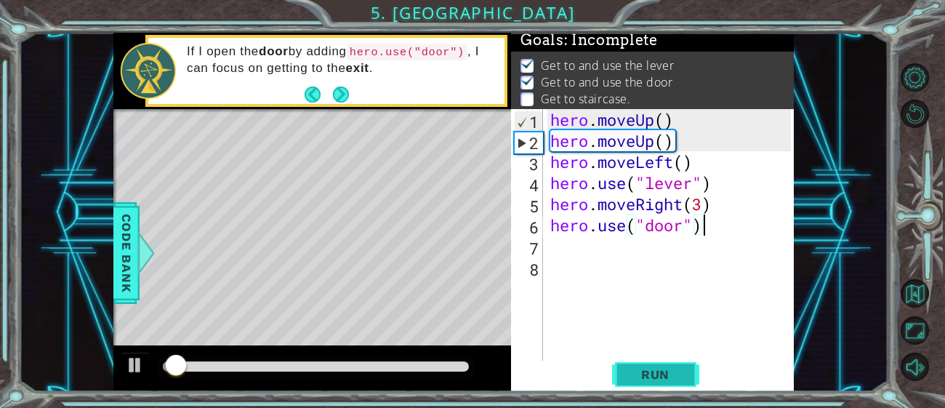
scroll to position [4, 0]
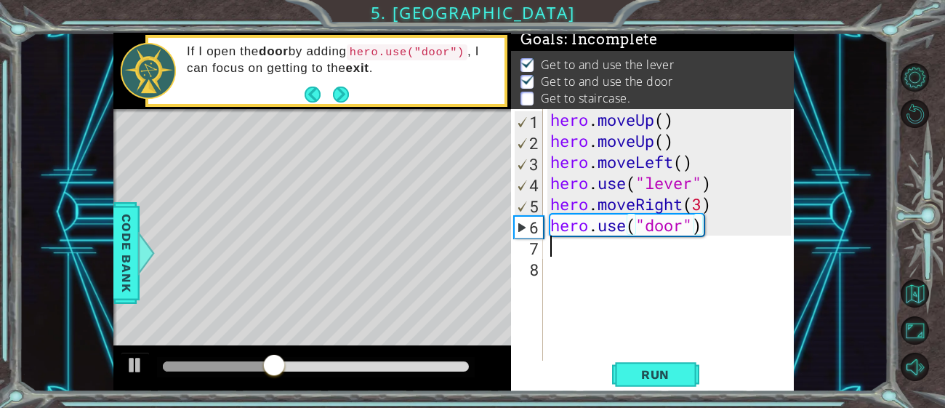
click at [553, 249] on div "hero . moveUp ( ) hero . moveUp ( ) hero . moveLeft ( ) hero . use ( "lever" ) …" at bounding box center [672, 256] width 251 height 295
type textarea "m"
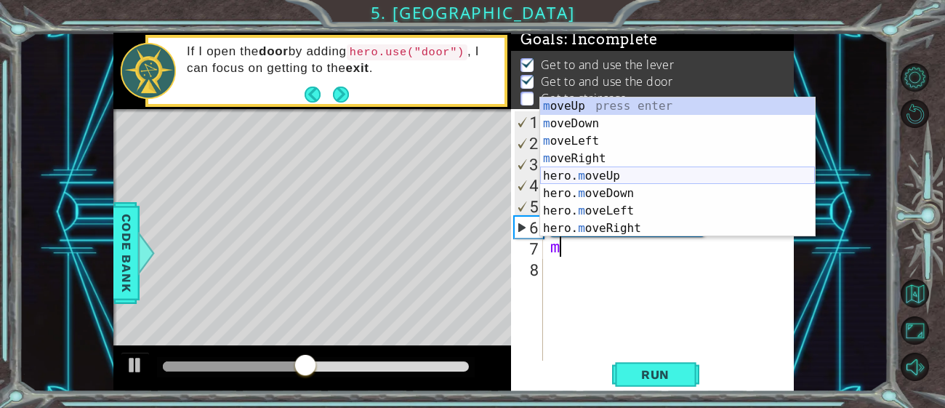
click at [611, 172] on div "m oveUp press enter m oveDown press enter m oveLeft press enter m oveRight pres…" at bounding box center [677, 184] width 275 height 174
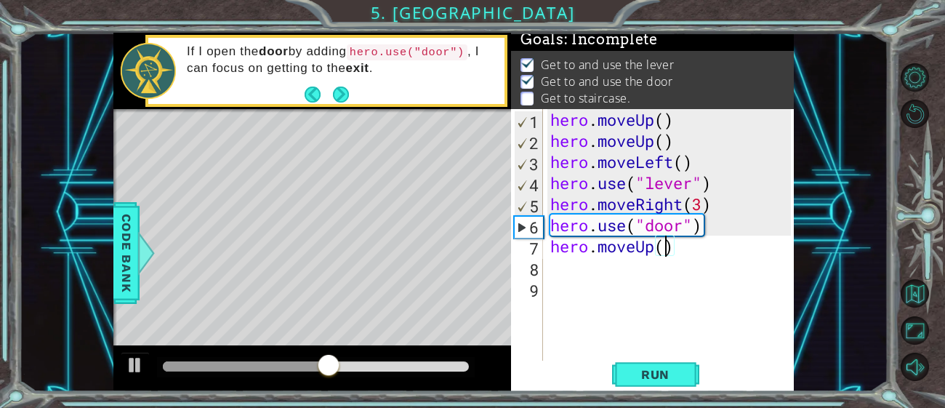
click at [663, 248] on div "hero . moveUp ( ) hero . moveUp ( ) hero . moveLeft ( ) hero . use ( "lever" ) …" at bounding box center [672, 256] width 251 height 295
type textarea "hero.moveUp(2)"
click at [630, 277] on div "hero . moveUp ( ) hero . moveUp ( ) hero . moveLeft ( ) hero . use ( "lever" ) …" at bounding box center [672, 256] width 251 height 295
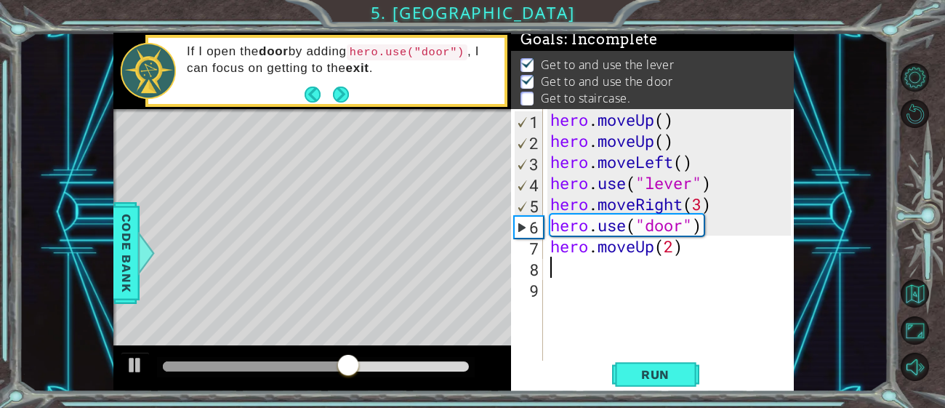
click at [630, 277] on div "hero . moveUp ( ) hero . moveUp ( ) hero . moveLeft ( ) hero . use ( "lever" ) …" at bounding box center [672, 256] width 251 height 295
type textarea "m"
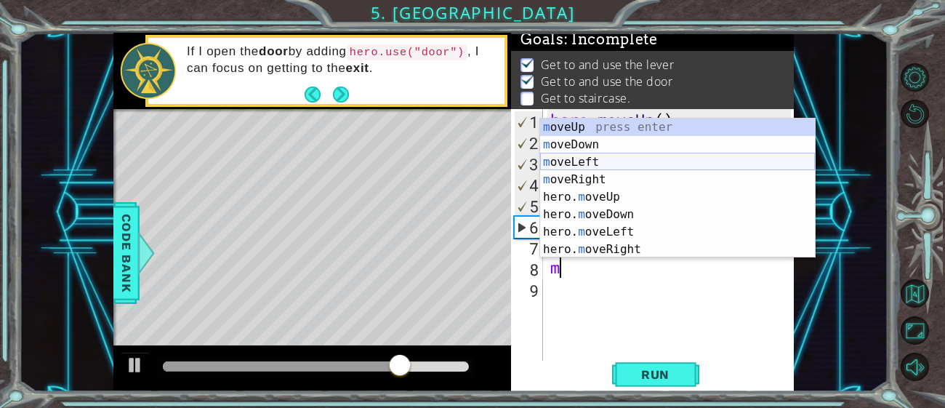
click at [594, 166] on div "m oveUp press enter m oveDown press enter m oveLeft press enter m oveRight pres…" at bounding box center [677, 205] width 275 height 174
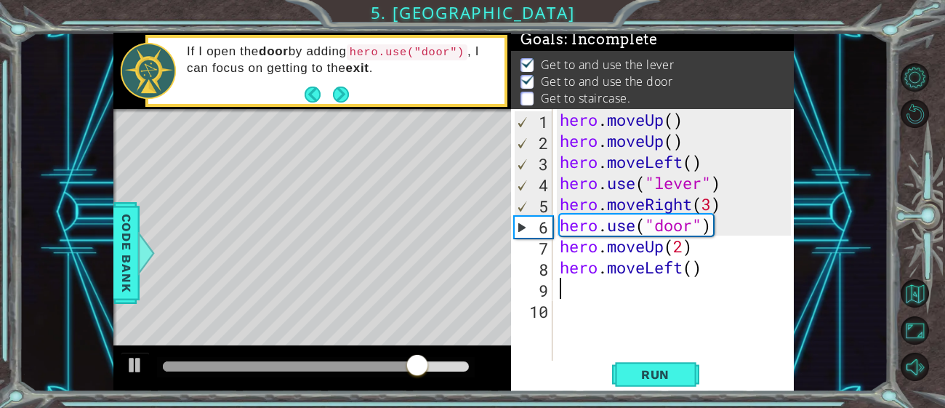
click at [692, 271] on div "hero . moveUp ( ) hero . moveUp ( ) hero . moveLeft ( ) hero . use ( "lever" ) …" at bounding box center [678, 256] width 242 height 295
type textarea "hero.moveLeft(3)"
click at [632, 287] on div "hero . moveUp ( ) hero . moveUp ( ) hero . moveLeft ( ) hero . use ( "lever" ) …" at bounding box center [678, 256] width 242 height 295
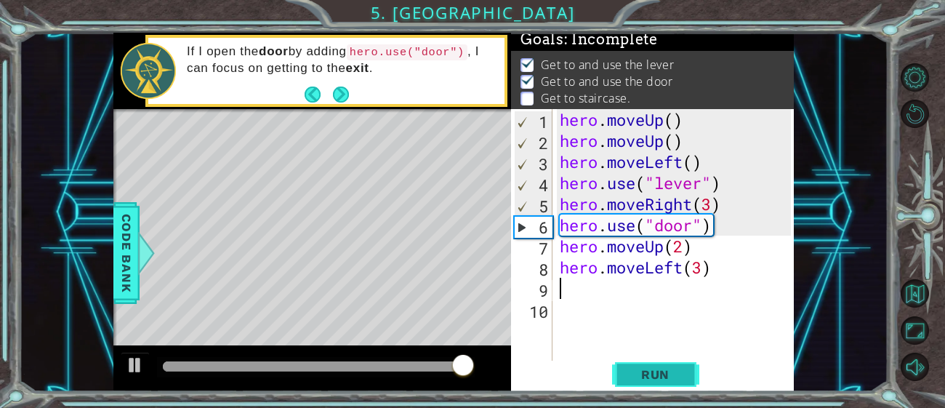
click at [658, 373] on span "Run" at bounding box center [655, 374] width 57 height 15
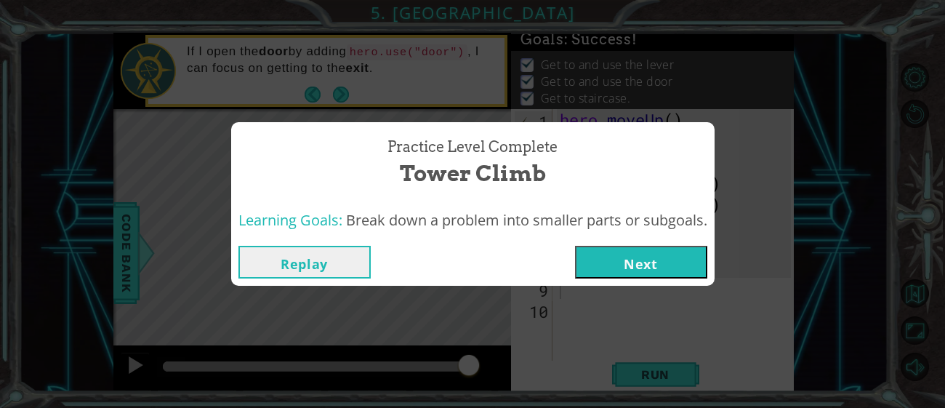
click at [646, 268] on button "Next" at bounding box center [641, 262] width 132 height 33
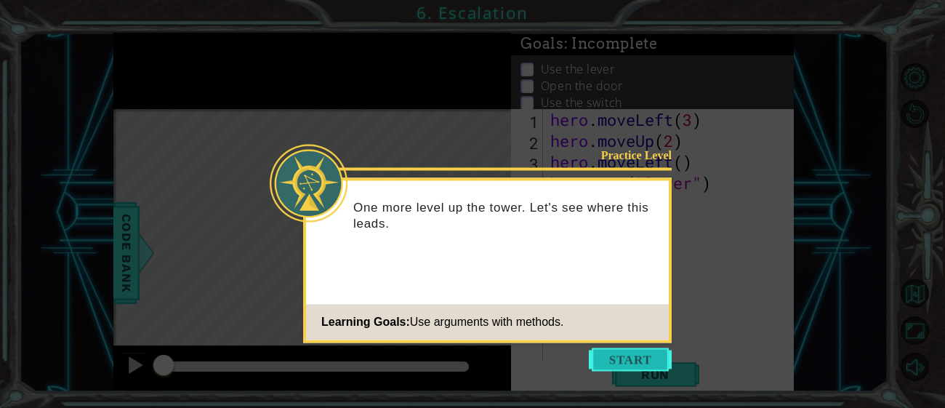
click at [638, 358] on button "Start" at bounding box center [630, 358] width 83 height 23
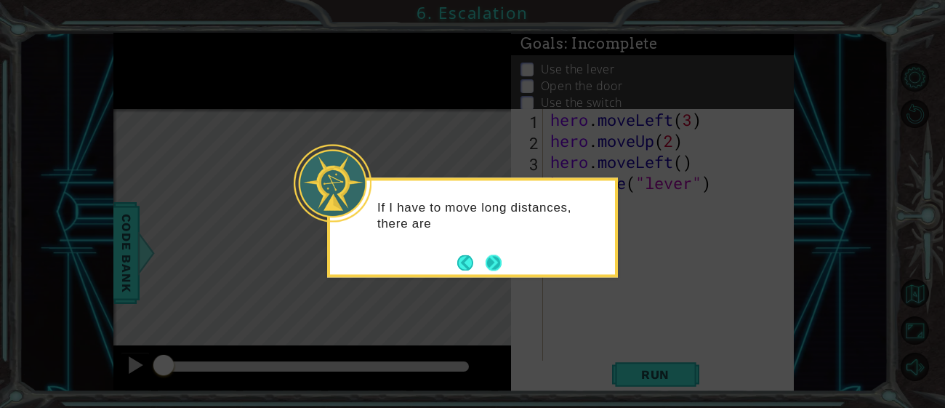
click at [503, 262] on div "If I have to move long distances, there are" at bounding box center [472, 227] width 291 height 100
click at [490, 265] on button "Next" at bounding box center [494, 263] width 22 height 22
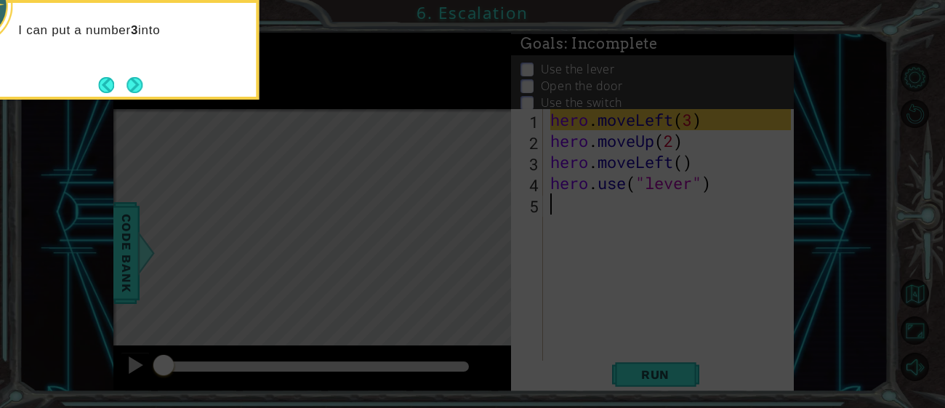
click at [505, 244] on icon at bounding box center [472, 61] width 945 height 694
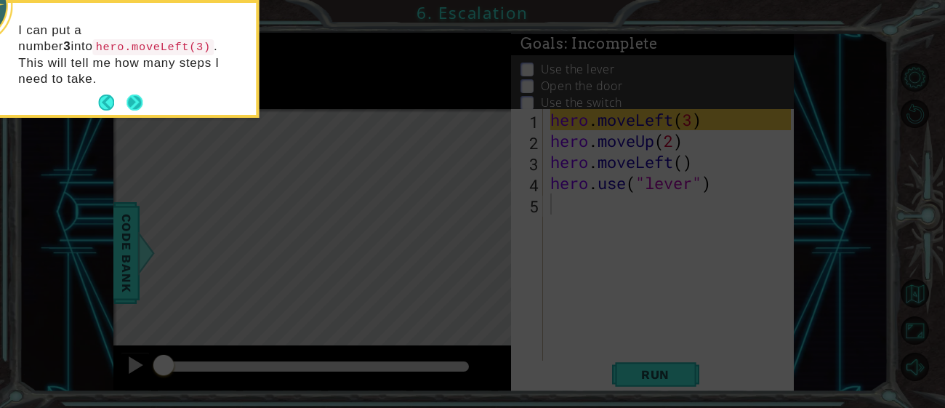
click at [129, 94] on button "Next" at bounding box center [134, 102] width 17 height 17
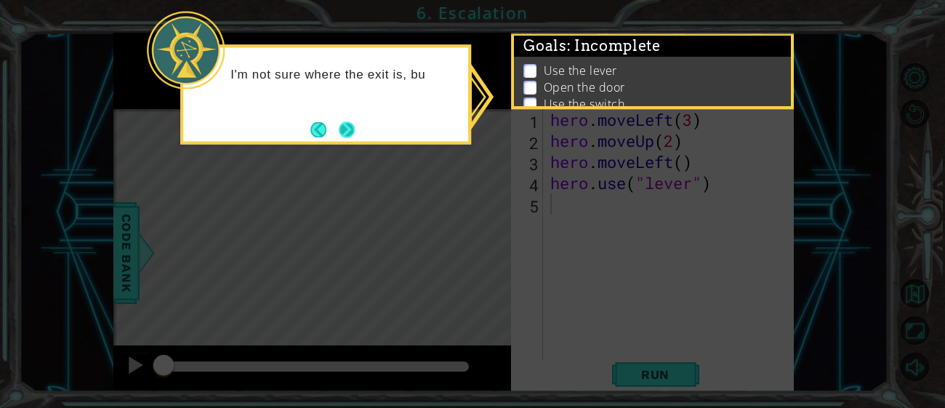
click at [340, 134] on button "Next" at bounding box center [347, 129] width 17 height 17
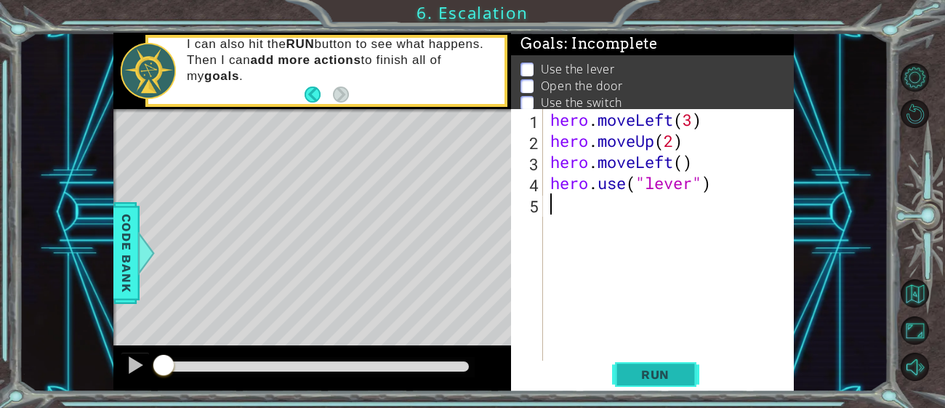
click at [671, 369] on span "Run" at bounding box center [655, 374] width 57 height 15
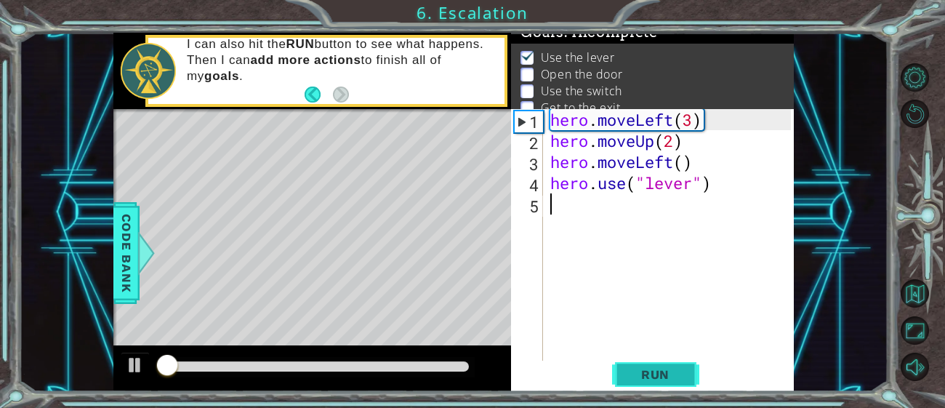
scroll to position [13, 0]
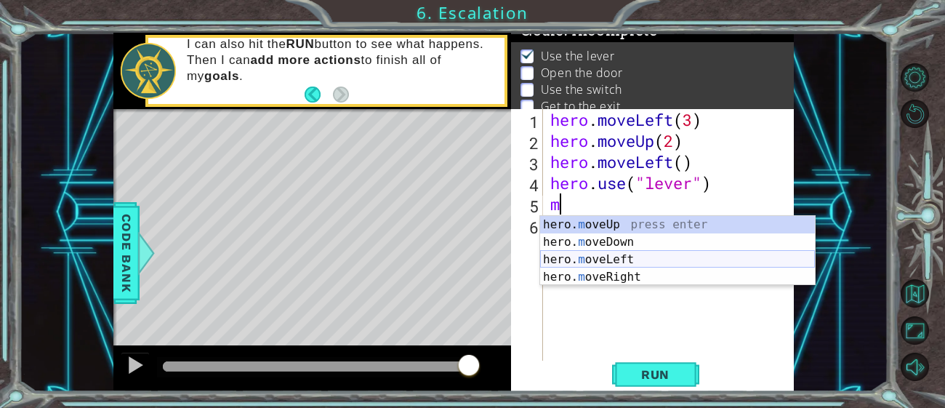
click at [586, 262] on div "hero. m oveUp press enter hero. m oveDown press enter hero. m oveLeft press ent…" at bounding box center [677, 268] width 275 height 105
type textarea "hero.moveLeft(1)"
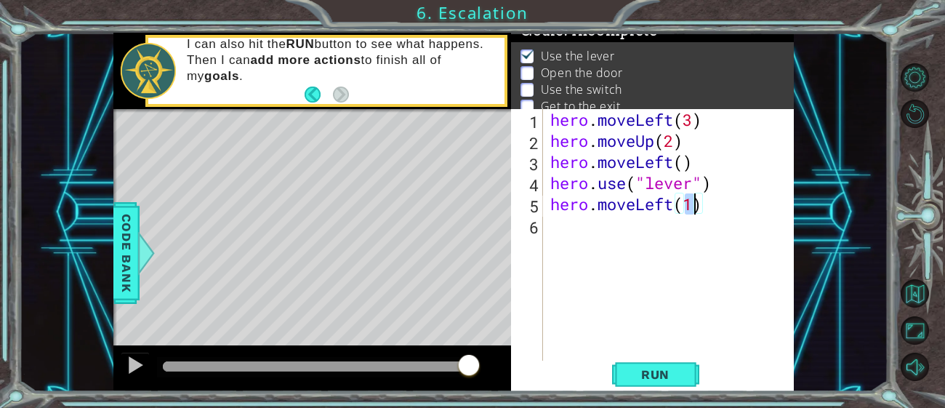
click at [622, 234] on div "hero . moveLeft ( 3 ) hero . moveUp ( 2 ) hero . moveLeft ( ) hero . use ( "lev…" at bounding box center [672, 256] width 251 height 295
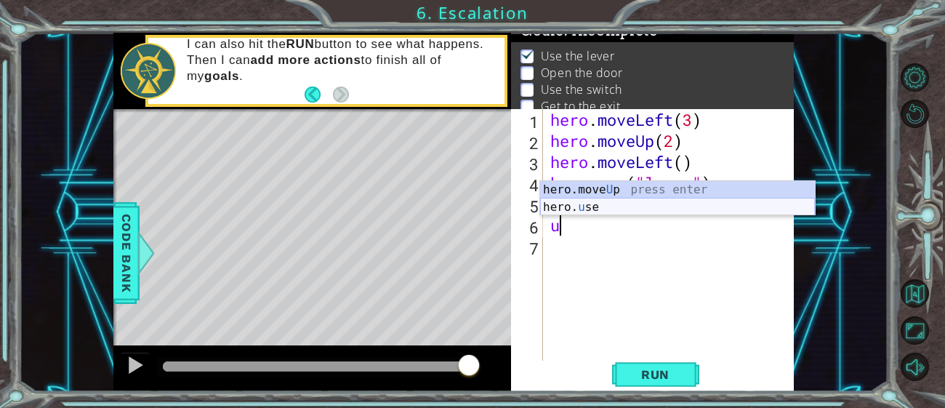
click at [616, 204] on div "hero.move U p press enter hero. u se press enter" at bounding box center [677, 216] width 275 height 70
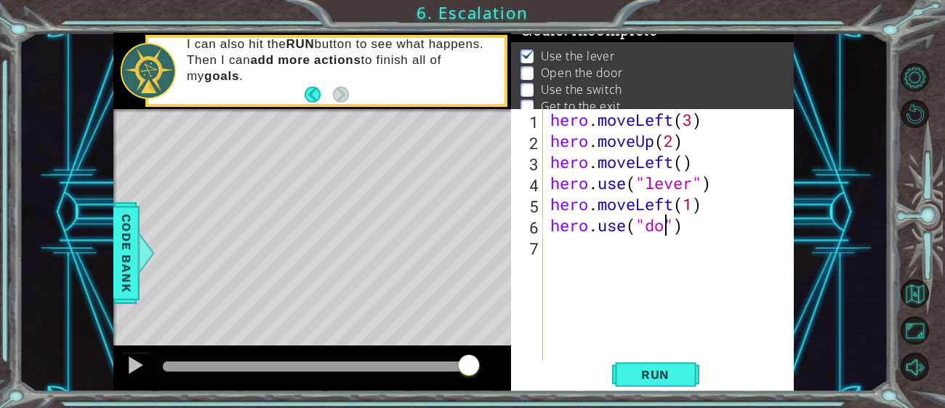
scroll to position [0, 5]
type textarea "hero.use("door")"
click at [606, 245] on div "hero . moveLeft ( 3 ) hero . moveUp ( 2 ) hero . moveLeft ( ) hero . use ( "lev…" at bounding box center [672, 256] width 251 height 295
click at [653, 371] on span "Run" at bounding box center [655, 374] width 57 height 15
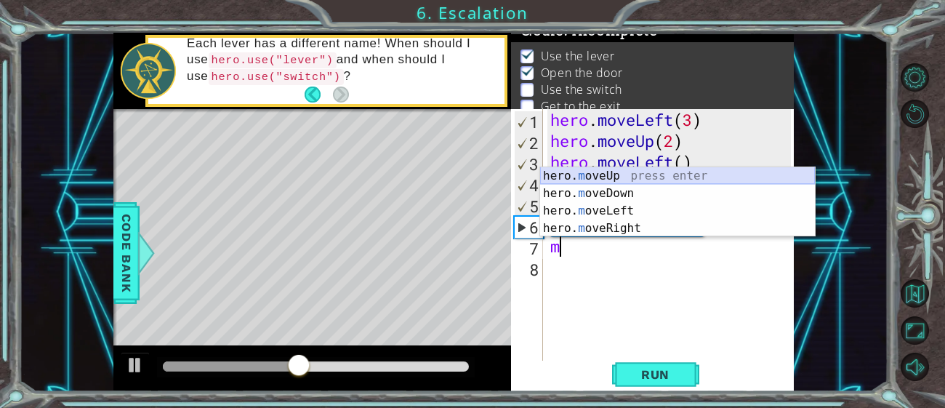
click at [619, 176] on div "hero. m oveUp press enter hero. m oveDown press enter hero. m oveLeft press ent…" at bounding box center [677, 219] width 275 height 105
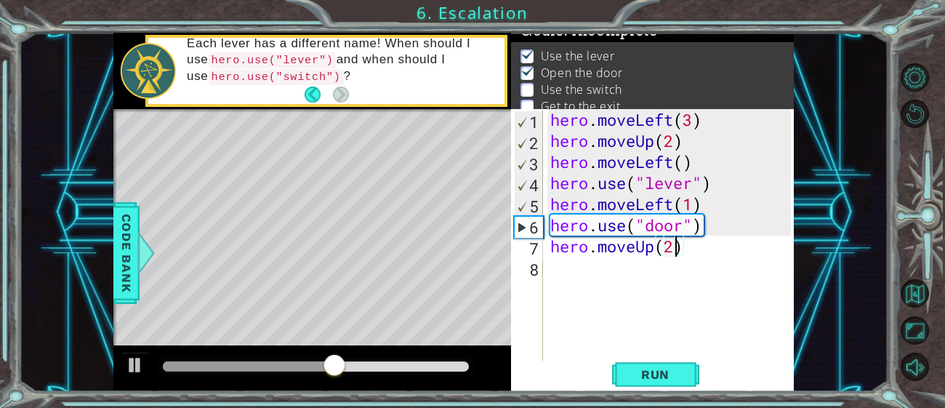
scroll to position [0, 5]
type textarea "hero.moveUp(2)"
click at [686, 369] on button "Run" at bounding box center [655, 375] width 87 height 28
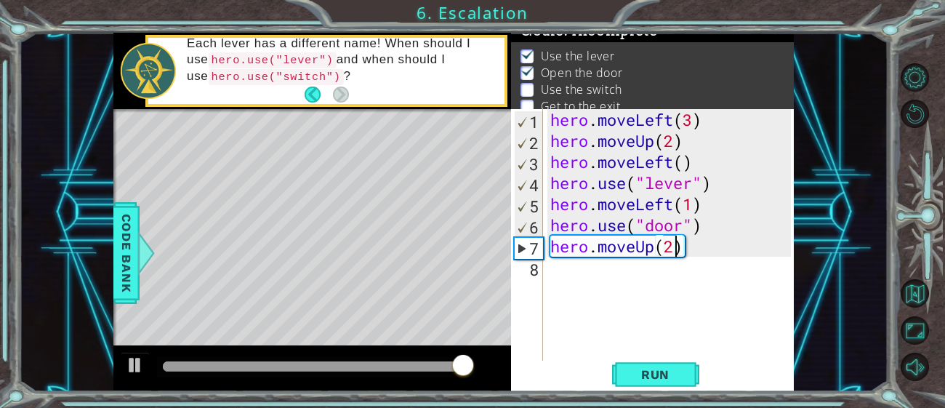
click at [616, 288] on div "hero . moveLeft ( 3 ) hero . moveUp ( 2 ) hero . moveLeft ( ) hero . use ( "lev…" at bounding box center [672, 256] width 251 height 295
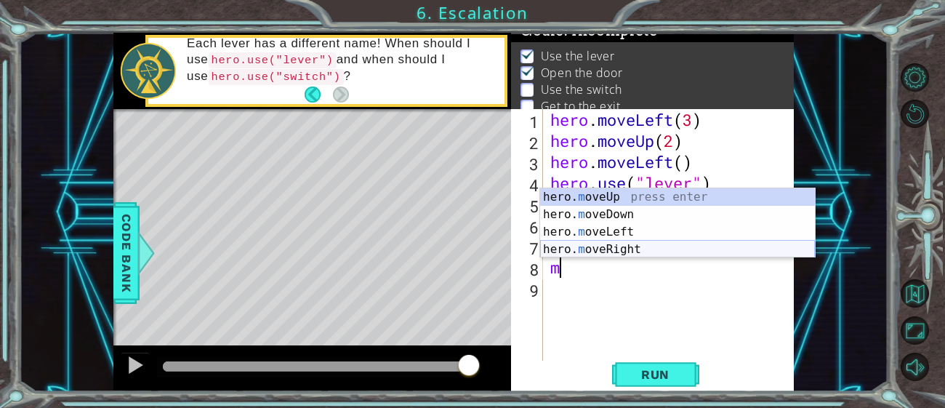
click at [627, 244] on div "hero. m oveUp press enter hero. m oveDown press enter hero. m oveLeft press ent…" at bounding box center [677, 240] width 275 height 105
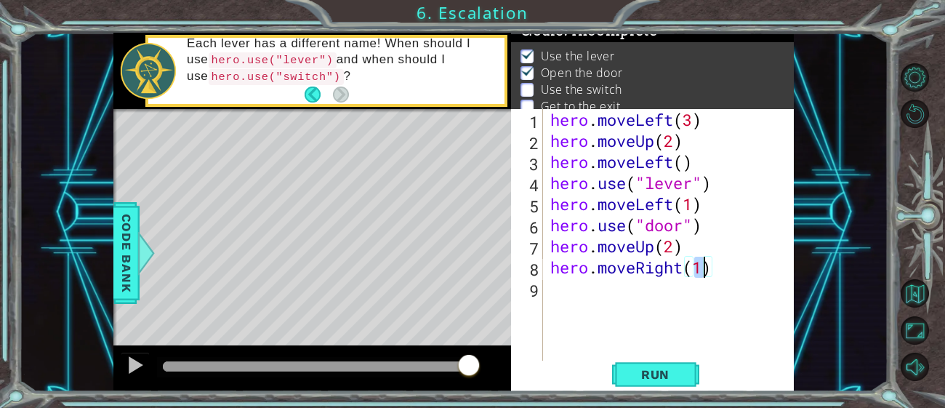
type textarea "hero.moveRight(2)"
click at [557, 289] on div "hero . moveLeft ( 3 ) hero . moveUp ( 2 ) hero . moveLeft ( ) hero . use ( "lev…" at bounding box center [672, 256] width 251 height 295
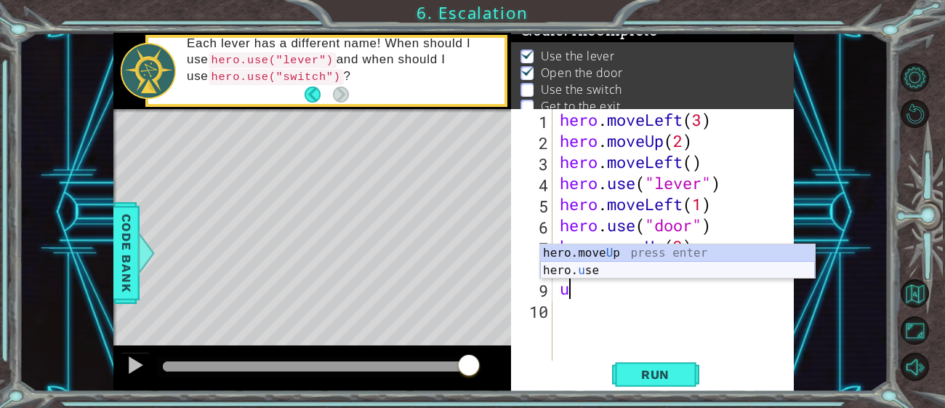
click at [580, 276] on div "hero.move U p press enter hero. u se press enter" at bounding box center [677, 279] width 275 height 70
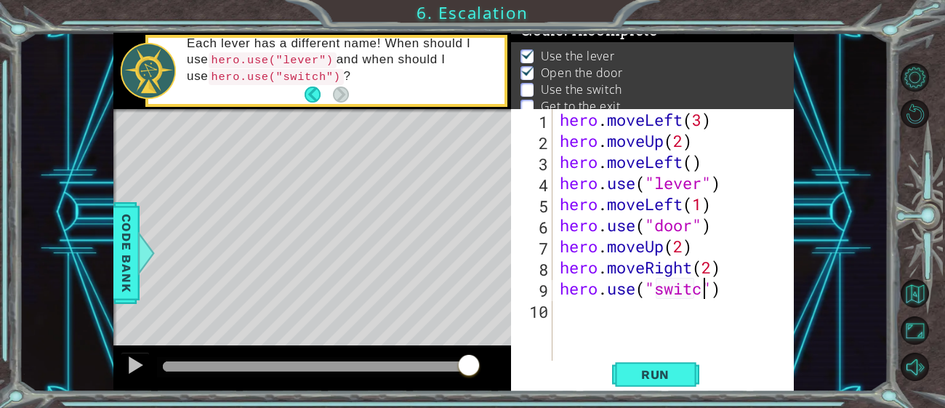
scroll to position [0, 7]
type textarea "hero.use("switch")"
click at [646, 374] on span "Run" at bounding box center [655, 374] width 57 height 15
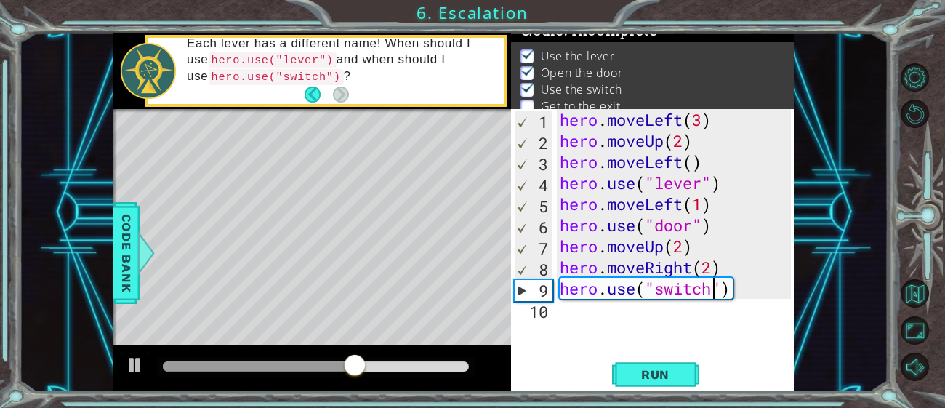
click at [563, 307] on div "hero . moveLeft ( 3 ) hero . moveUp ( 2 ) hero . moveLeft ( ) hero . use ( "lev…" at bounding box center [678, 256] width 242 height 295
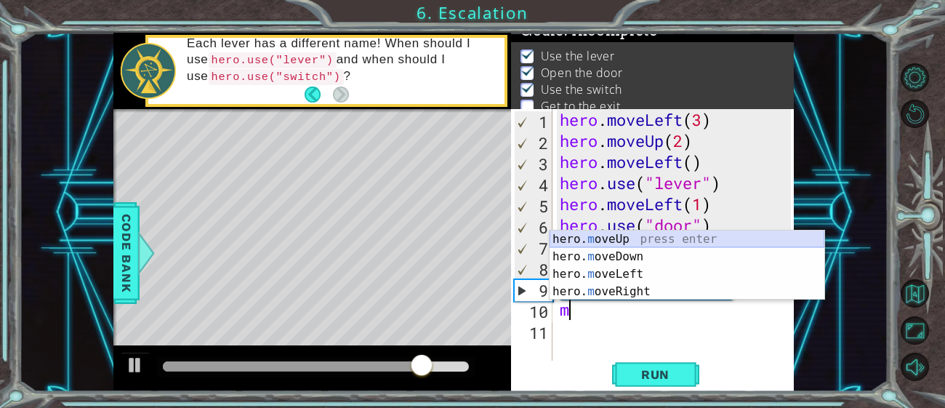
click at [607, 235] on div "hero. m oveUp press enter hero. m oveDown press enter hero. m oveLeft press ent…" at bounding box center [687, 282] width 275 height 105
type textarea "hero.moveUp(1)"
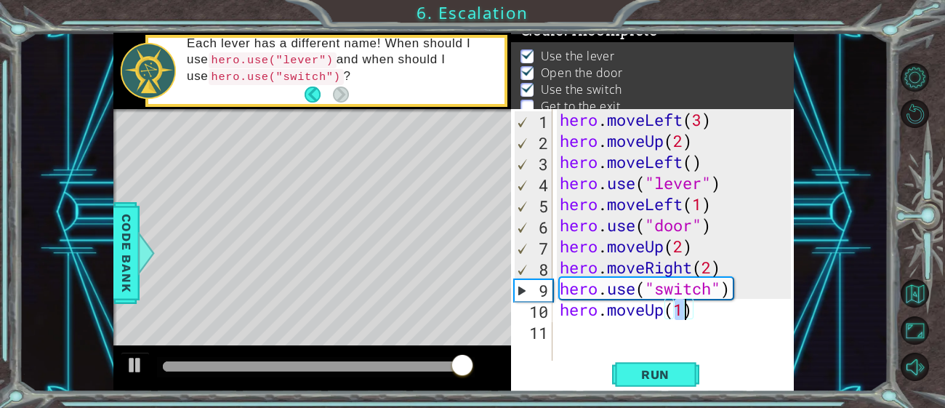
click at [637, 340] on div "hero . moveLeft ( 3 ) hero . moveUp ( 2 ) hero . moveLeft ( ) hero . use ( "lev…" at bounding box center [678, 256] width 242 height 295
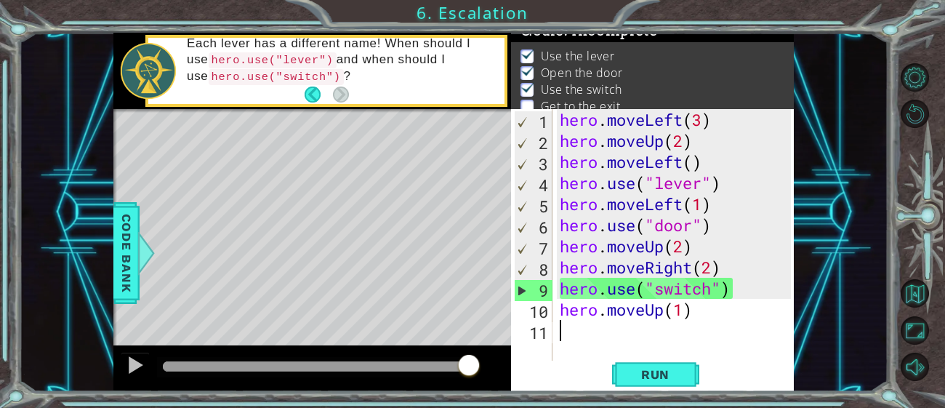
click at [683, 307] on div "hero . moveLeft ( 3 ) hero . moveUp ( 2 ) hero . moveLeft ( ) hero . use ( "lev…" at bounding box center [678, 256] width 242 height 295
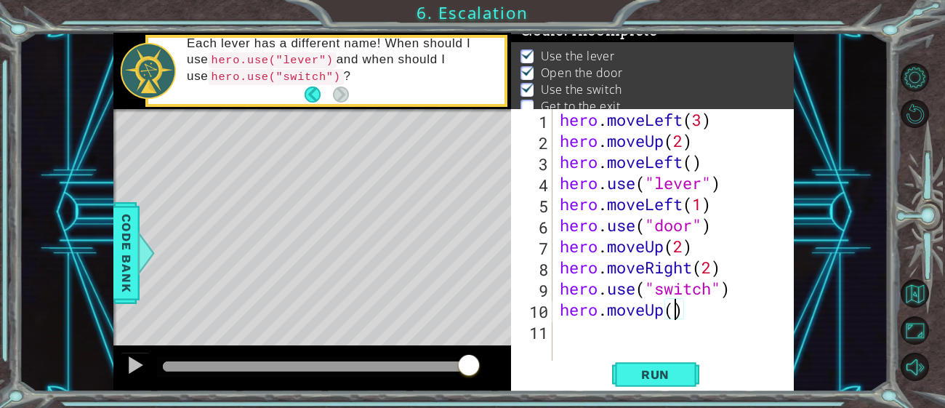
scroll to position [0, 4]
type textarea "hero.moveUp(2)"
click at [635, 365] on button "Run" at bounding box center [655, 375] width 87 height 28
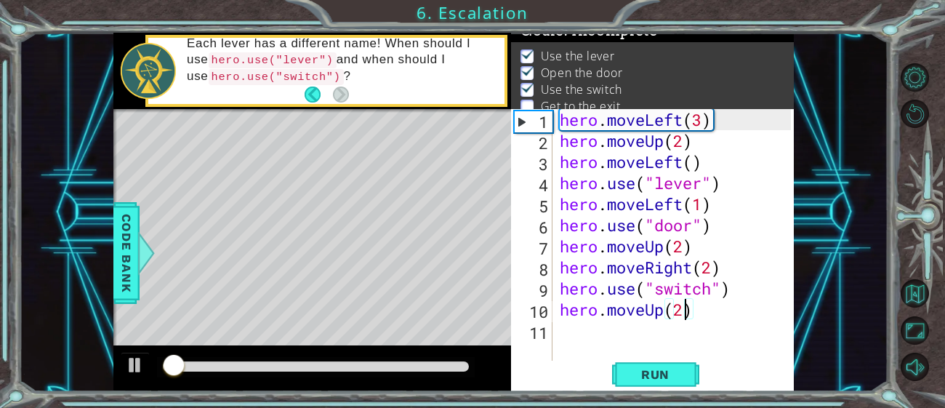
click at [383, 358] on div at bounding box center [316, 367] width 318 height 20
click at [382, 363] on div at bounding box center [316, 366] width 306 height 10
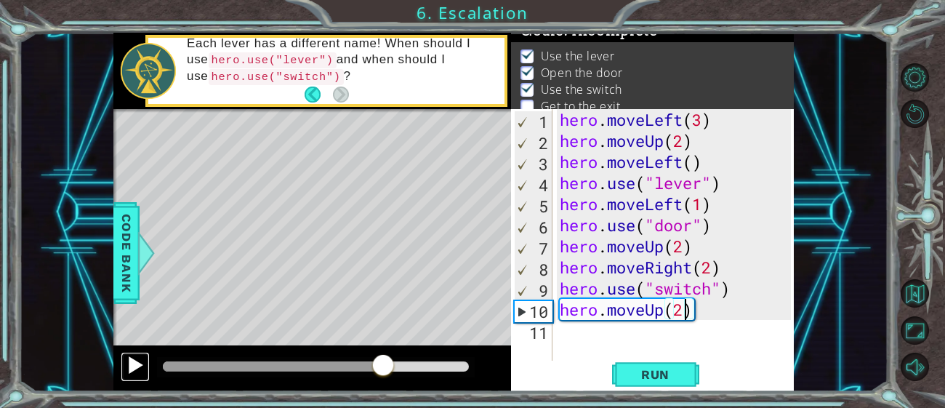
click at [140, 362] on div at bounding box center [135, 364] width 19 height 19
click at [360, 359] on div at bounding box center [316, 367] width 318 height 20
click at [374, 364] on div at bounding box center [286, 366] width 246 height 10
click at [390, 363] on div at bounding box center [316, 366] width 306 height 10
drag, startPoint x: 390, startPoint y: 364, endPoint x: 377, endPoint y: 365, distance: 13.1
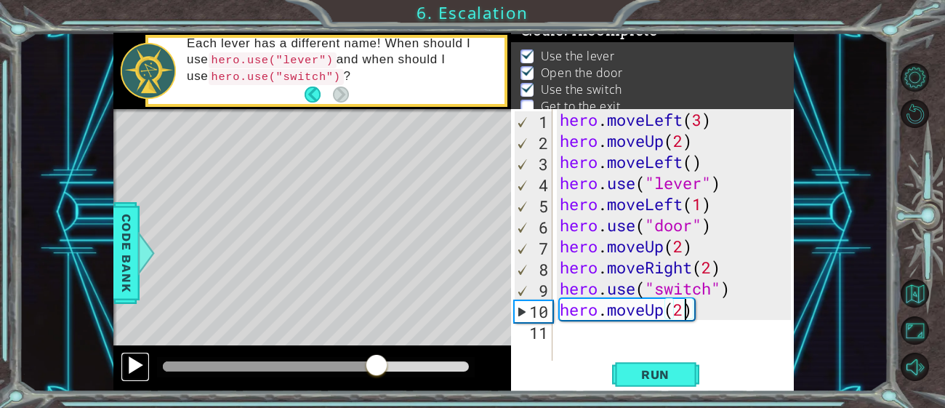
click at [126, 368] on div at bounding box center [135, 364] width 19 height 19
click at [308, 364] on div at bounding box center [276, 366] width 227 height 10
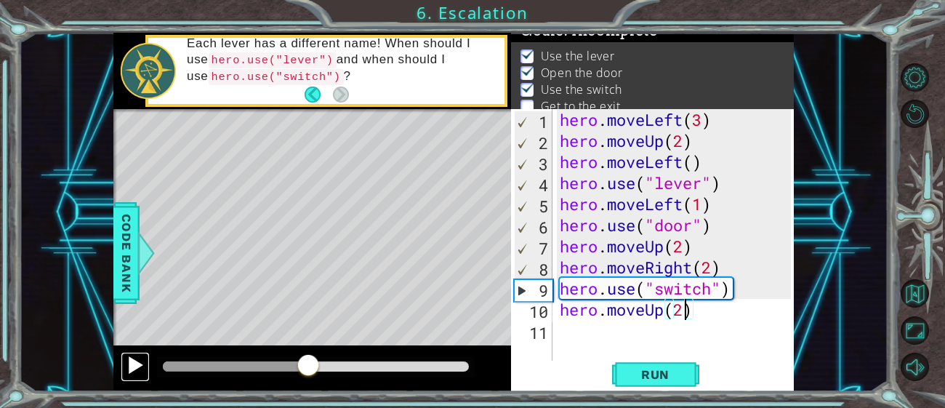
click at [133, 361] on div at bounding box center [135, 364] width 19 height 19
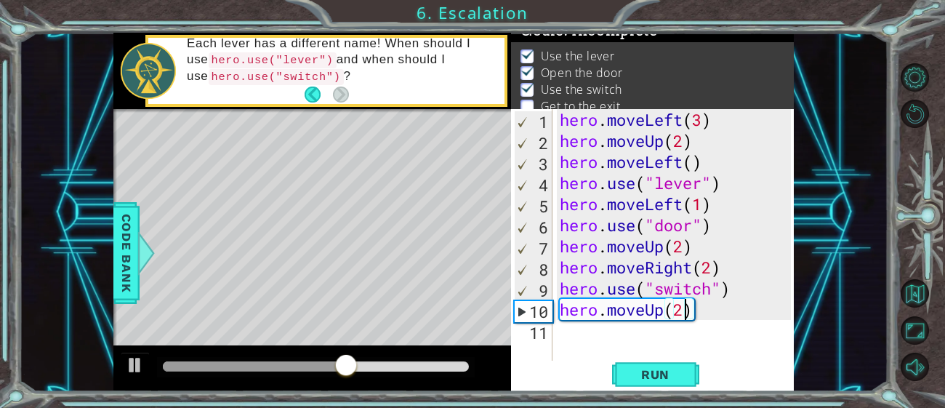
click at [707, 322] on div "hero . moveLeft ( 3 ) hero . moveUp ( 2 ) hero . moveLeft ( ) hero . use ( "lev…" at bounding box center [678, 256] width 242 height 295
click at [704, 317] on div "hero . moveLeft ( 3 ) hero . moveUp ( 2 ) hero . moveLeft ( ) hero . use ( "lev…" at bounding box center [678, 256] width 242 height 295
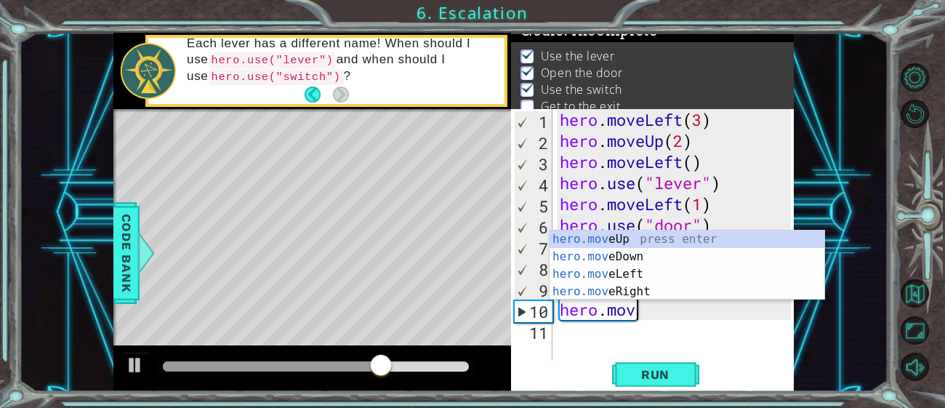
click at [677, 299] on div "hero.mov eUp press enter hero.mov eDown press enter hero.mov eLeft press enter …" at bounding box center [687, 282] width 275 height 105
type textarea "hero.moveRight(1)"
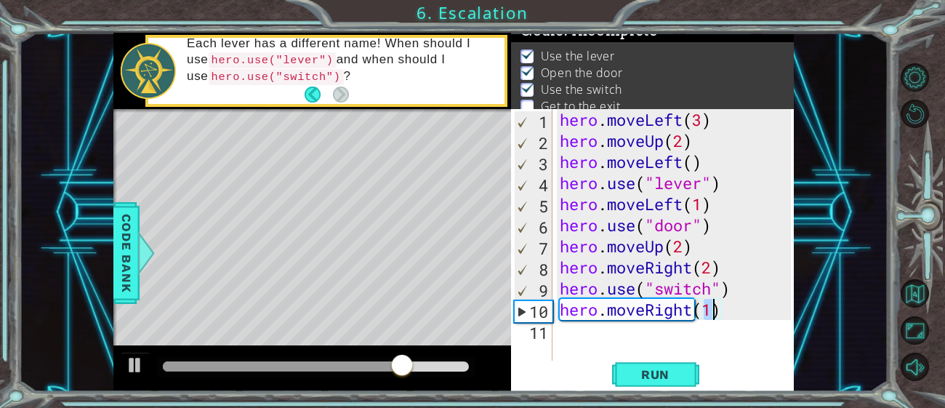
click at [690, 327] on div "hero . moveLeft ( 3 ) hero . moveUp ( 2 ) hero . moveLeft ( ) hero . use ( "lev…" at bounding box center [678, 256] width 242 height 295
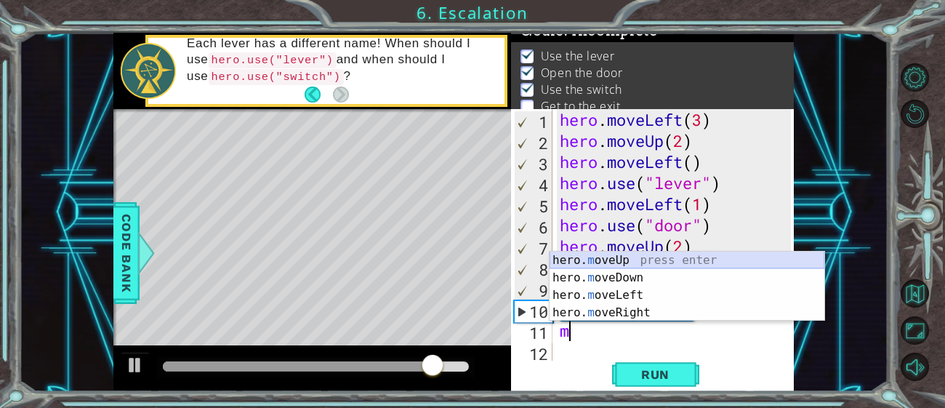
click at [640, 259] on div "hero. m oveUp press enter hero. m oveDown press enter hero. m oveLeft press ent…" at bounding box center [687, 304] width 275 height 105
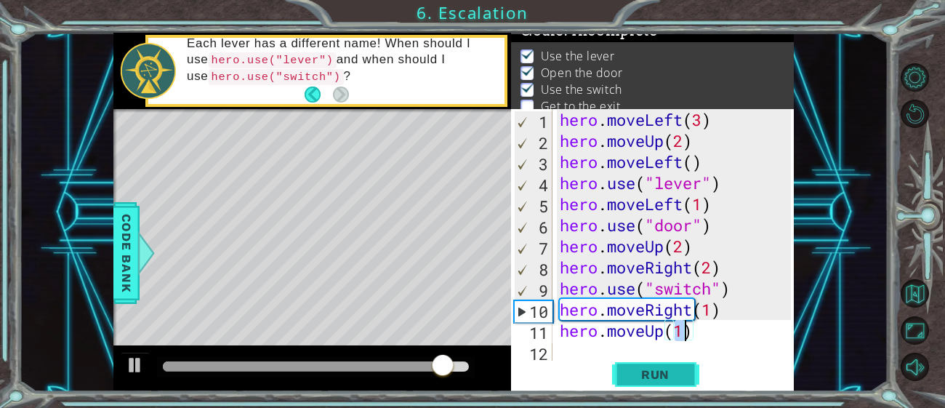
type textarea "hero.moveUp(1)"
click at [633, 385] on button "Run" at bounding box center [655, 375] width 87 height 28
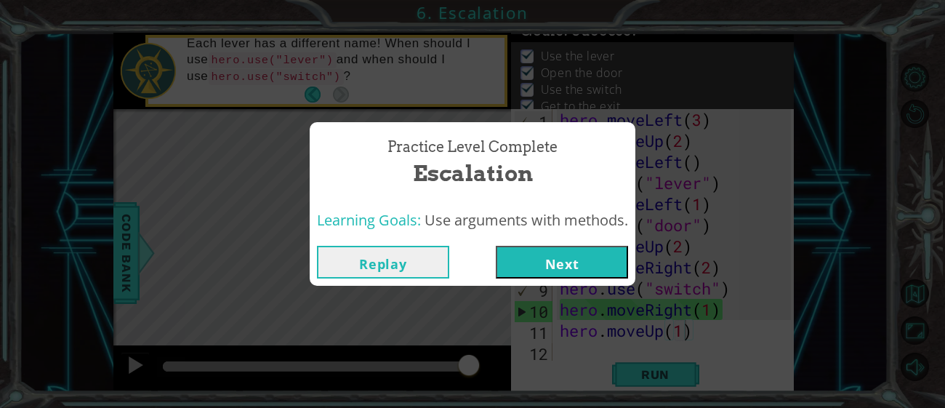
click at [566, 265] on button "Next" at bounding box center [562, 262] width 132 height 33
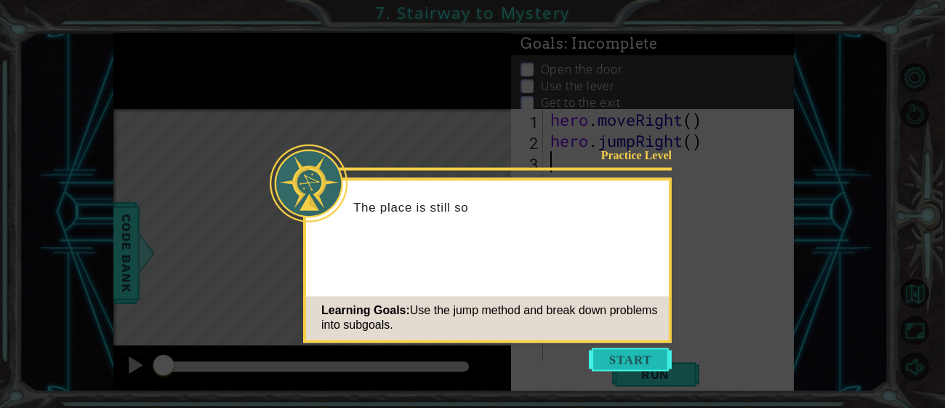
click at [620, 352] on button "Start" at bounding box center [630, 358] width 83 height 23
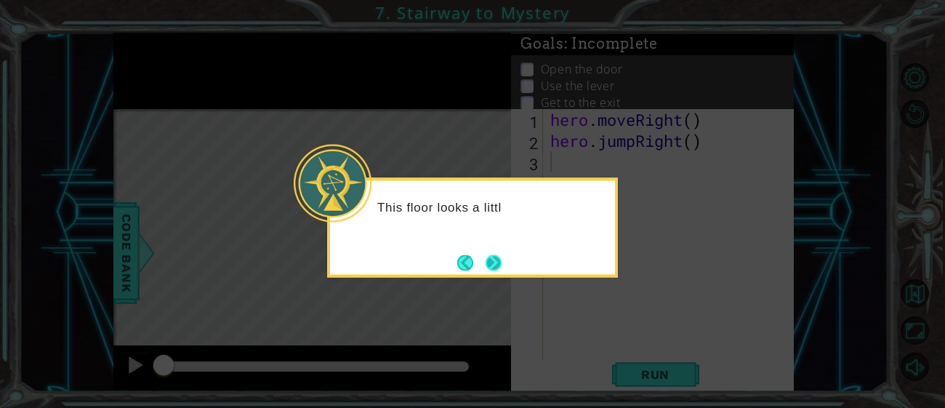
click at [505, 253] on button "Next" at bounding box center [493, 262] width 27 height 27
